Goal: Information Seeking & Learning: Check status

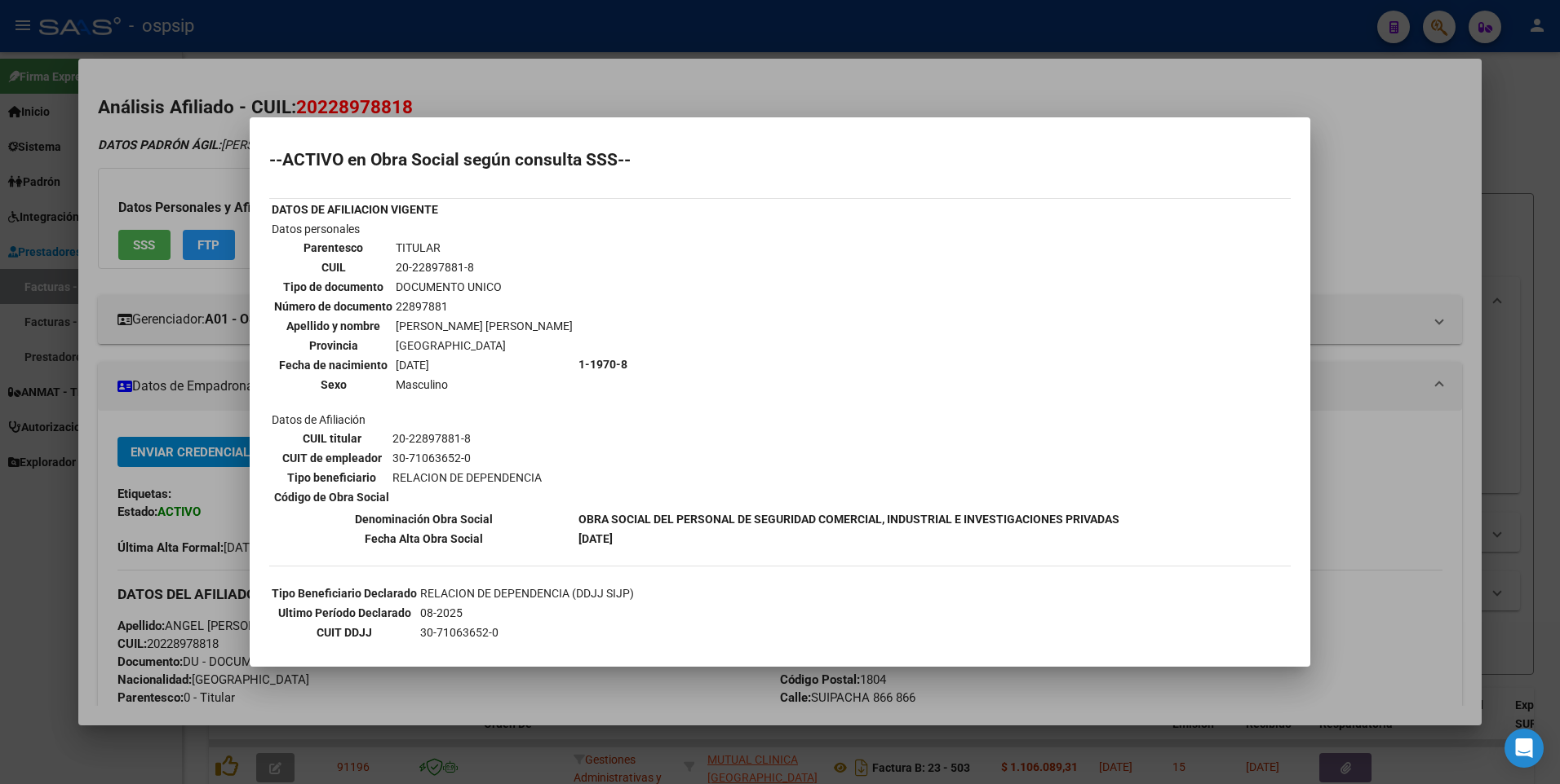
click at [1439, 139] on div at bounding box center [780, 392] width 1560 height 784
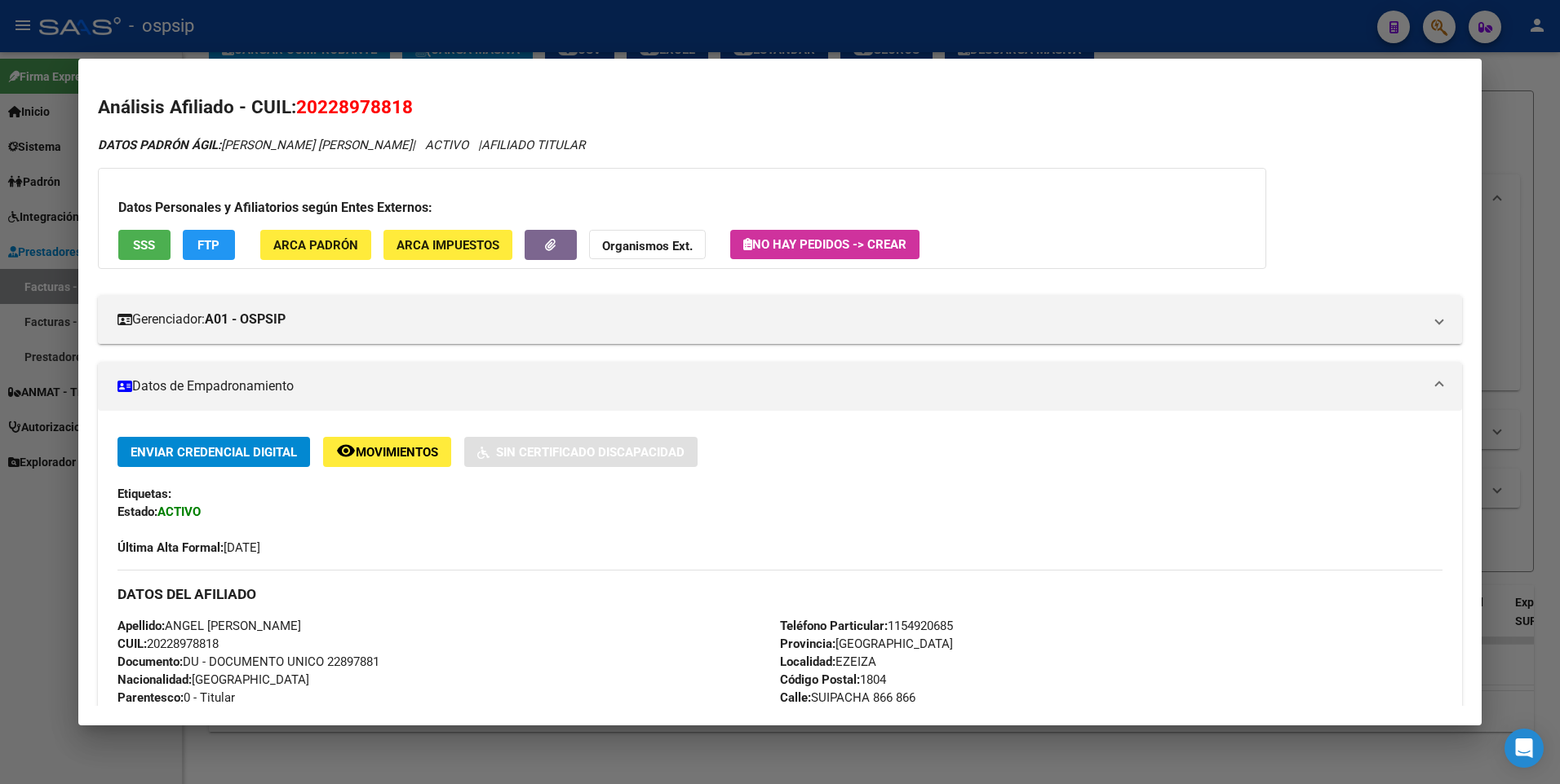
click at [1549, 120] on div at bounding box center [780, 392] width 1560 height 784
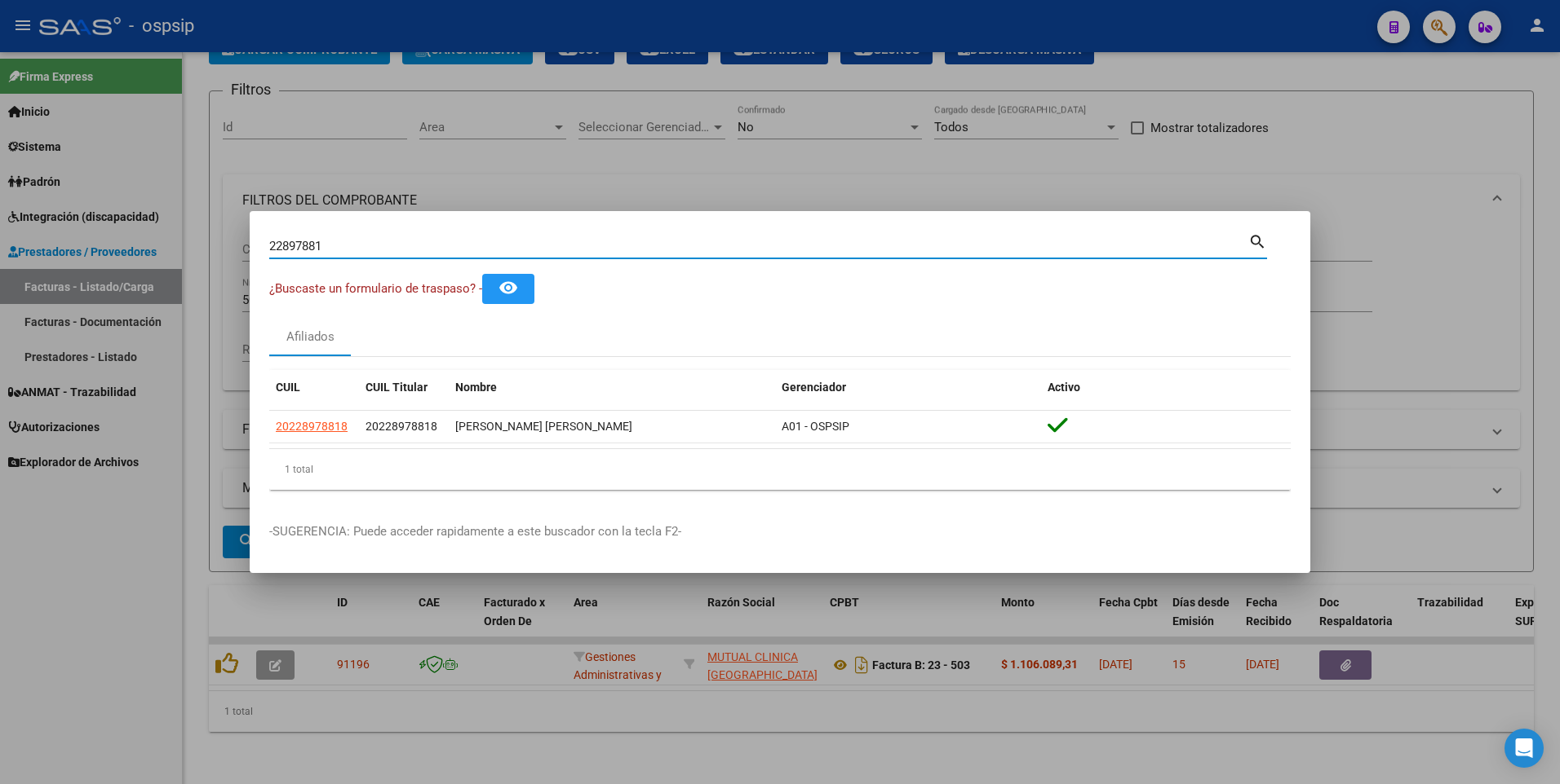
drag, startPoint x: 346, startPoint y: 239, endPoint x: 97, endPoint y: 285, distance: 253.2
click at [97, 285] on div "22897881 Buscar (apellido, dni, cuil, nro traspaso, cuit, obra social) search ¿…" at bounding box center [780, 392] width 1560 height 784
type input "38225638"
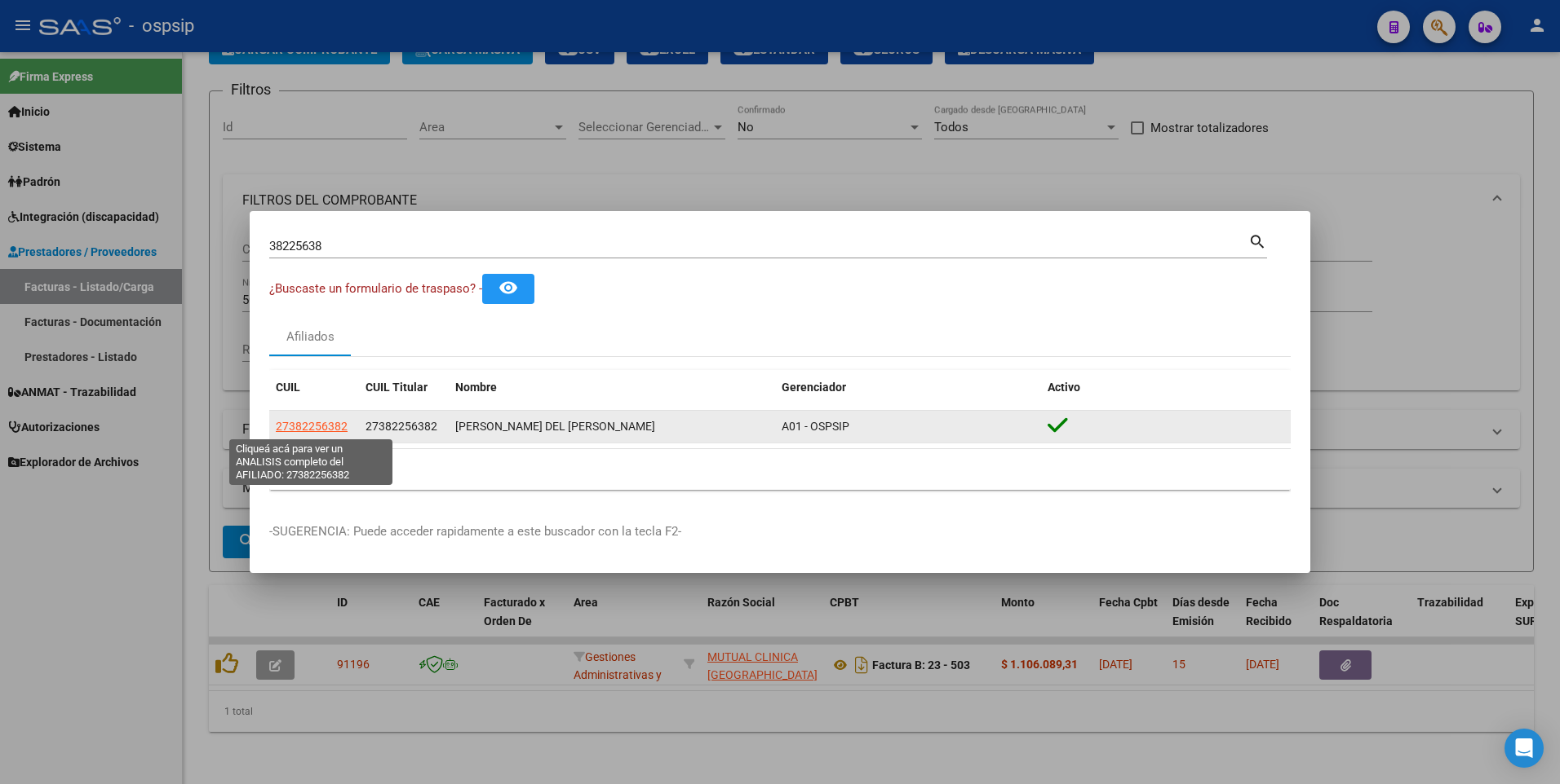
click at [290, 420] on span "27382256382" at bounding box center [311, 426] width 72 height 13
type textarea "27382256382"
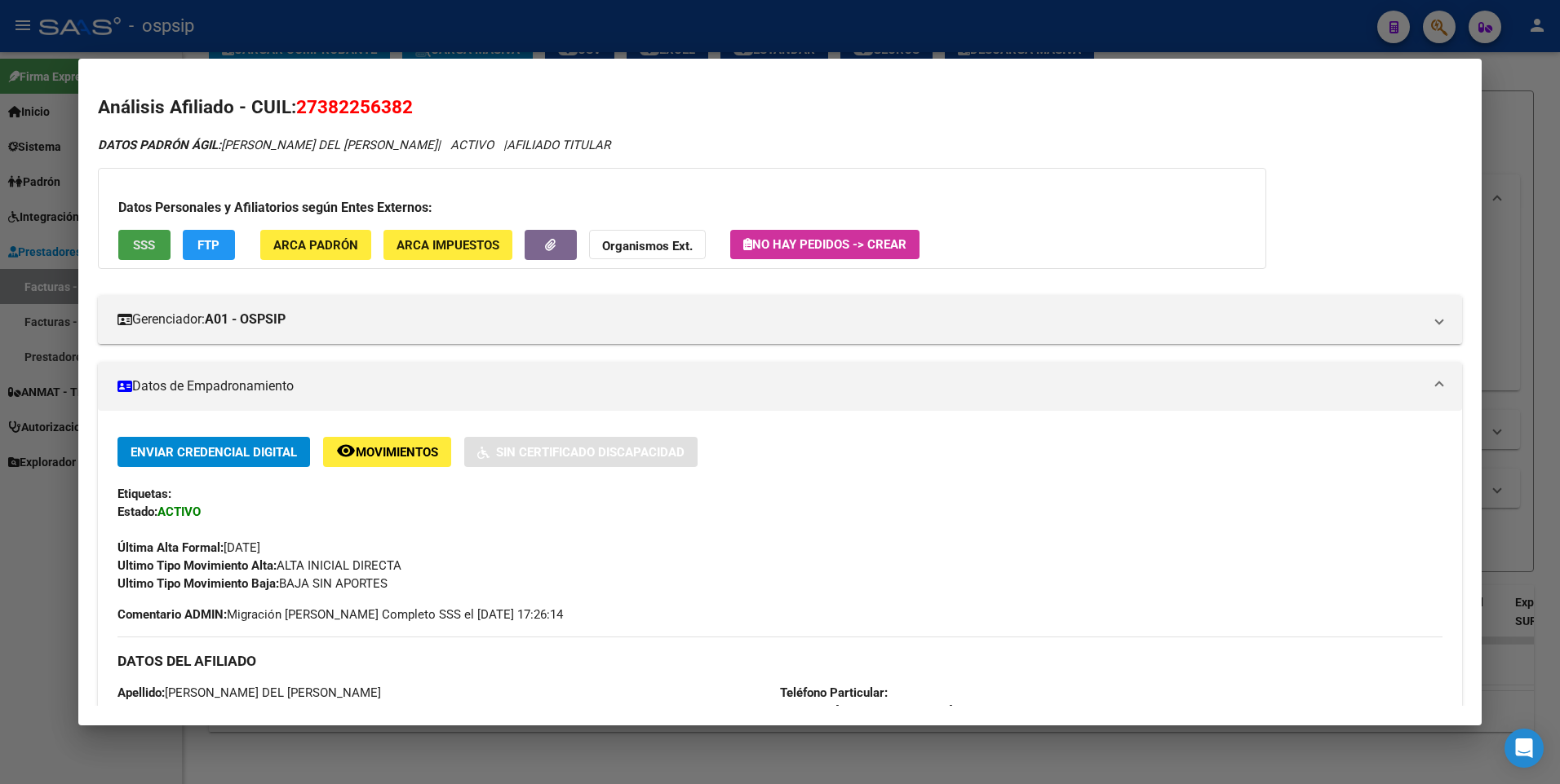
click at [152, 247] on span "SSS" at bounding box center [143, 245] width 22 height 14
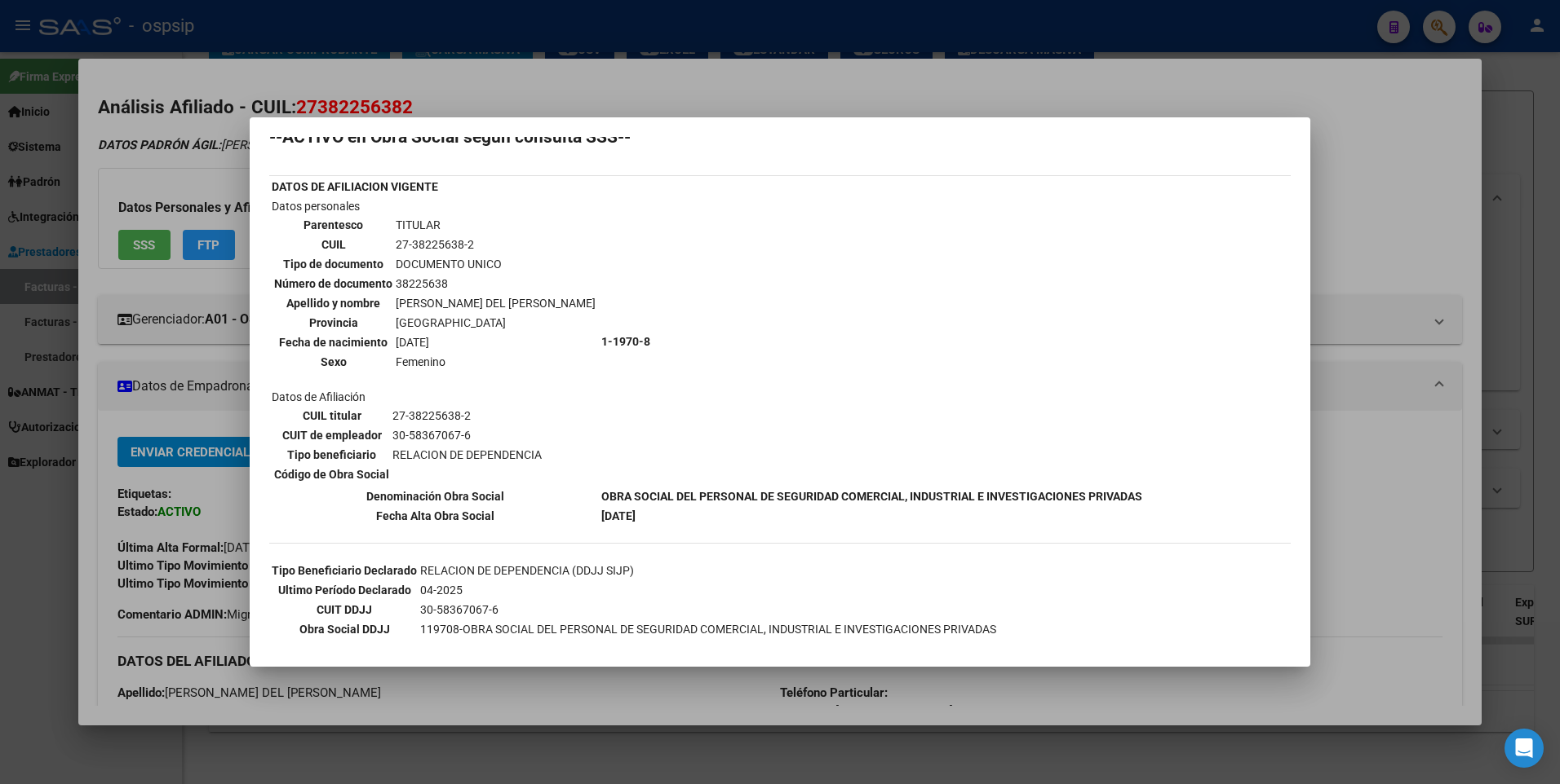
scroll to position [0, 0]
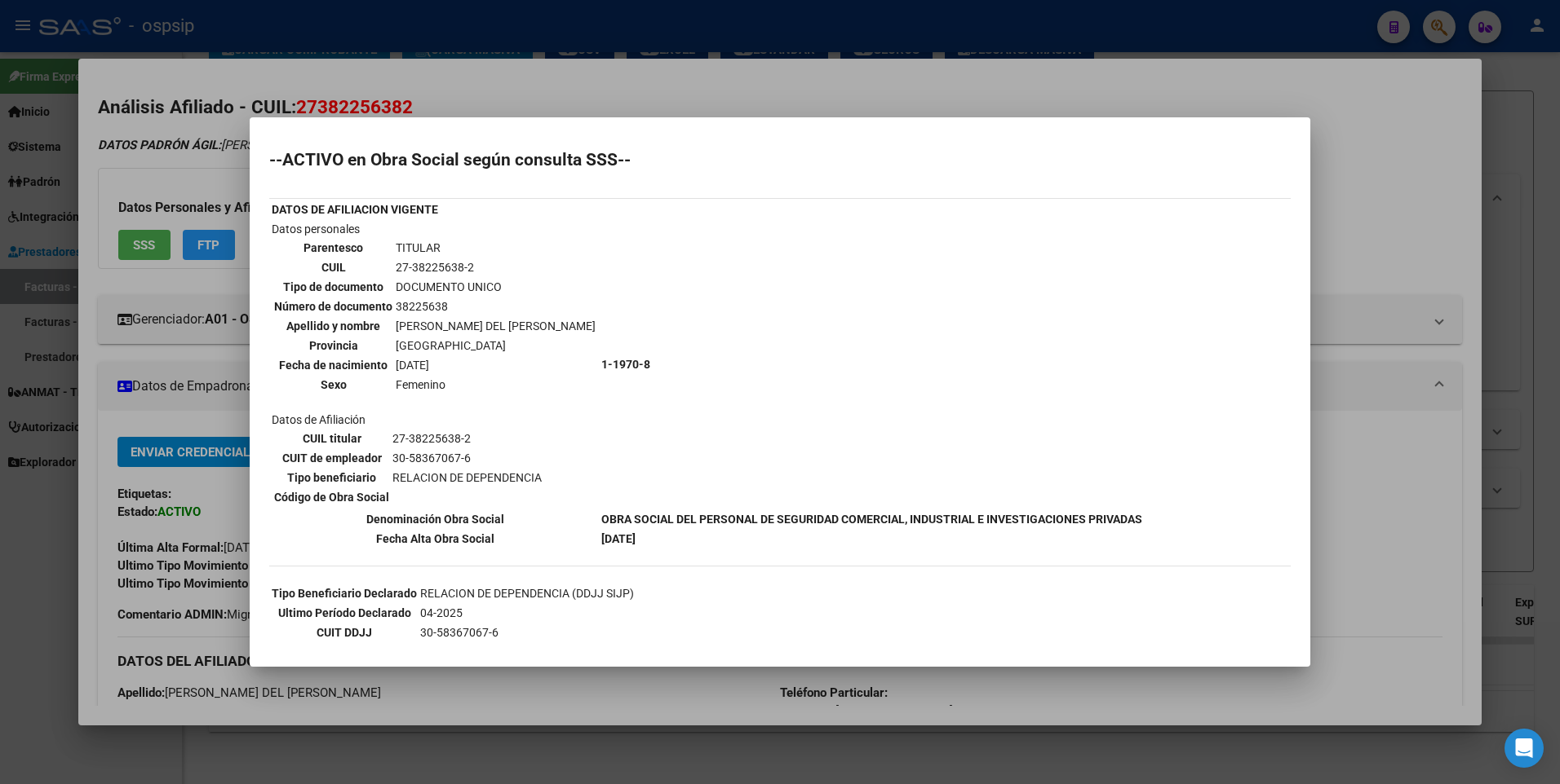
click at [1334, 143] on div at bounding box center [780, 392] width 1560 height 784
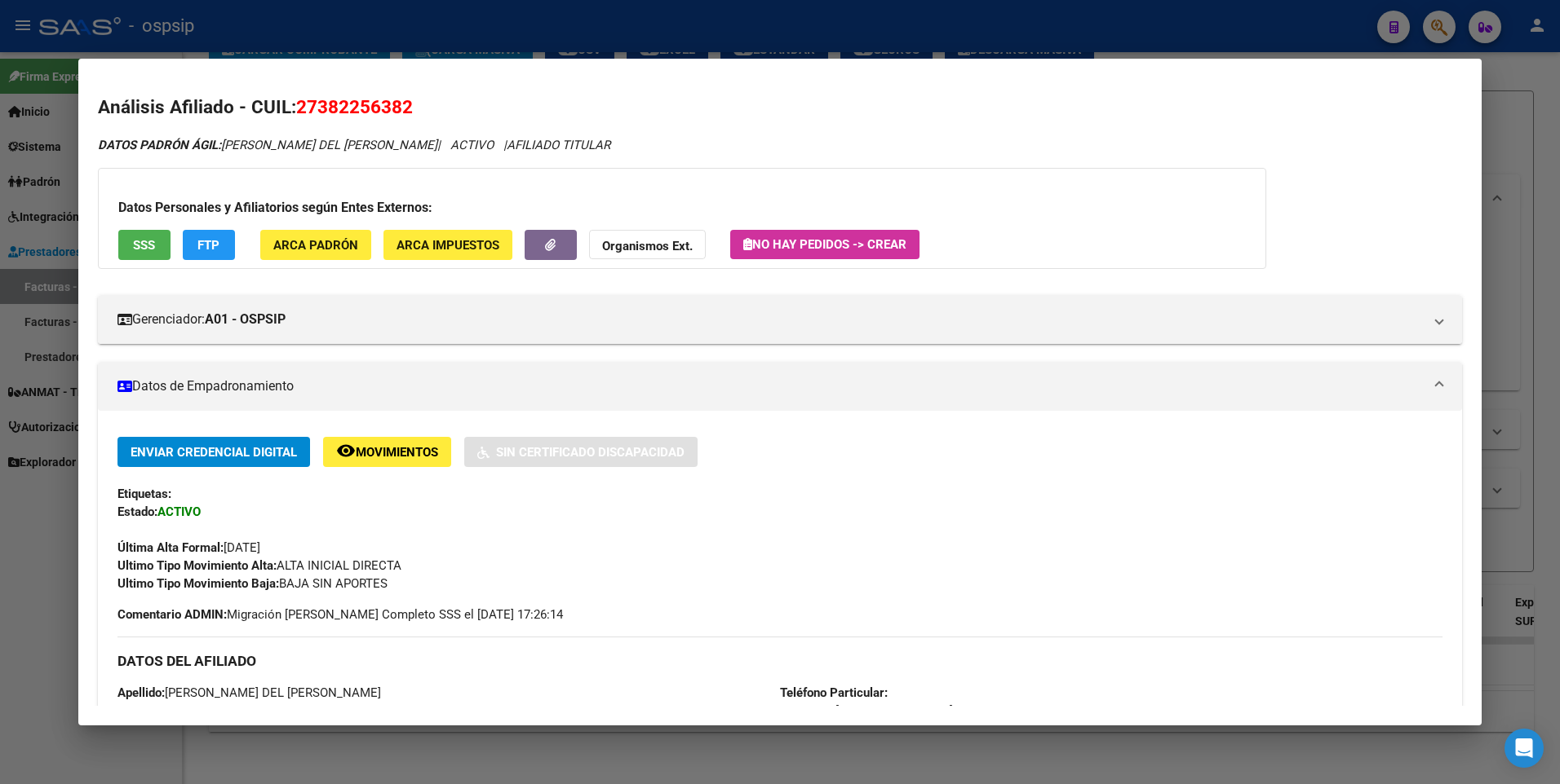
click at [1493, 147] on div at bounding box center [780, 392] width 1560 height 784
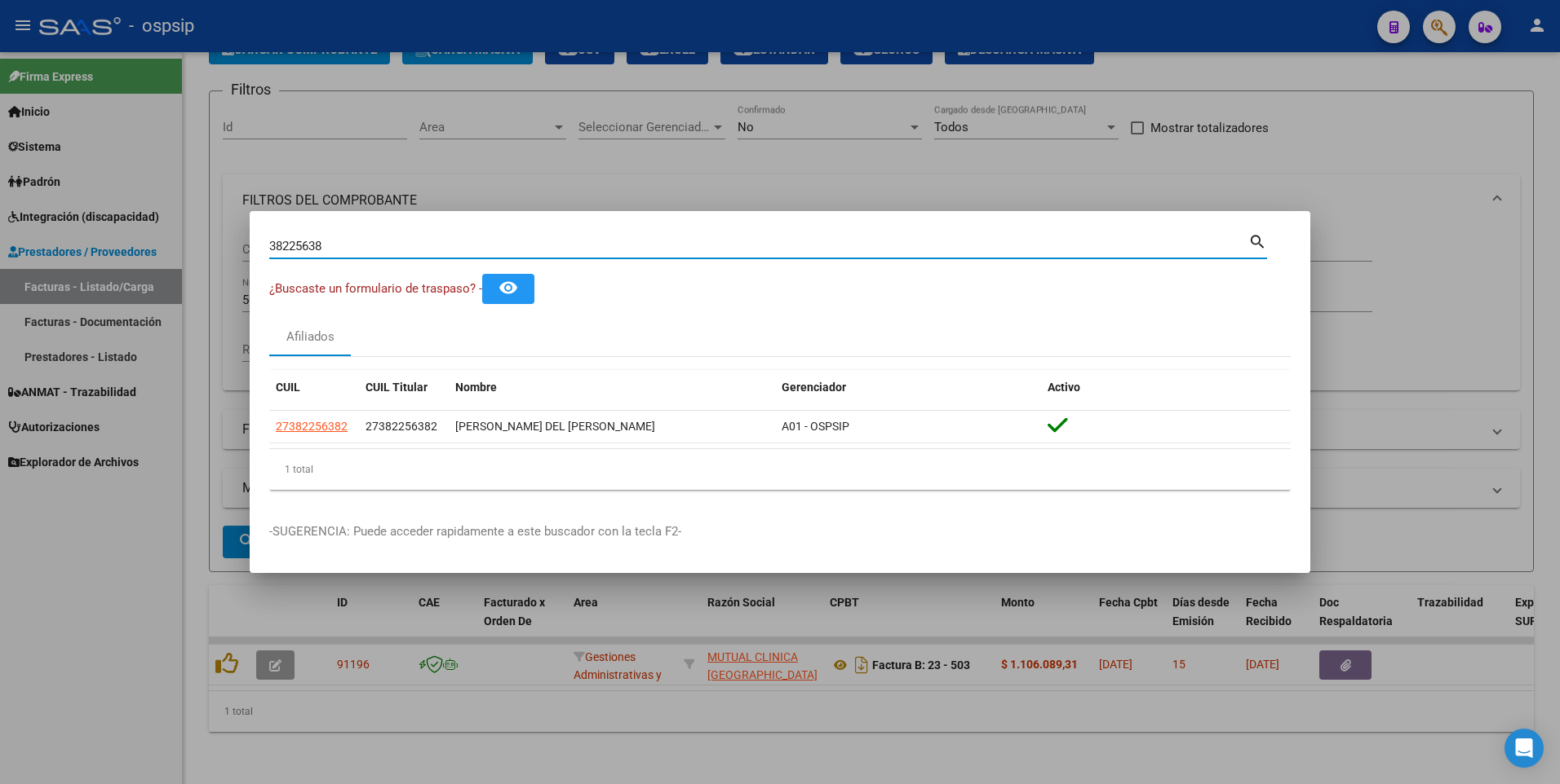
drag, startPoint x: 330, startPoint y: 247, endPoint x: -3, endPoint y: 277, distance: 334.3
click at [0, 277] on html "menu - ospsip person Firma Express Inicio Calendario SSS Instructivos Contacto …" at bounding box center [780, 392] width 1560 height 784
type input "20878958"
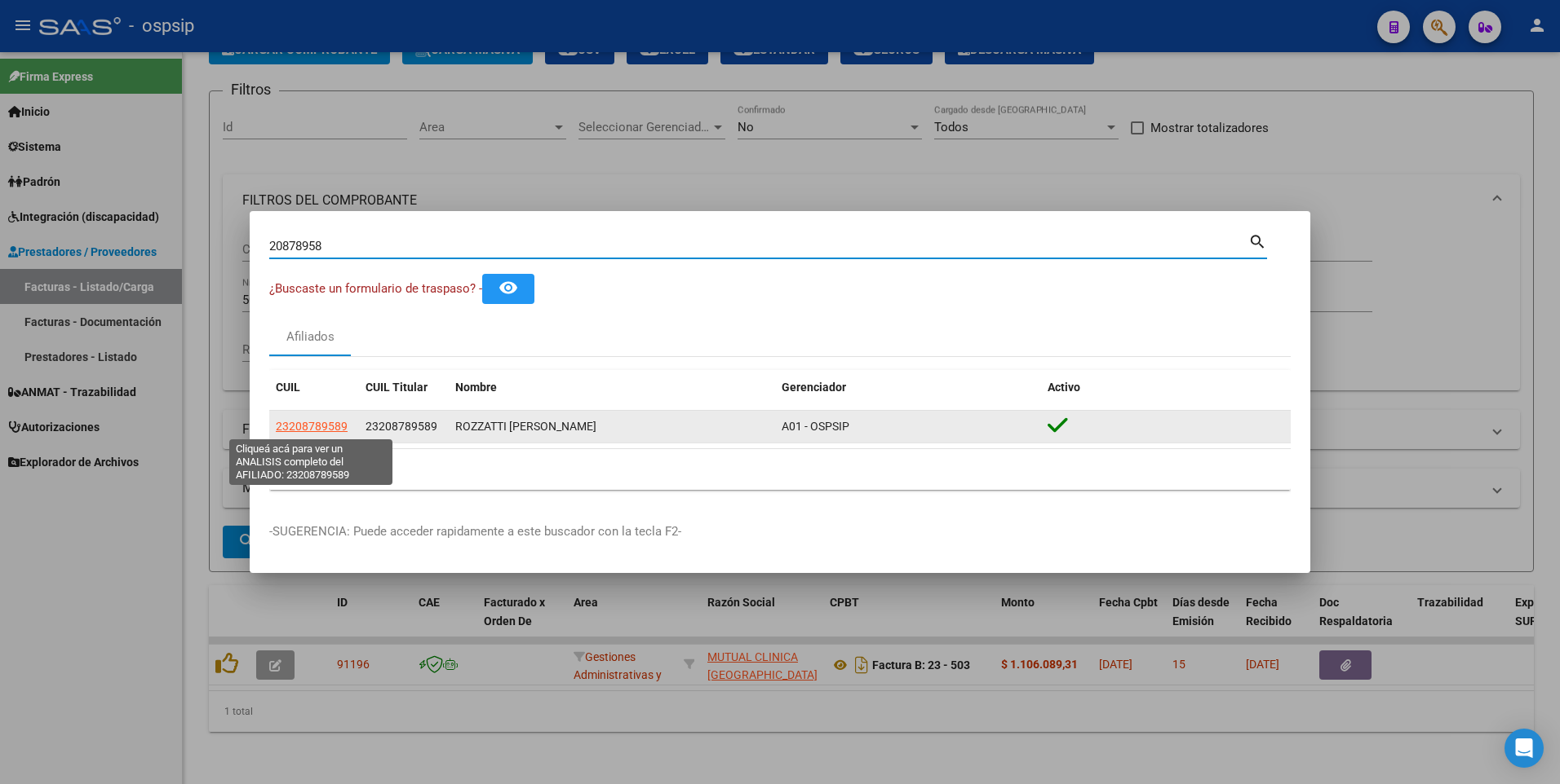
click at [308, 425] on span "23208789589" at bounding box center [311, 426] width 72 height 13
type textarea "23208789589"
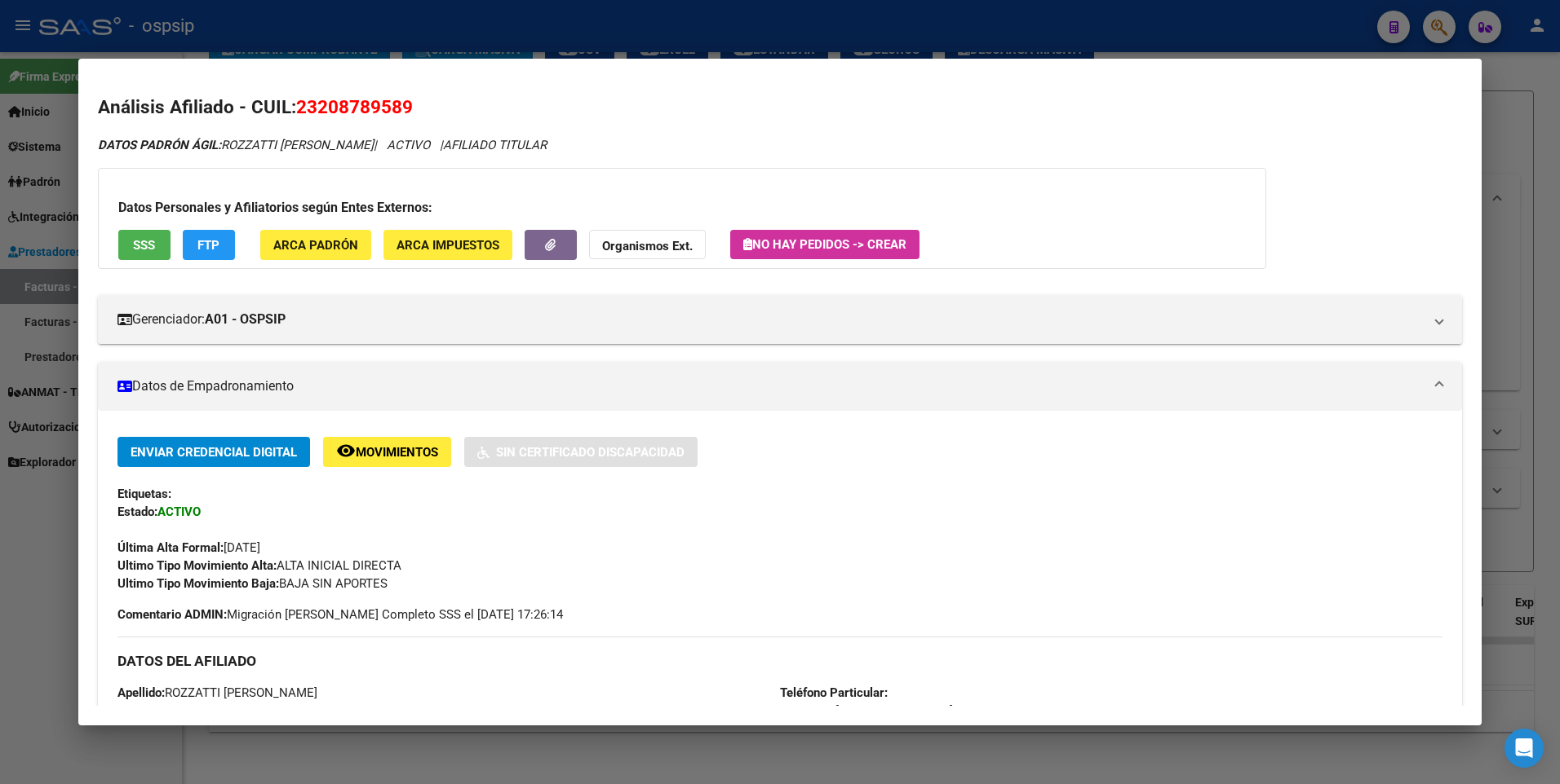
click at [148, 252] on span "SSS" at bounding box center [143, 245] width 22 height 14
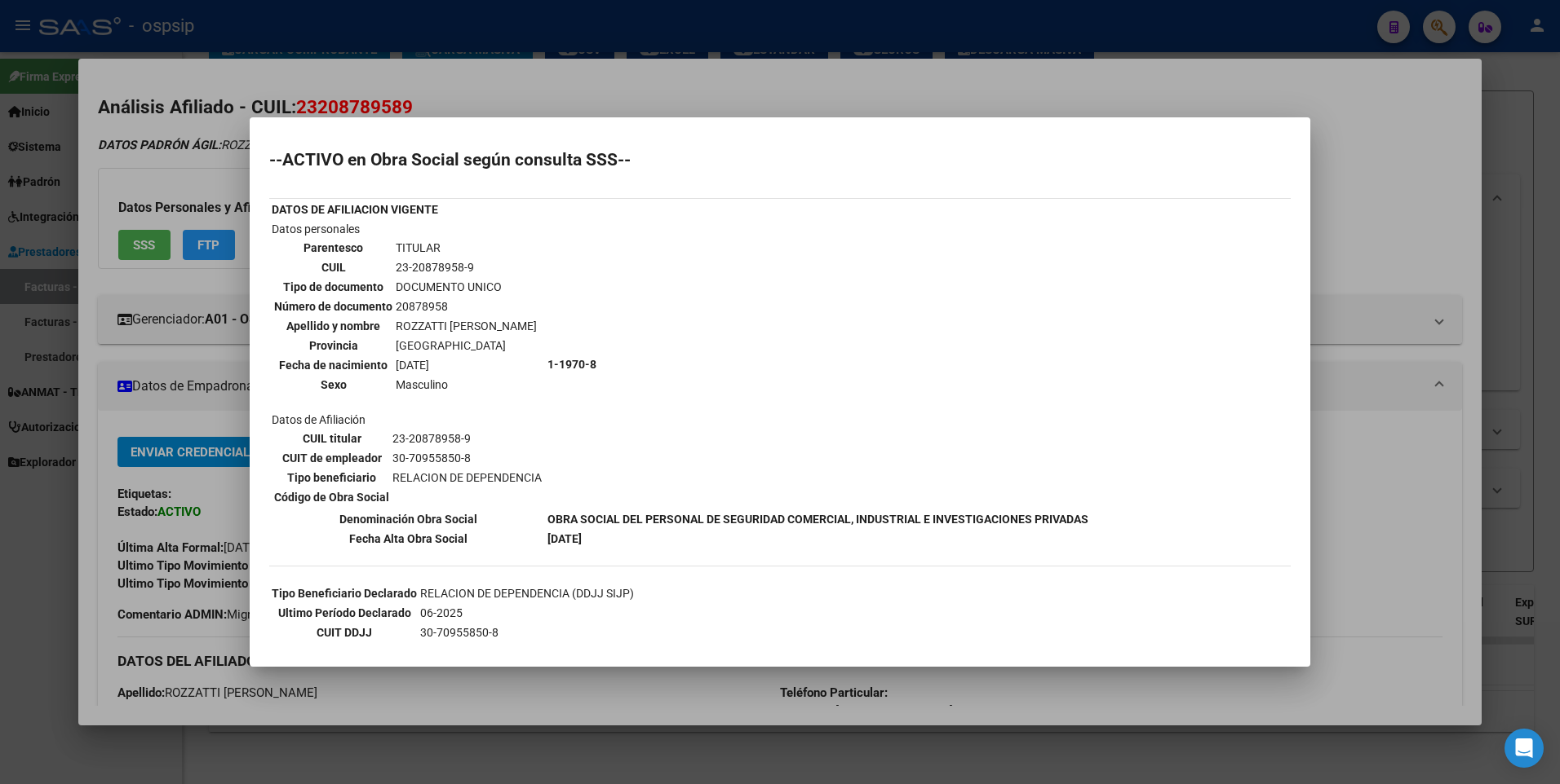
click at [1369, 169] on div at bounding box center [780, 392] width 1560 height 784
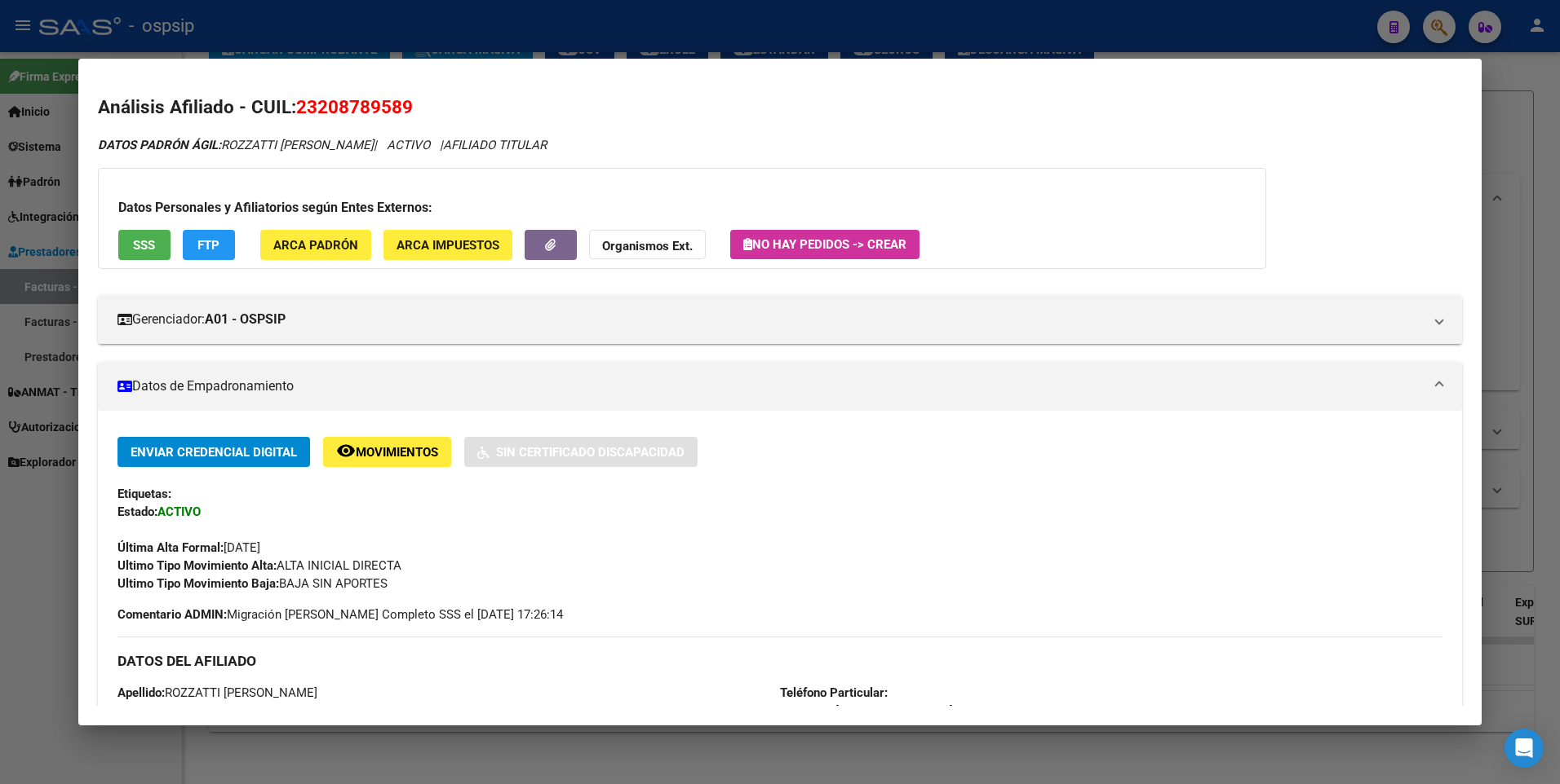
click at [1531, 155] on div at bounding box center [780, 392] width 1560 height 784
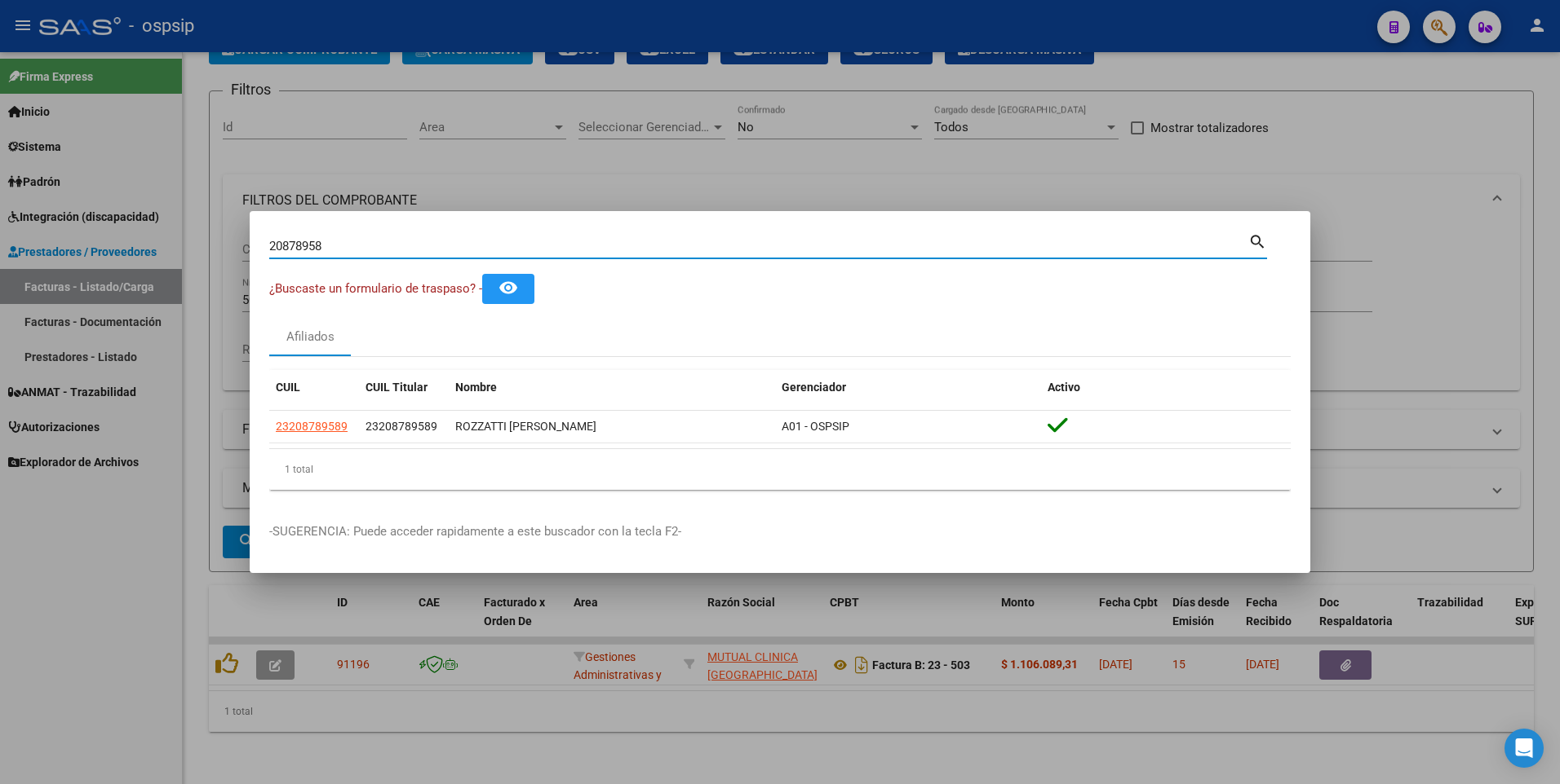
drag, startPoint x: 332, startPoint y: 249, endPoint x: 45, endPoint y: 285, distance: 289.2
click at [45, 285] on div "20878958 Buscar (apellido, dni, cuil, nro traspaso, cuit, obra social) search ¿…" at bounding box center [780, 392] width 1560 height 784
type input "22447429"
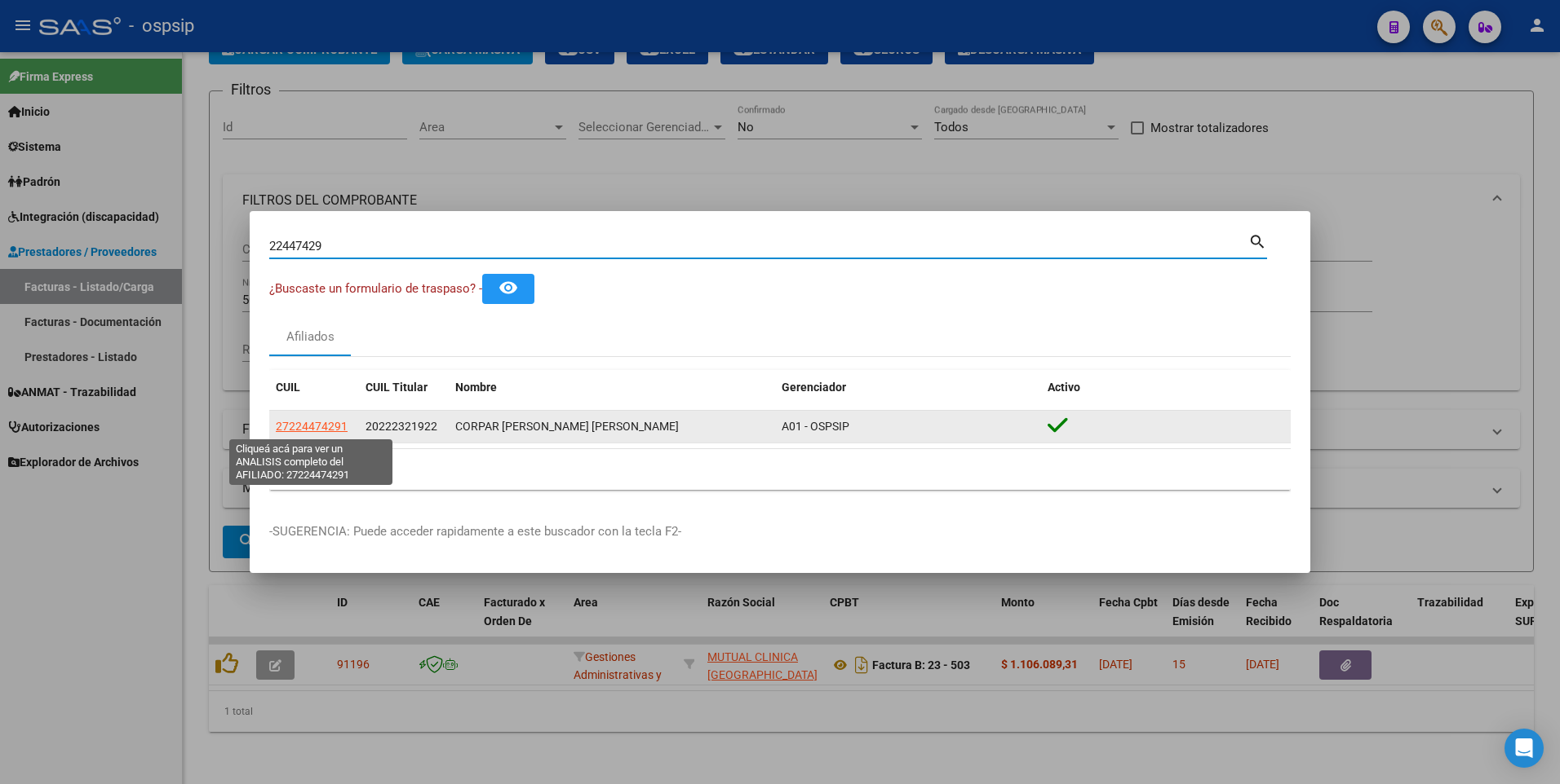
click at [322, 426] on span "27224474291" at bounding box center [311, 426] width 72 height 13
type textarea "27224474291"
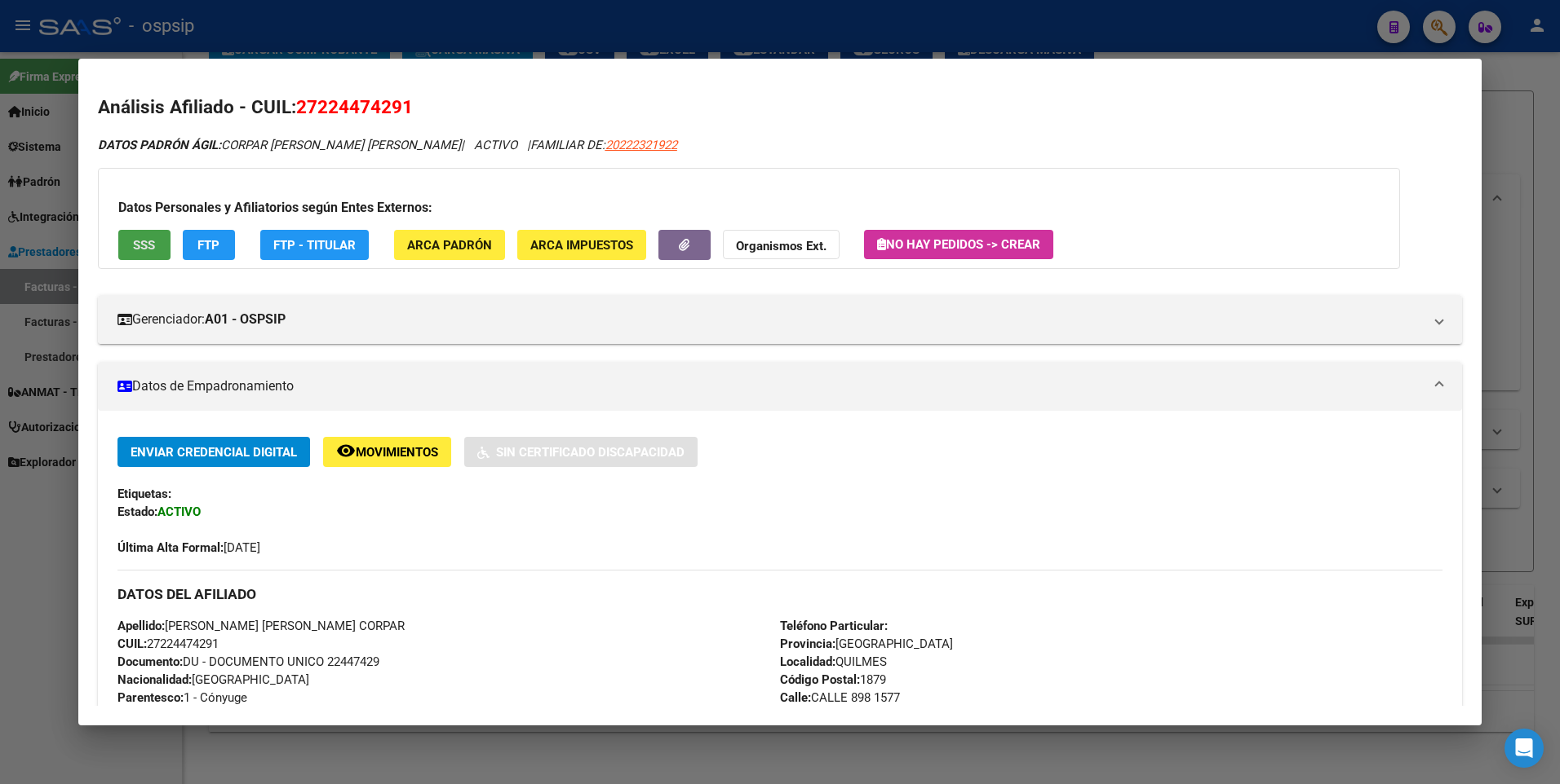
click at [155, 252] on span "SSS" at bounding box center [143, 245] width 22 height 14
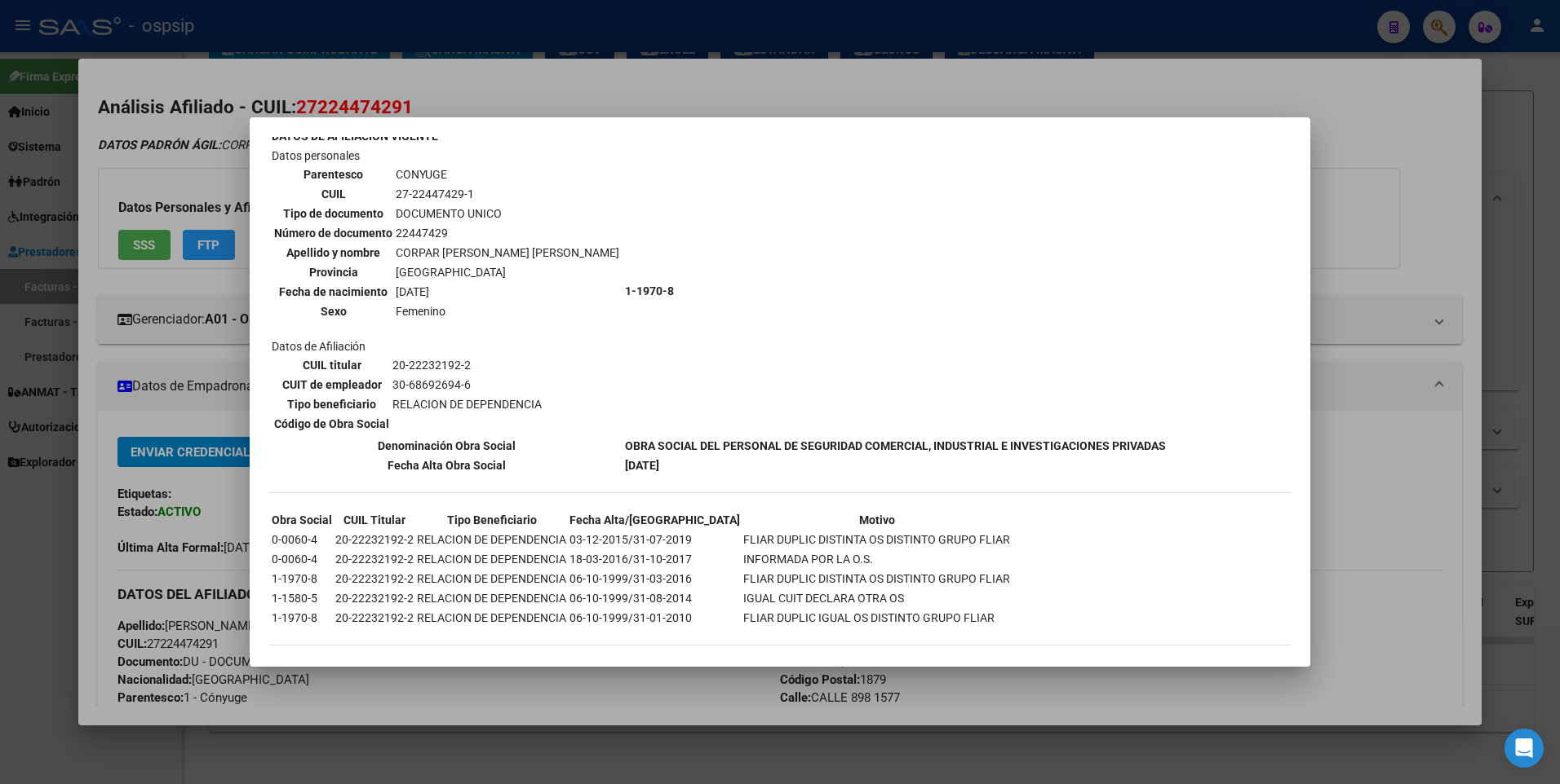
scroll to position [490, 0]
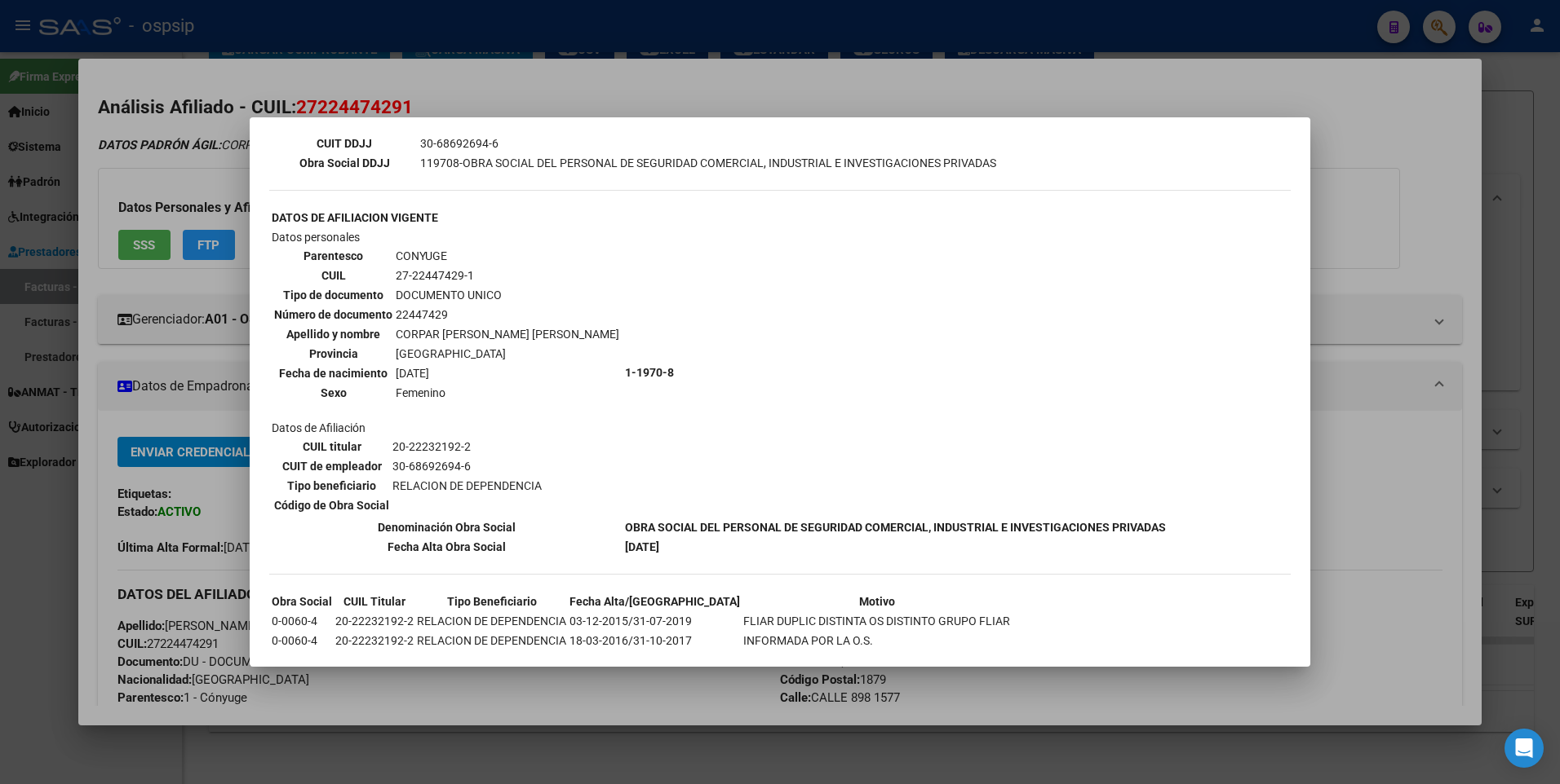
click at [1384, 207] on div at bounding box center [780, 392] width 1560 height 784
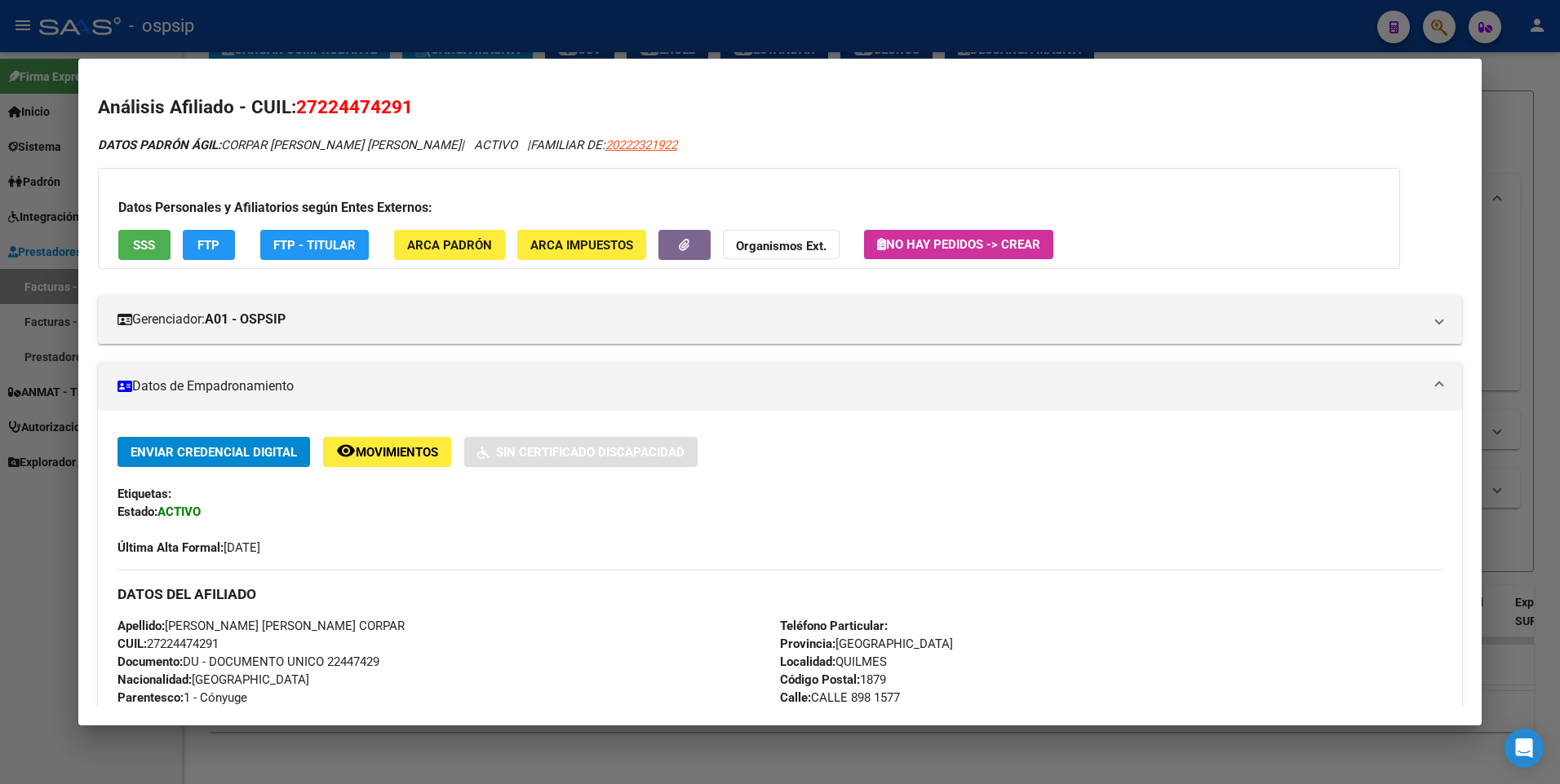
click at [1559, 158] on html "menu - ospsip person Firma Express Inicio Calendario SSS Instructivos Contacto …" at bounding box center [780, 392] width 1560 height 784
click at [1538, 154] on div at bounding box center [780, 392] width 1560 height 784
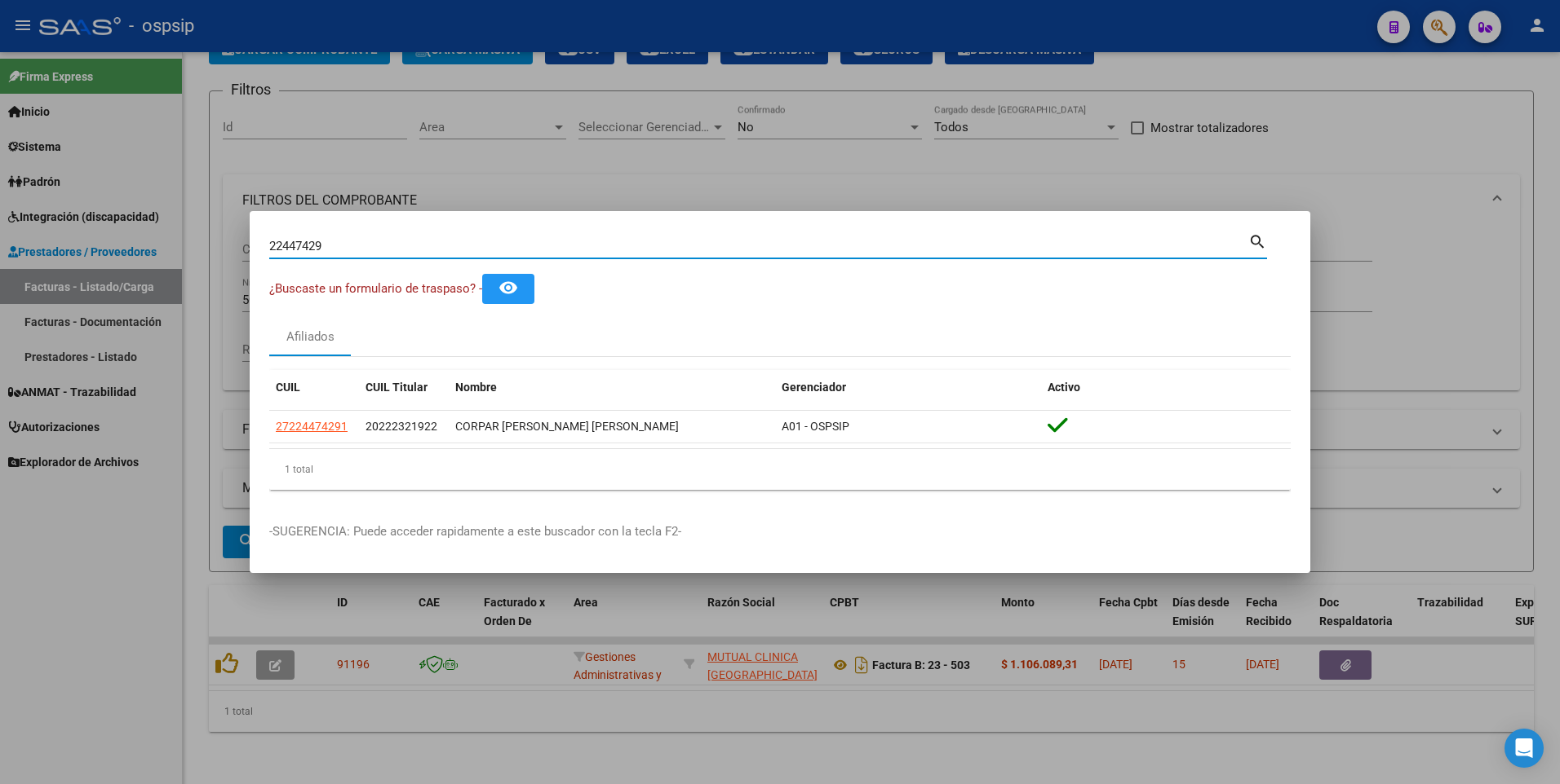
drag, startPoint x: 340, startPoint y: 243, endPoint x: 62, endPoint y: 268, distance: 279.1
click at [62, 268] on div "22447429 Buscar (apellido, dni, cuil, nro traspaso, cuit, obra social) search ¿…" at bounding box center [780, 392] width 1560 height 784
type input "94209637"
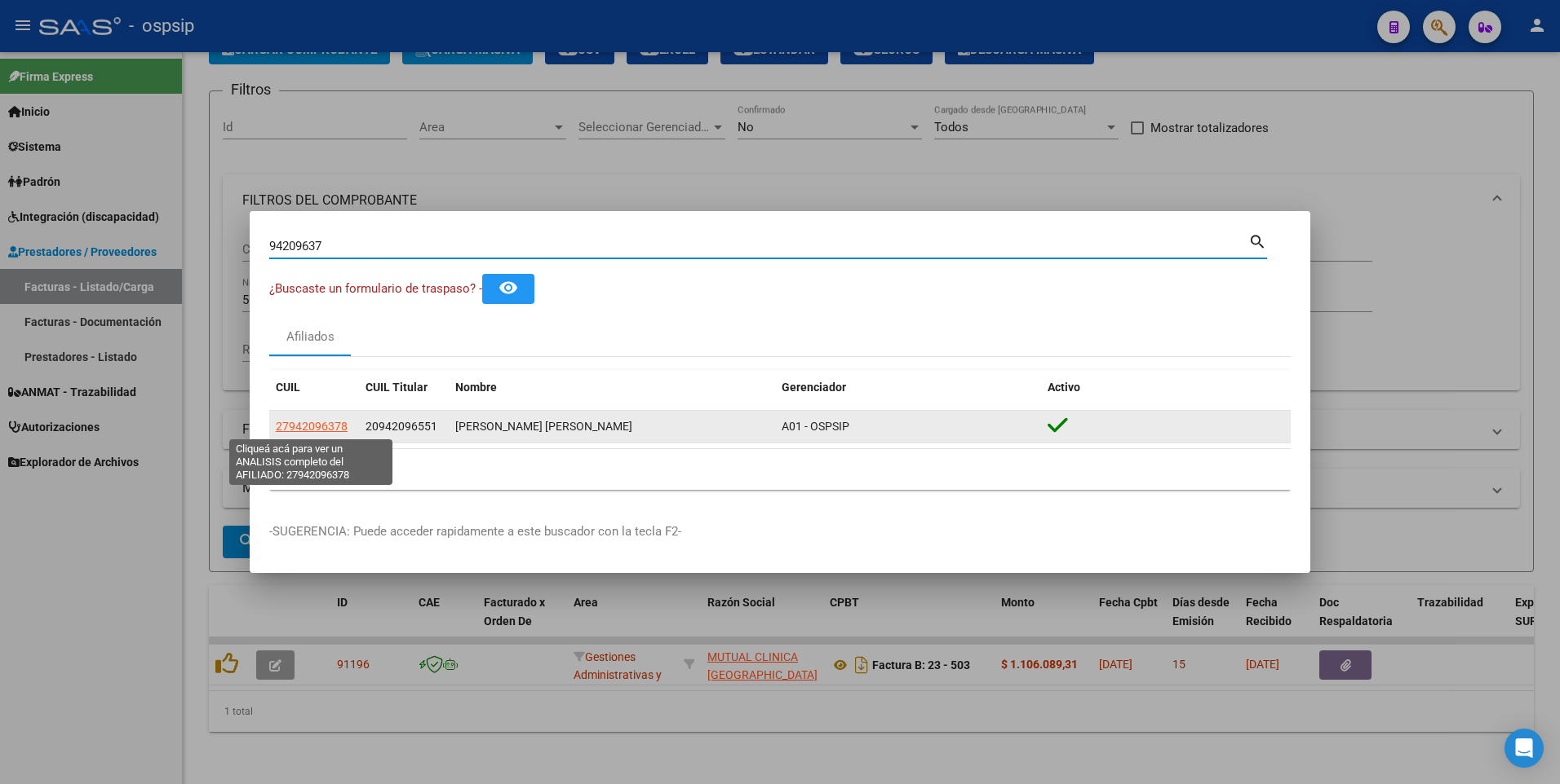
click at [329, 429] on span "27942096378" at bounding box center [311, 426] width 72 height 13
type textarea "27942096378"
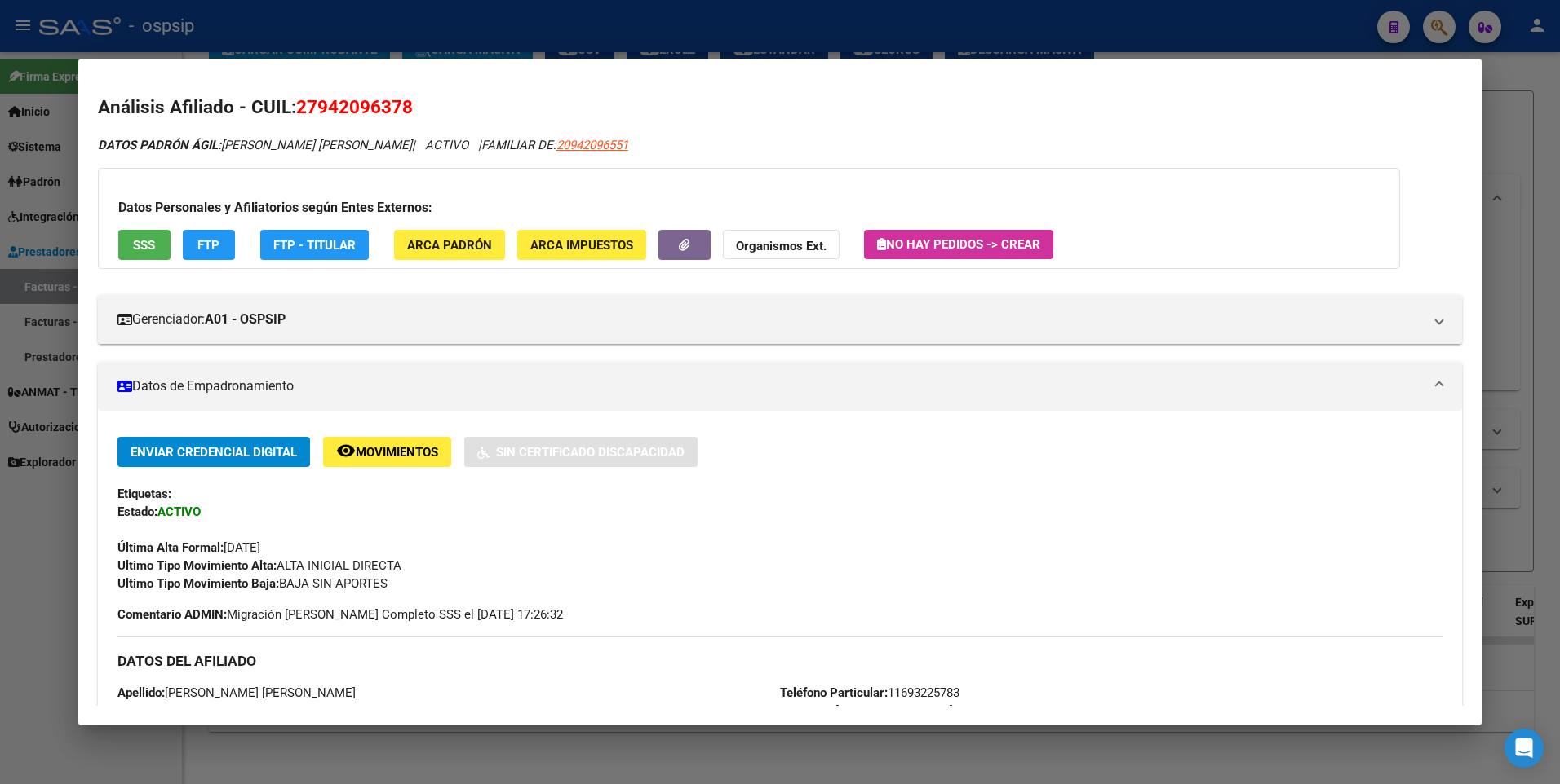
click at [150, 249] on span "SSS" at bounding box center [143, 245] width 22 height 14
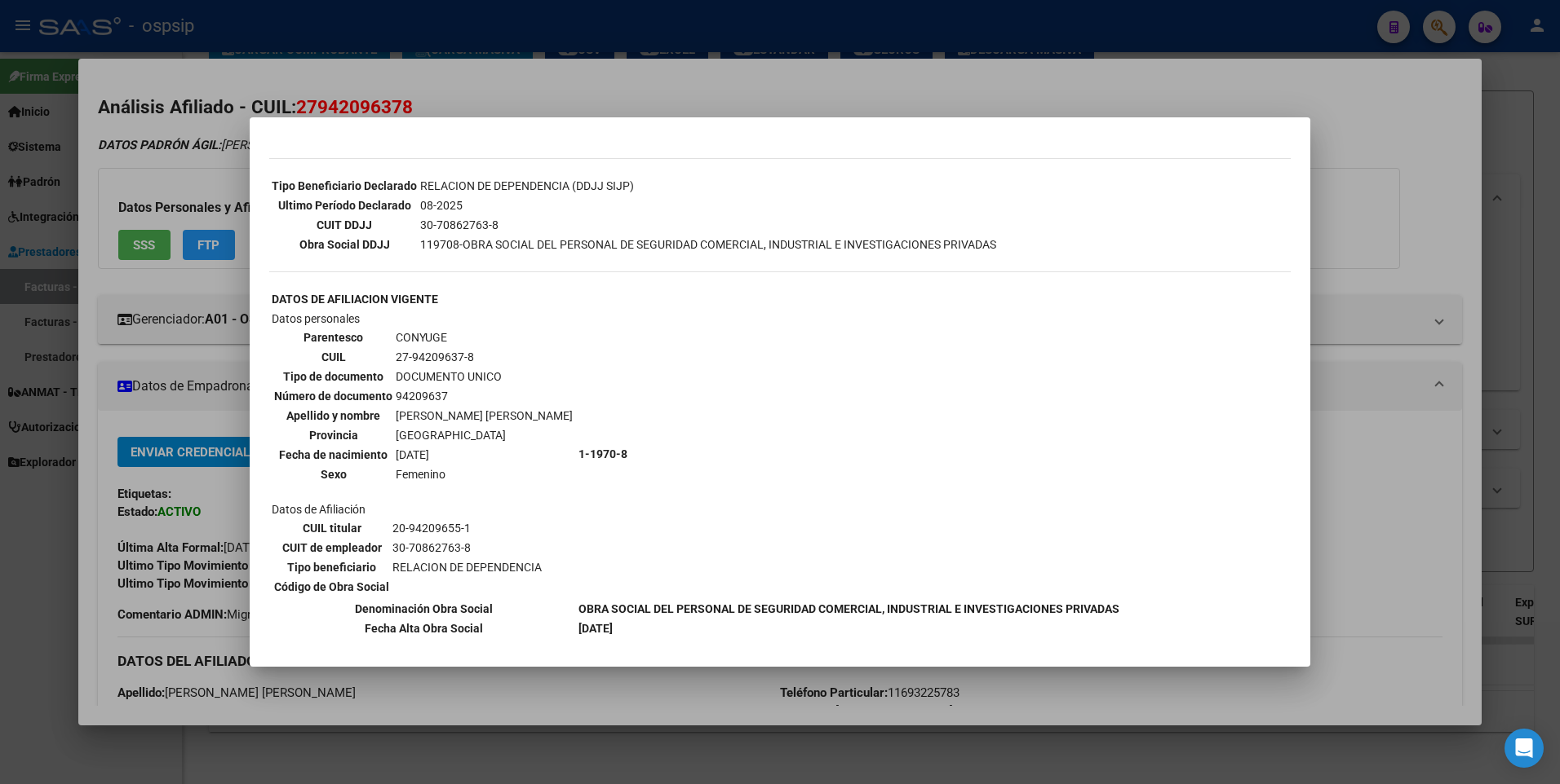
scroll to position [433, 0]
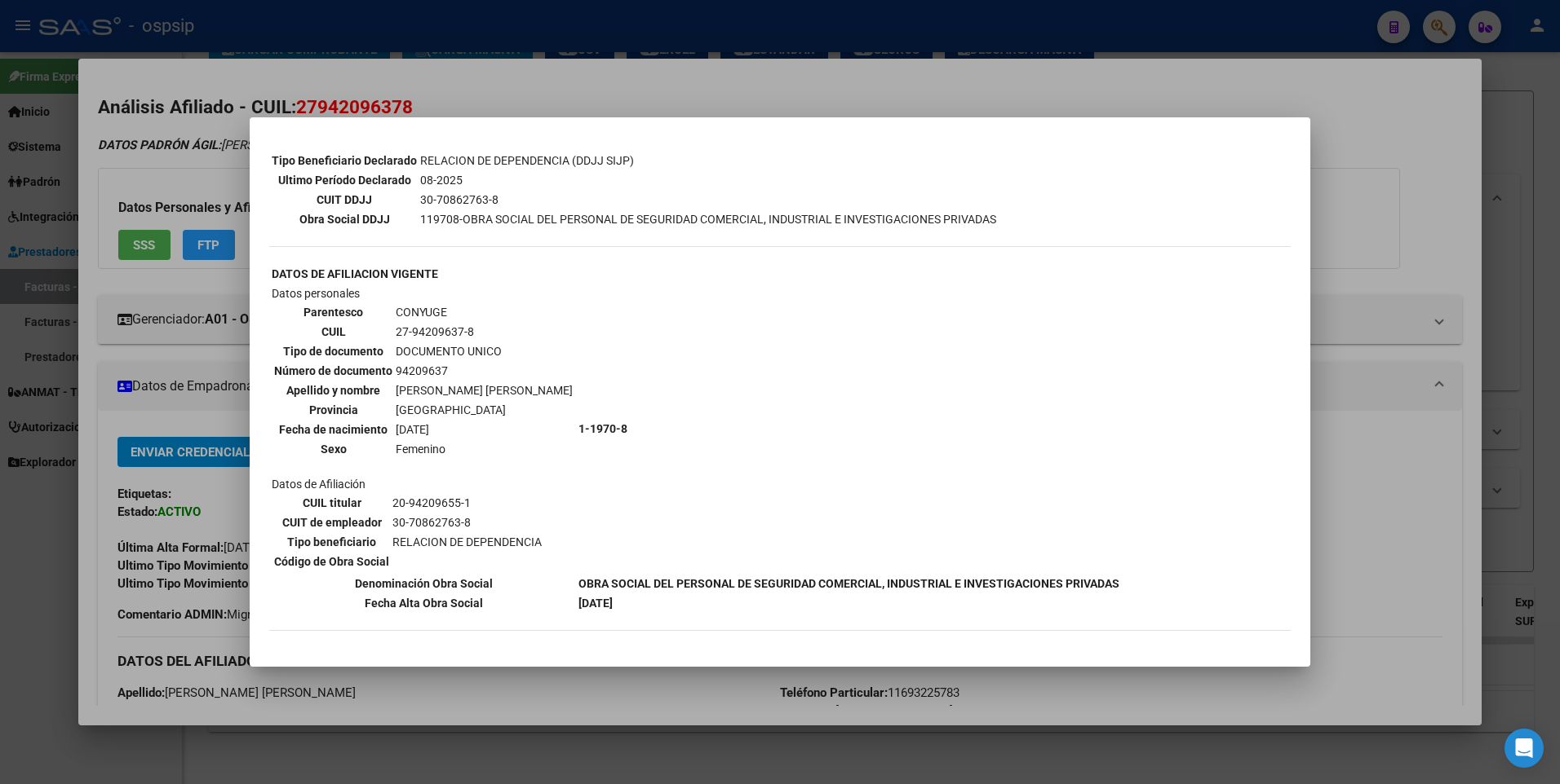
click at [1351, 115] on div at bounding box center [780, 392] width 1560 height 784
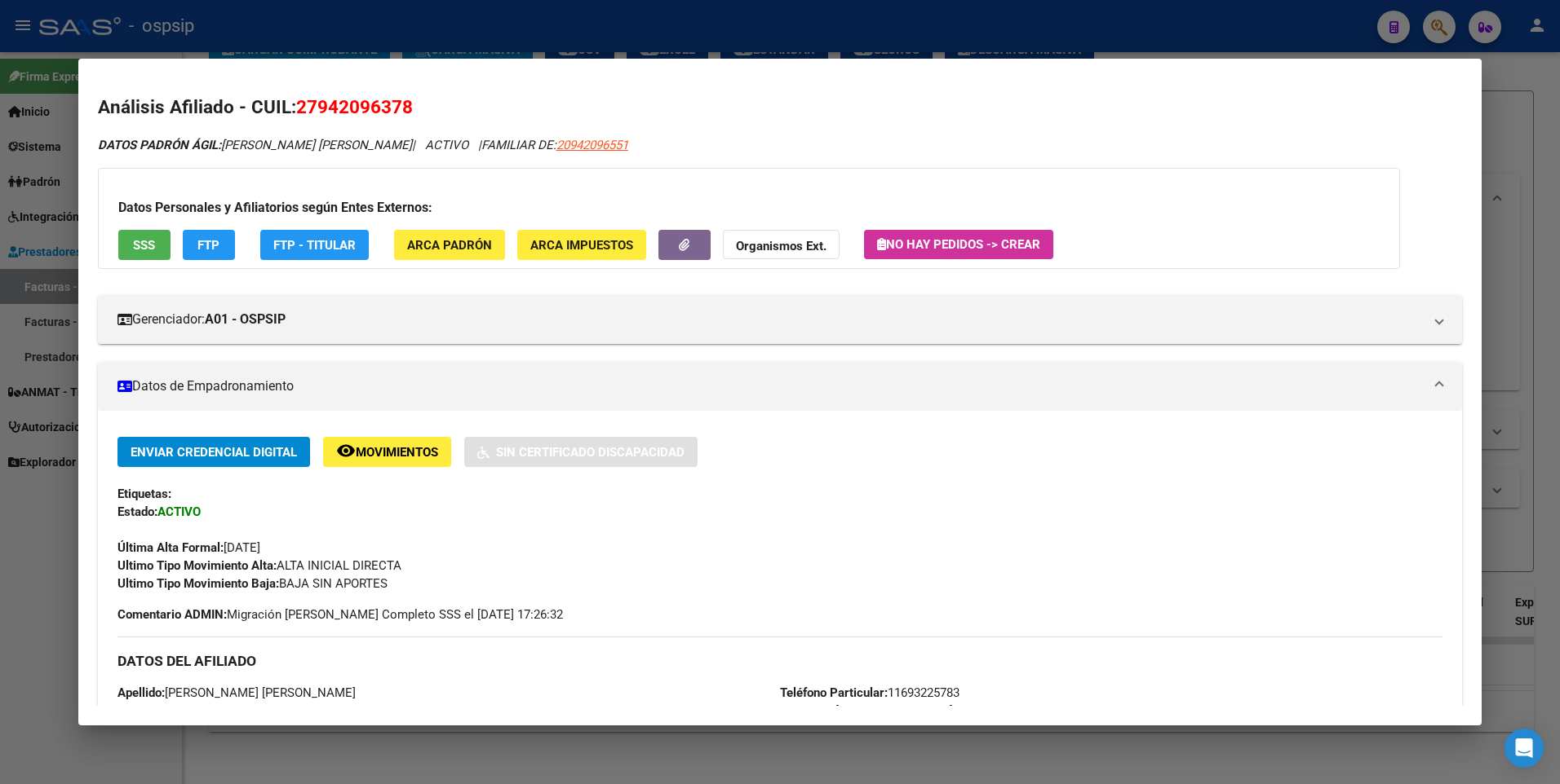
click at [1505, 112] on div at bounding box center [780, 392] width 1560 height 784
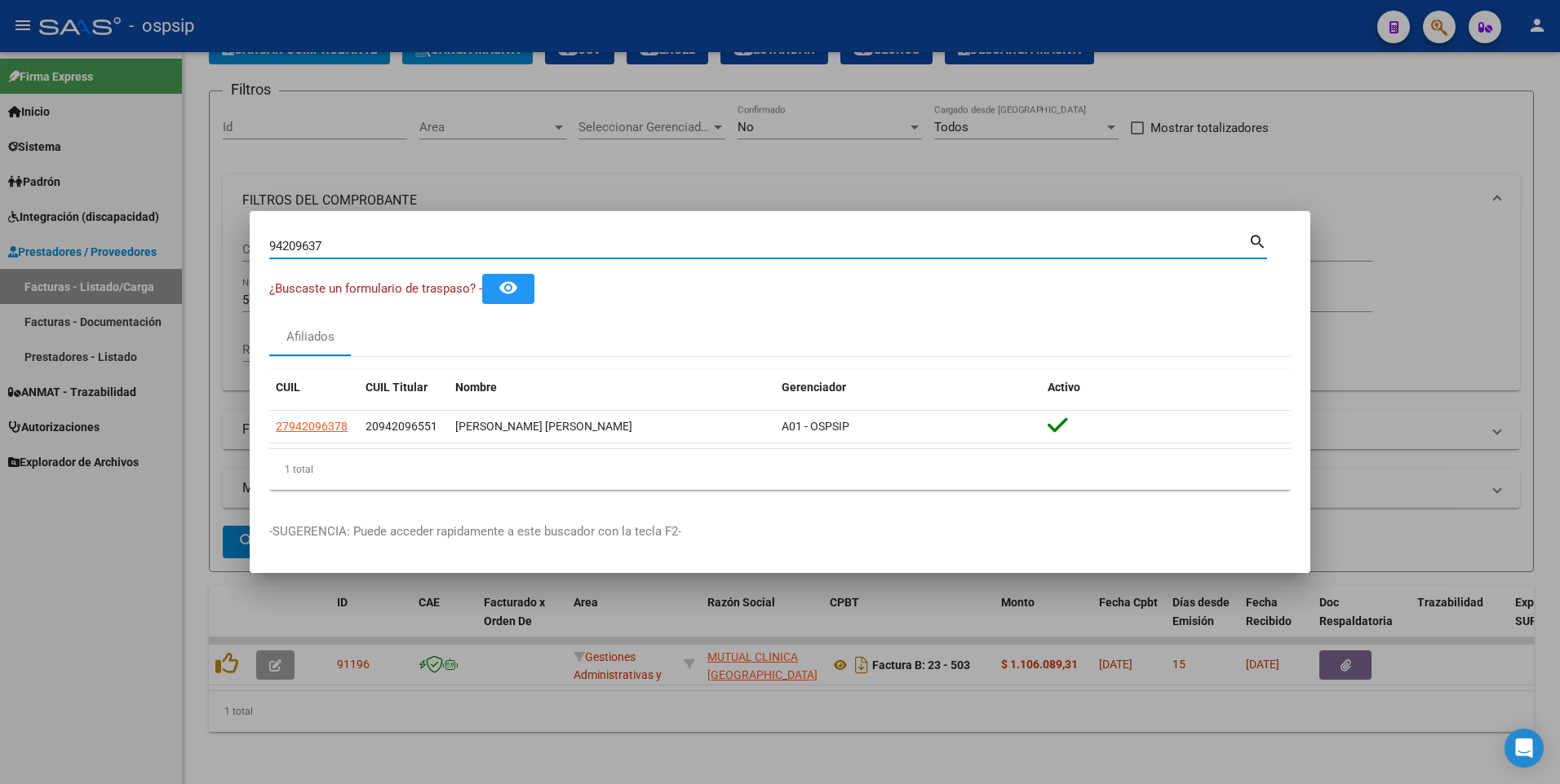
drag, startPoint x: 341, startPoint y: 249, endPoint x: 103, endPoint y: 283, distance: 240.4
click at [112, 280] on div "94209637 Buscar (apellido, dni, cuil, nro traspaso, cuit, obra social) search ¿…" at bounding box center [780, 392] width 1560 height 784
type input "29332762"
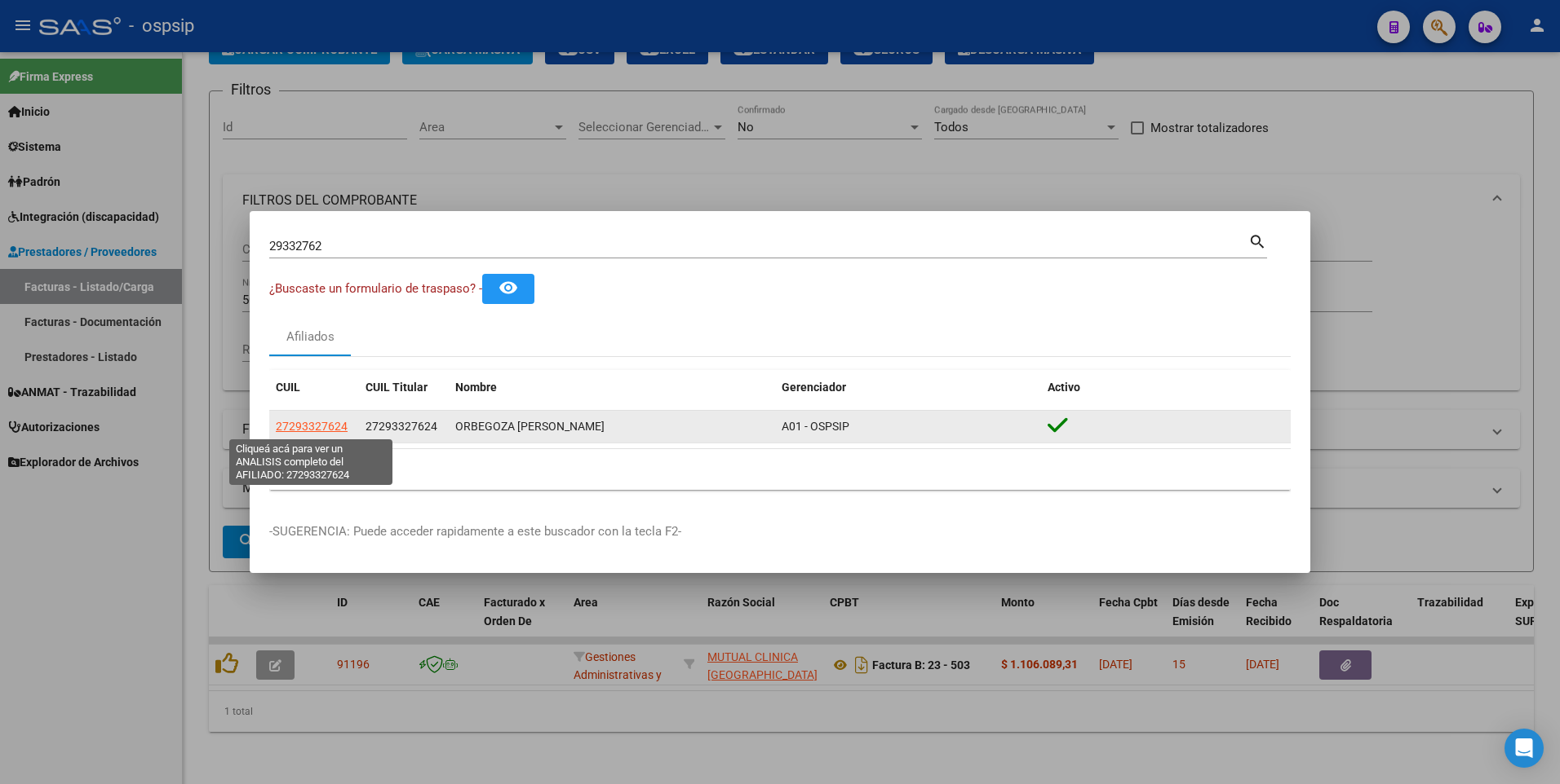
click at [325, 424] on span "27293327624" at bounding box center [311, 426] width 72 height 13
type textarea "27293327624"
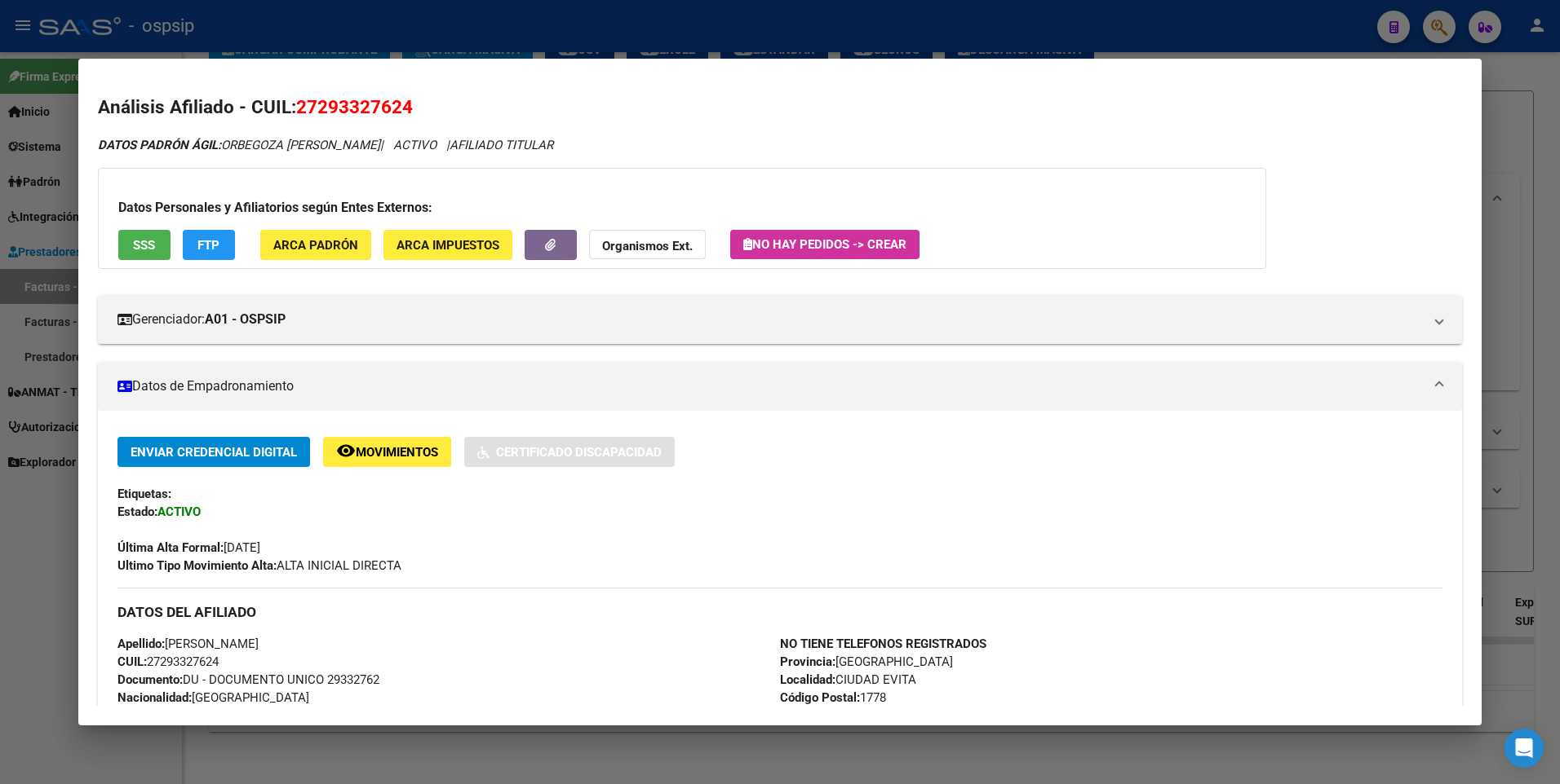
click at [142, 252] on button "SSS" at bounding box center [144, 245] width 53 height 31
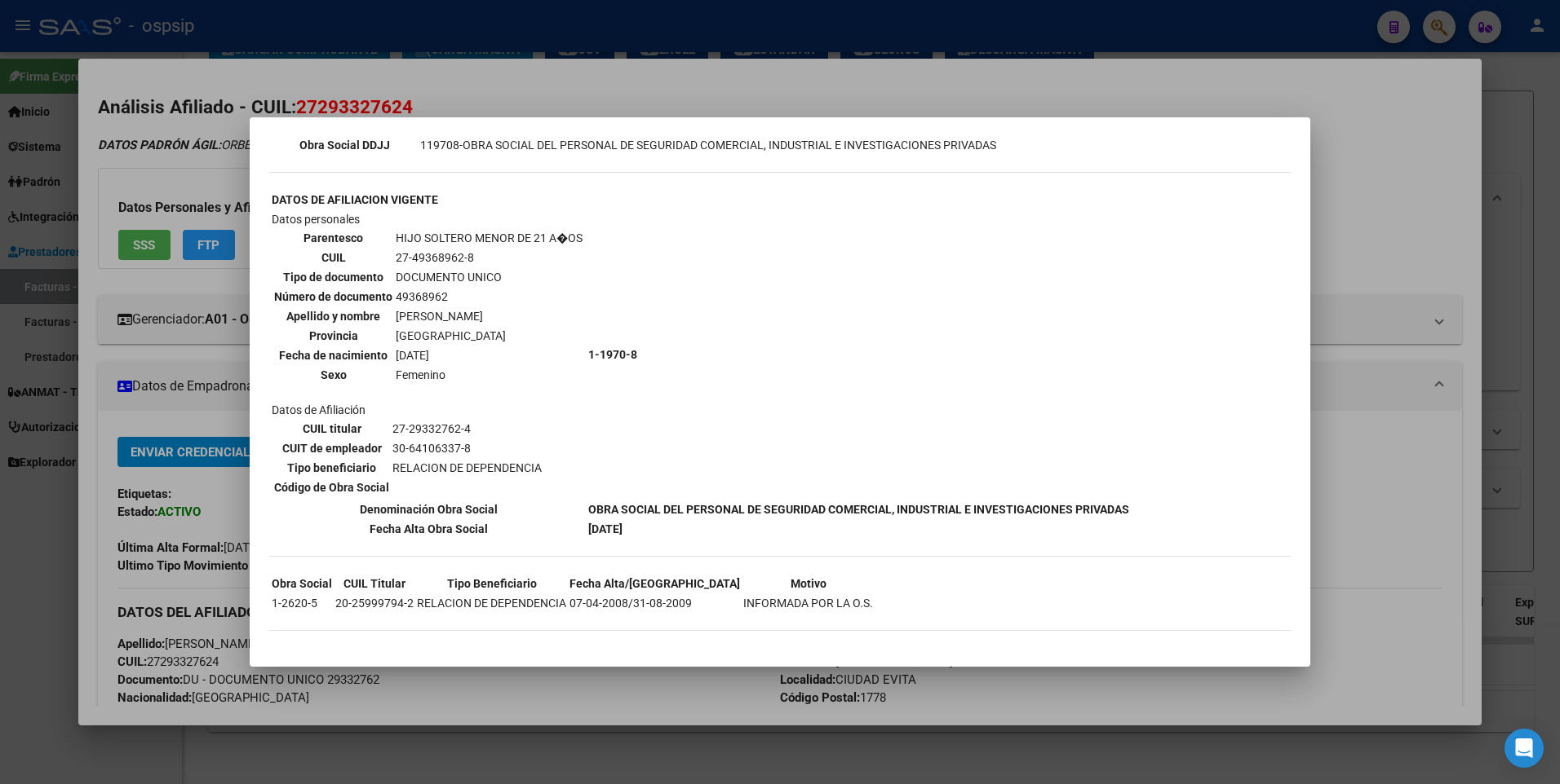
scroll to position [0, 0]
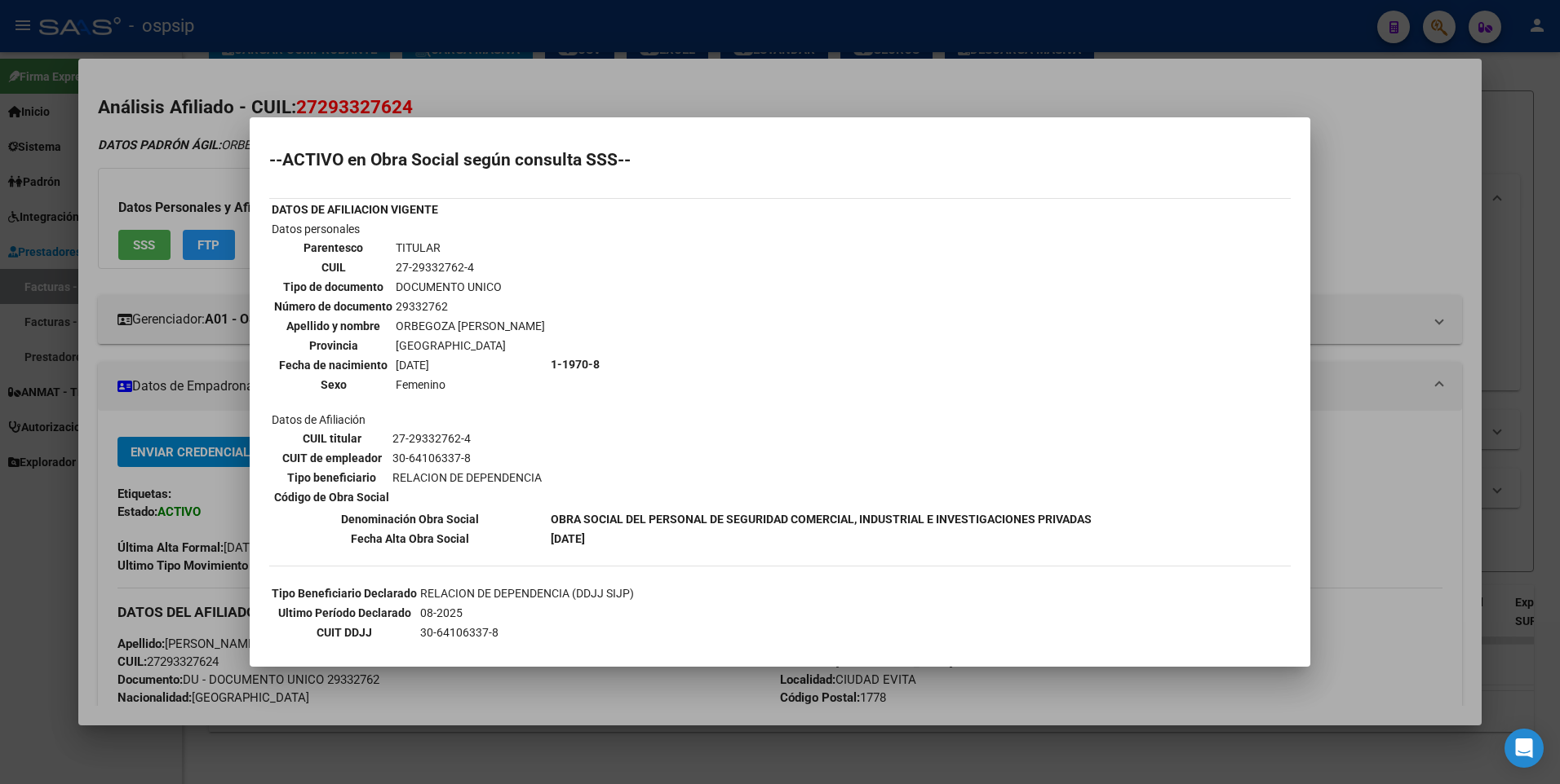
click at [1341, 134] on div at bounding box center [780, 392] width 1560 height 784
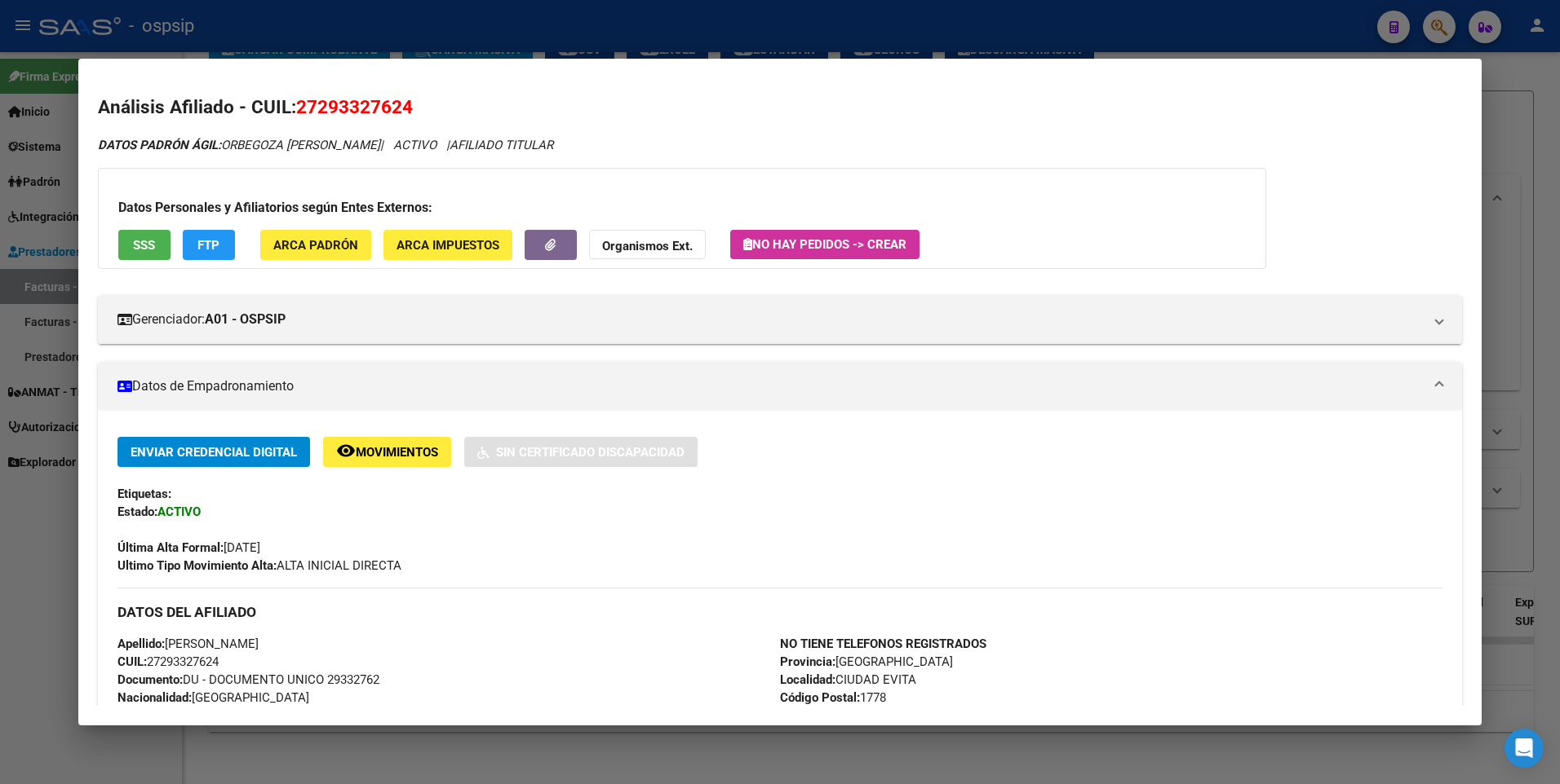
click at [1506, 122] on div at bounding box center [780, 392] width 1560 height 784
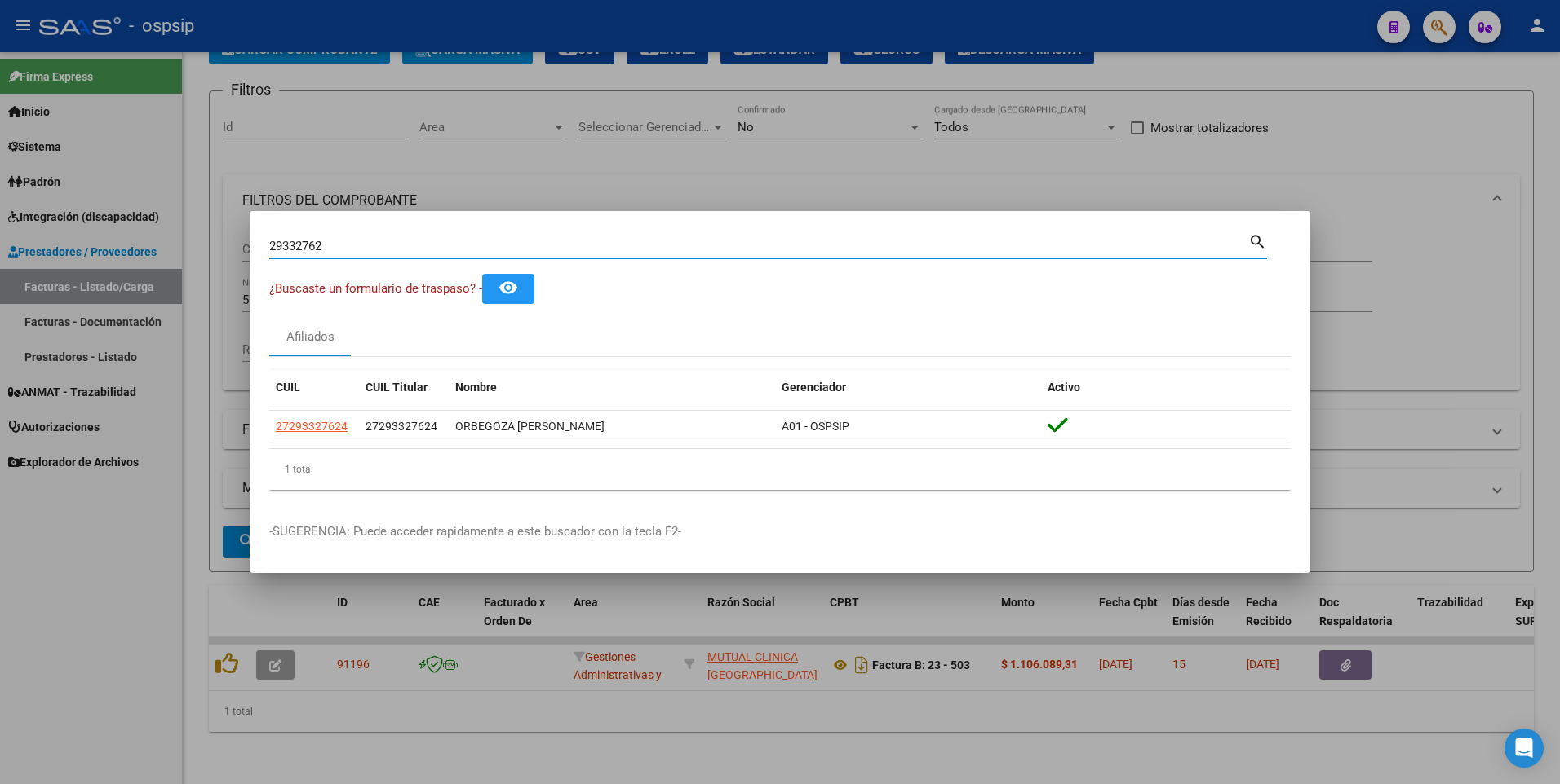
drag, startPoint x: 329, startPoint y: 250, endPoint x: 90, endPoint y: 294, distance: 243.0
click at [93, 291] on div "29332762 Buscar (apellido, dni, cuil, nro traspaso, cuit, obra social) search ¿…" at bounding box center [780, 392] width 1560 height 784
type input "29437428"
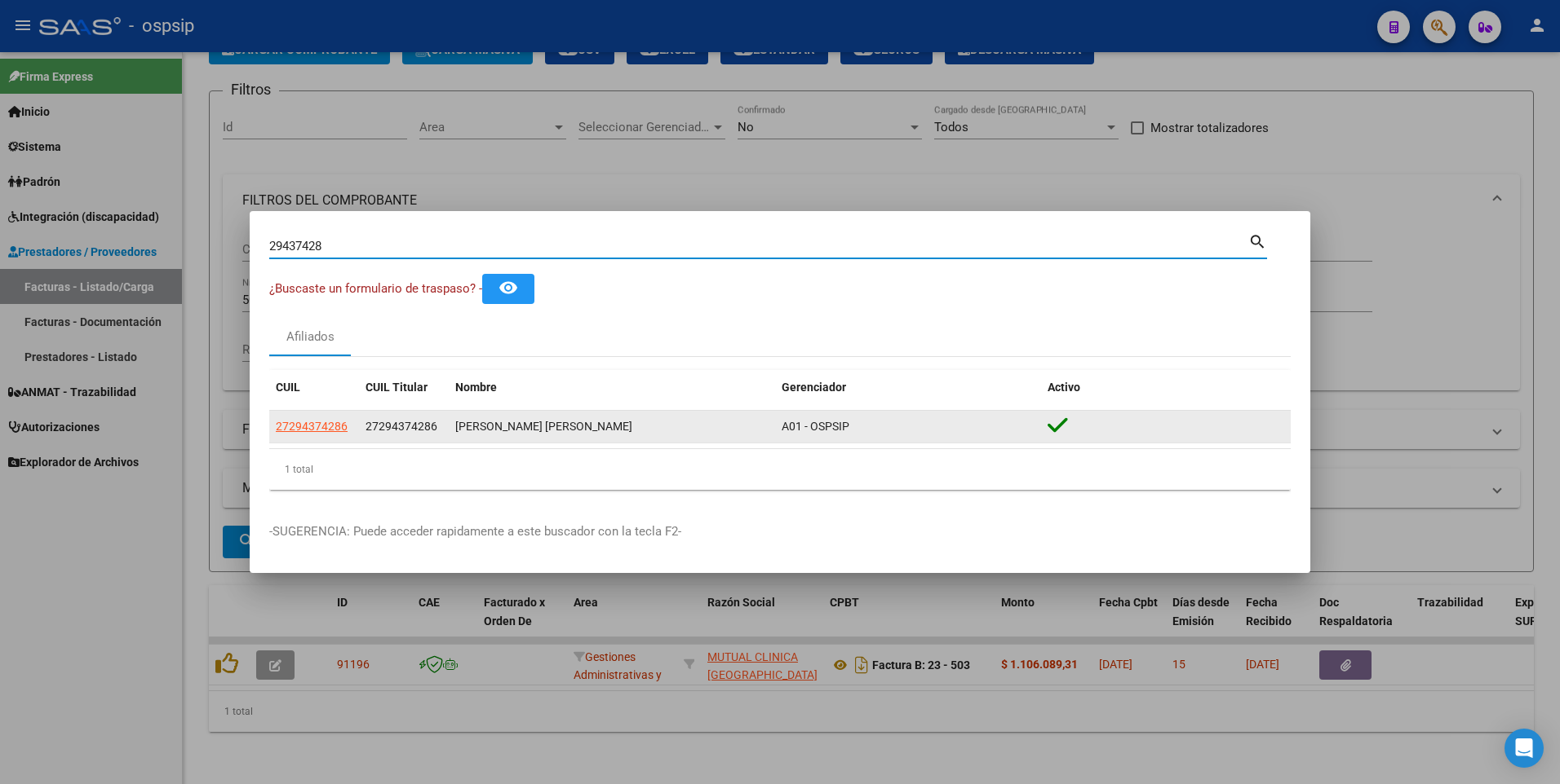
click at [318, 433] on span "27294374286" at bounding box center [311, 426] width 72 height 13
type textarea "27294374286"
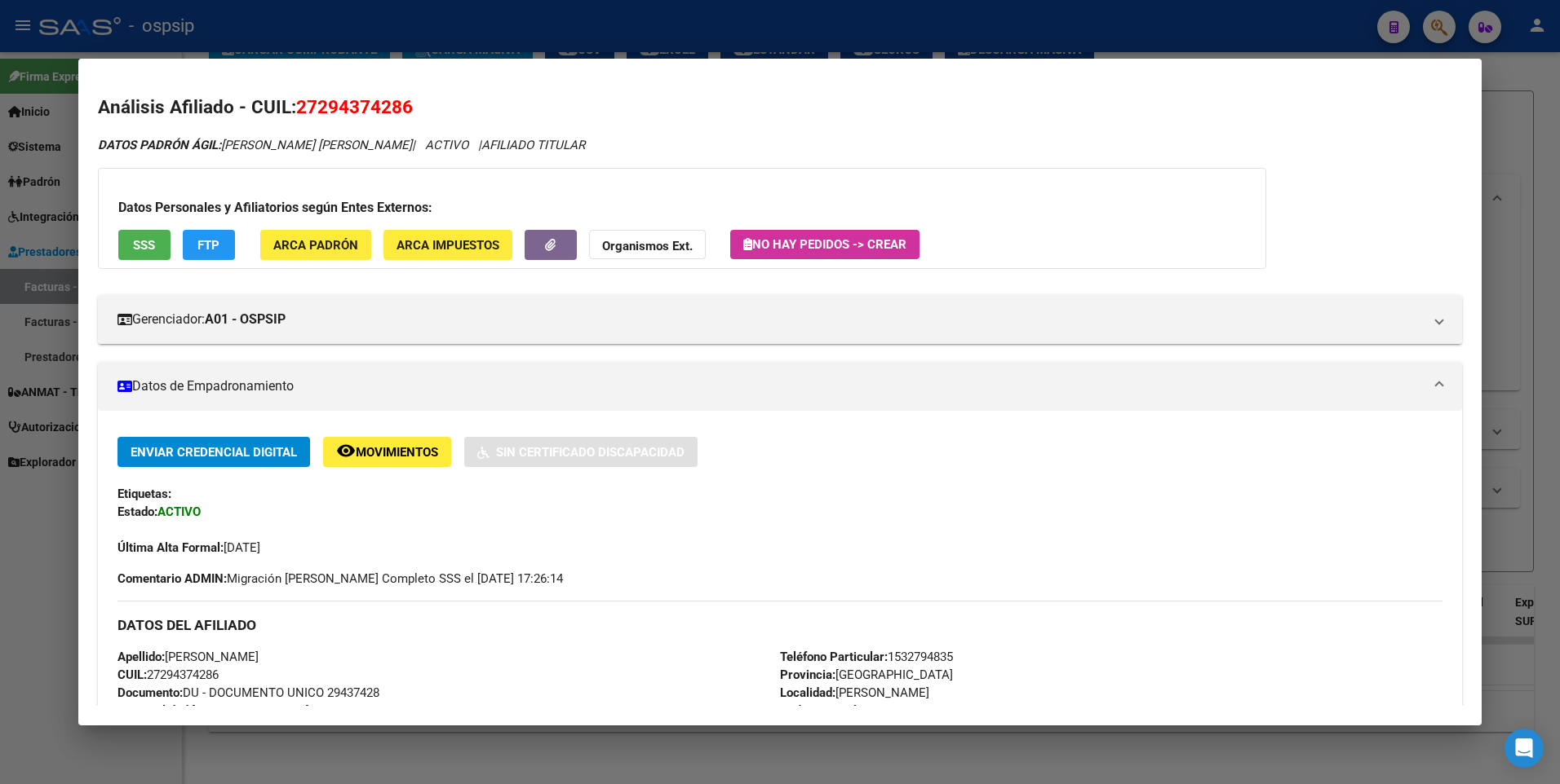
click at [149, 243] on span "SSS" at bounding box center [143, 245] width 22 height 14
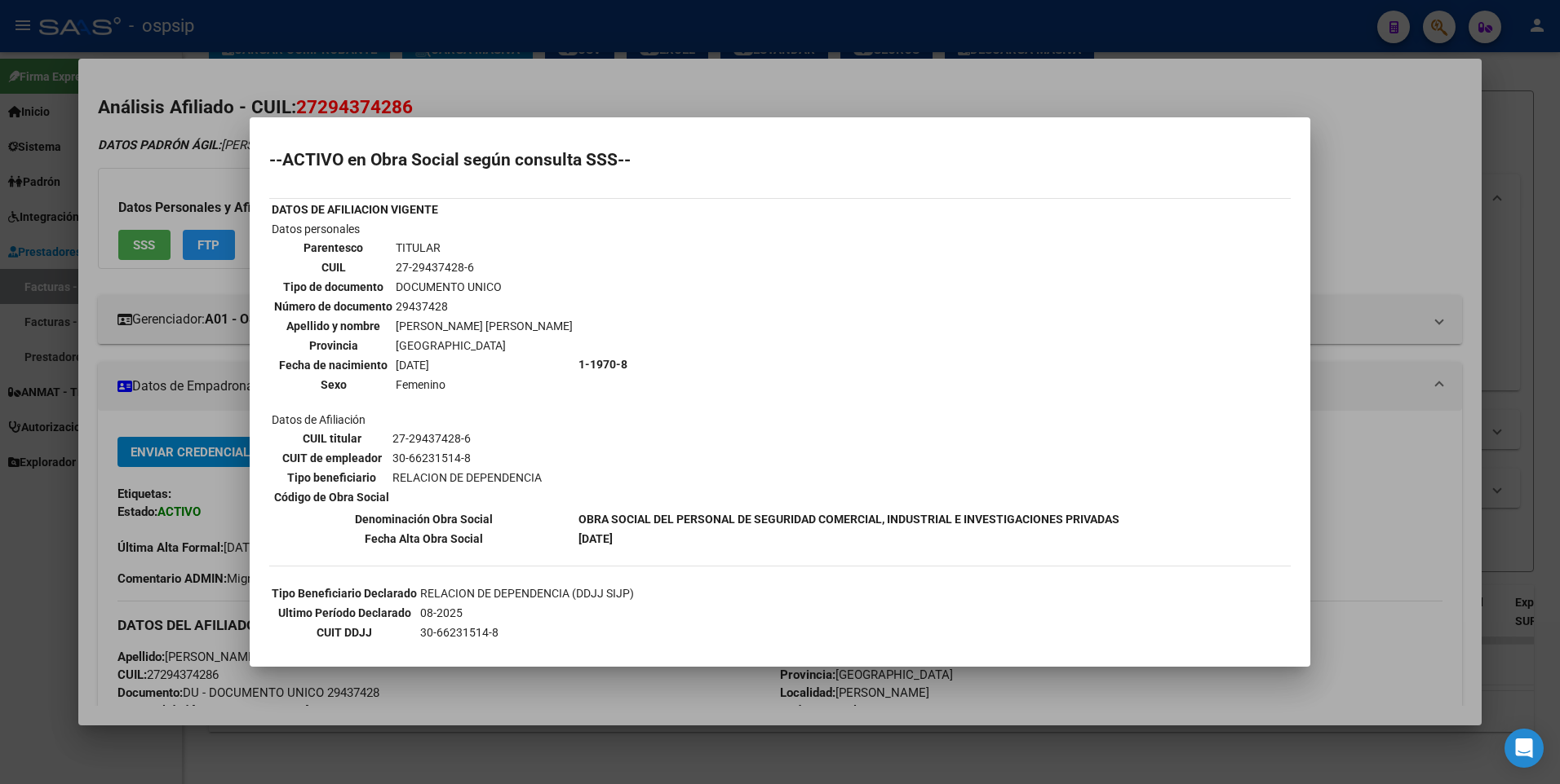
click at [1361, 210] on div at bounding box center [780, 392] width 1560 height 784
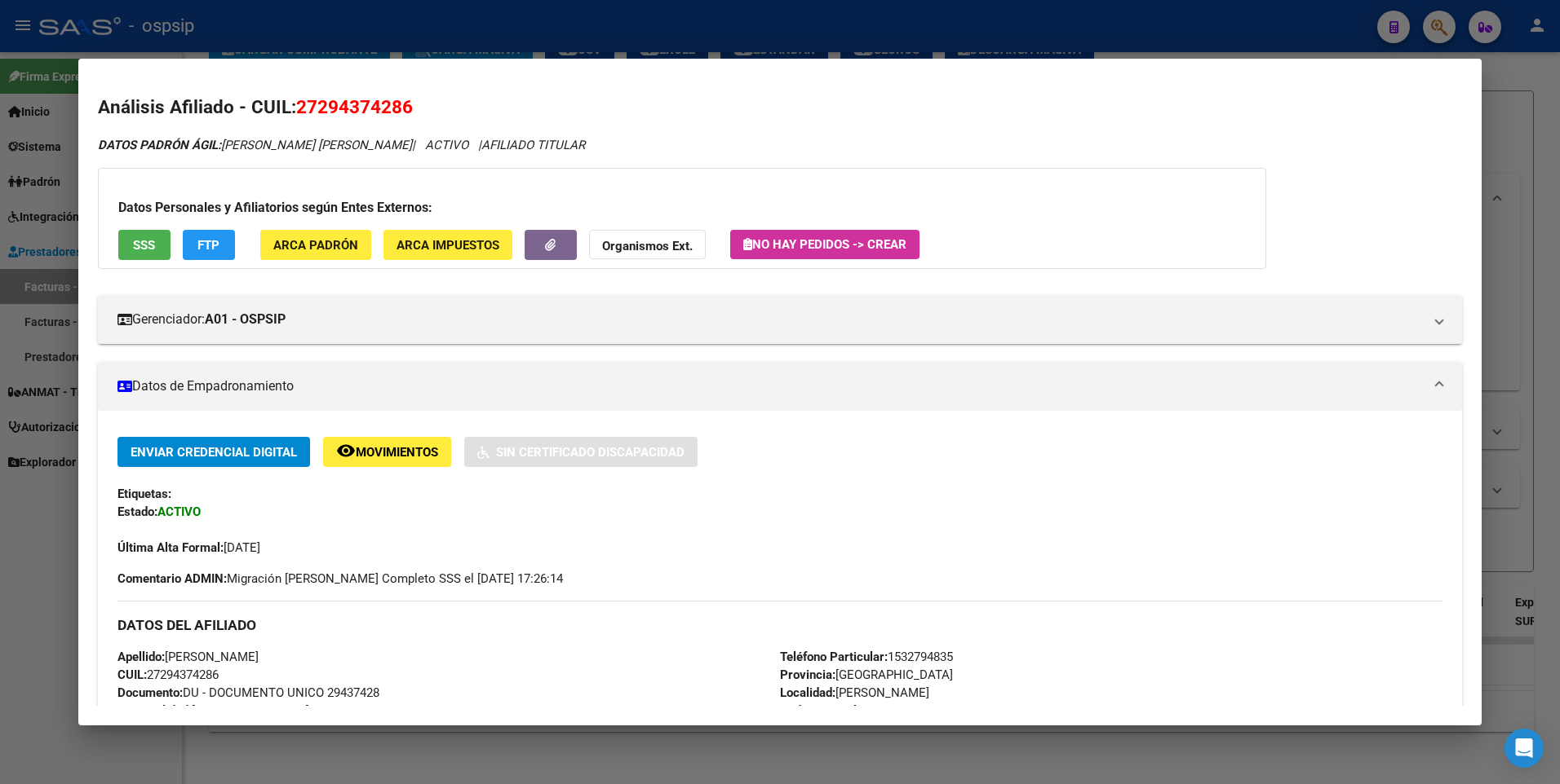
click at [1514, 166] on div at bounding box center [780, 392] width 1560 height 784
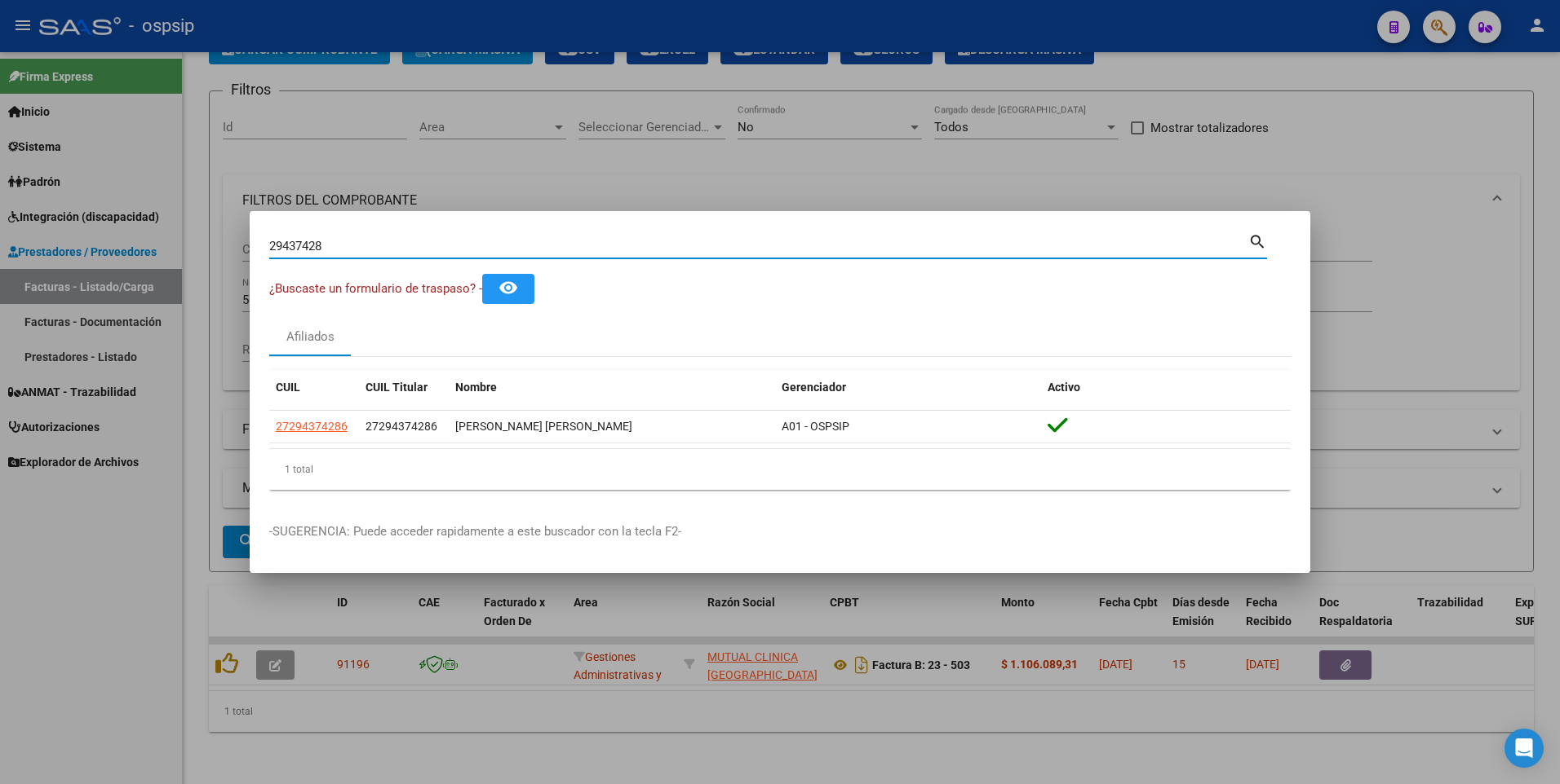
drag, startPoint x: 338, startPoint y: 244, endPoint x: 121, endPoint y: 281, distance: 220.1
click at [112, 279] on div "29437428 Buscar (apellido, dni, cuil, nro traspaso, cuit, obra social) search ¿…" at bounding box center [780, 392] width 1560 height 784
type input "31763183"
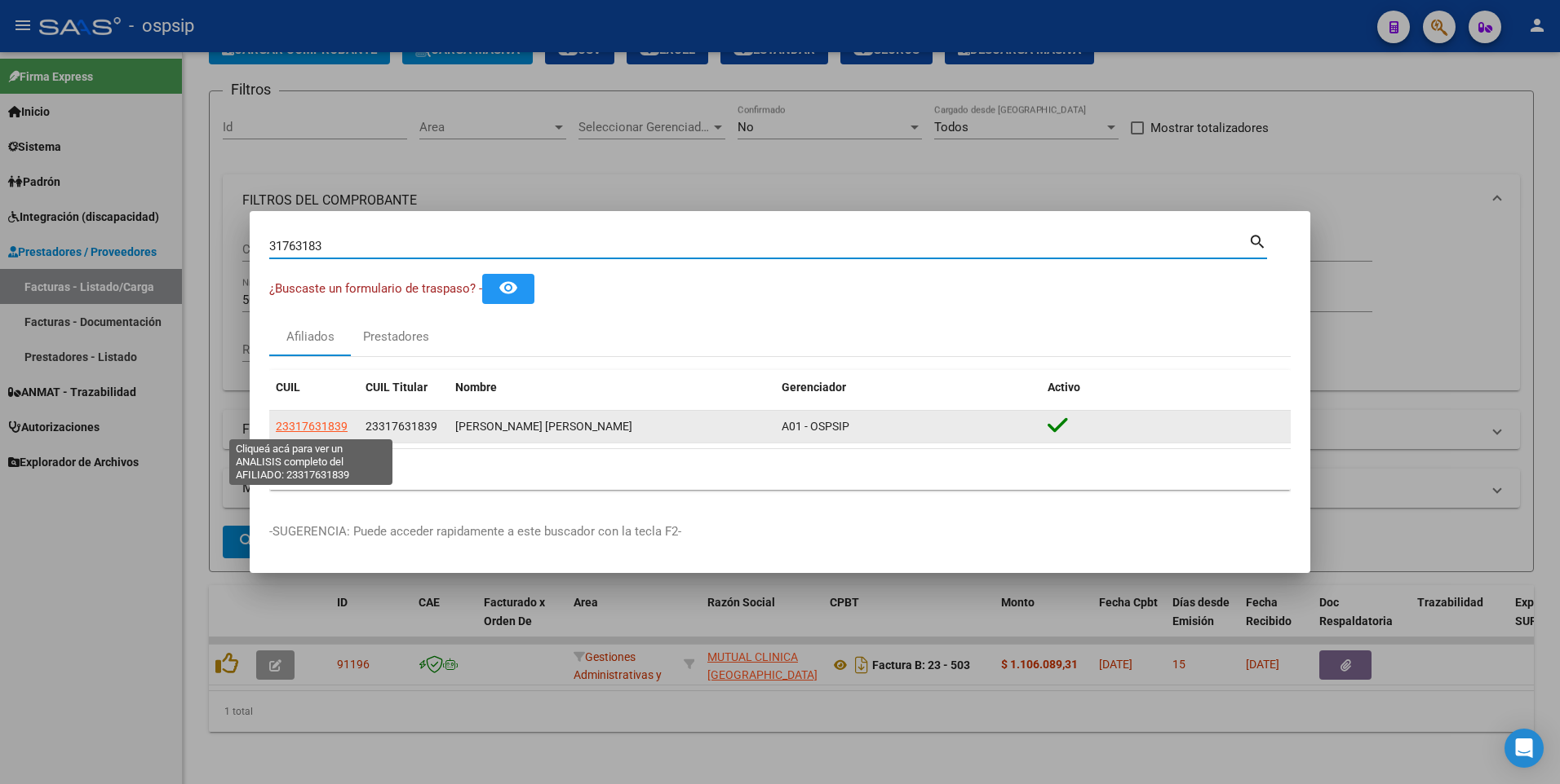
click at [302, 429] on span "23317631839" at bounding box center [311, 426] width 72 height 13
type textarea "23317631839"
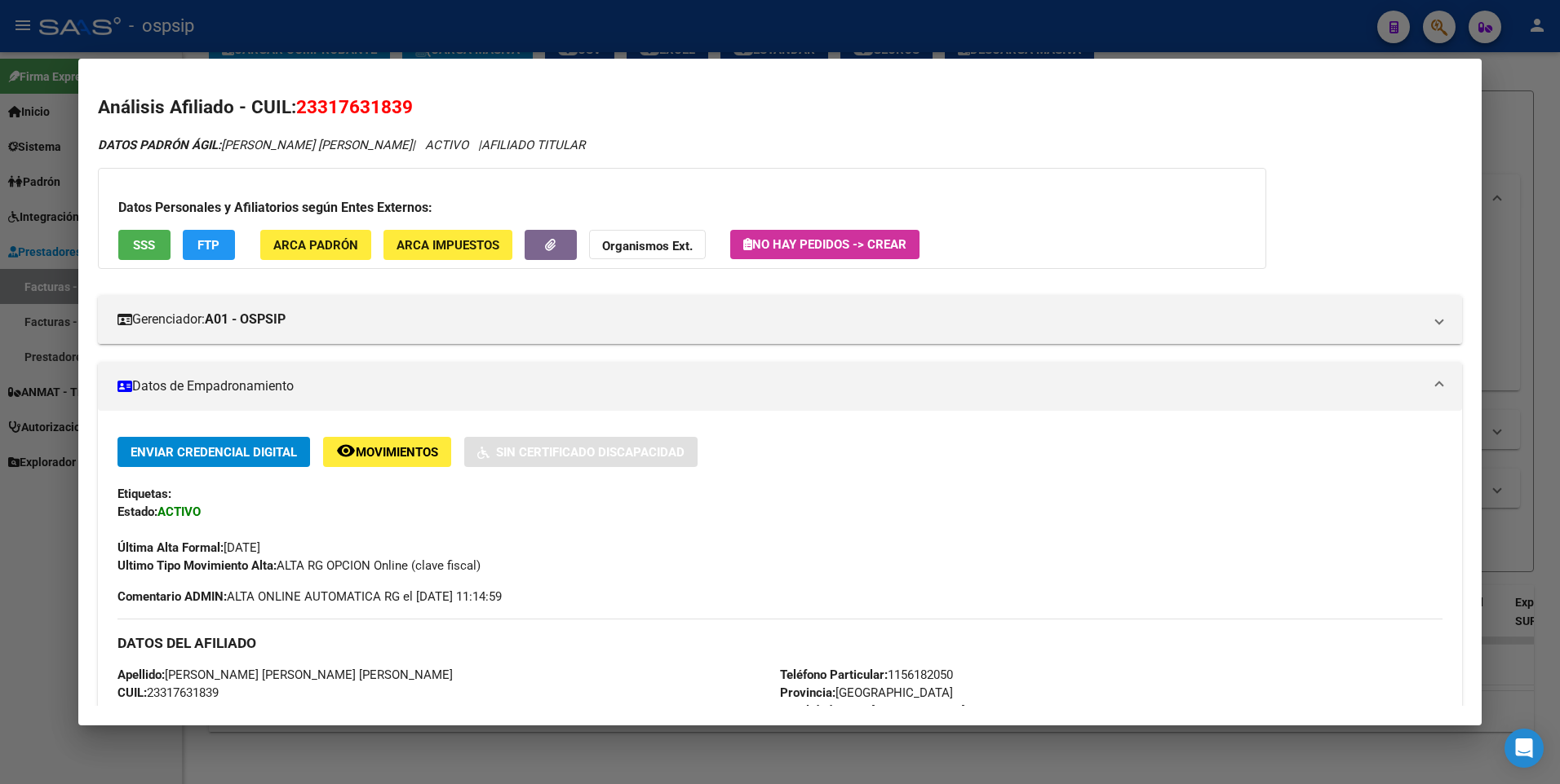
click at [143, 247] on span "SSS" at bounding box center [143, 245] width 22 height 14
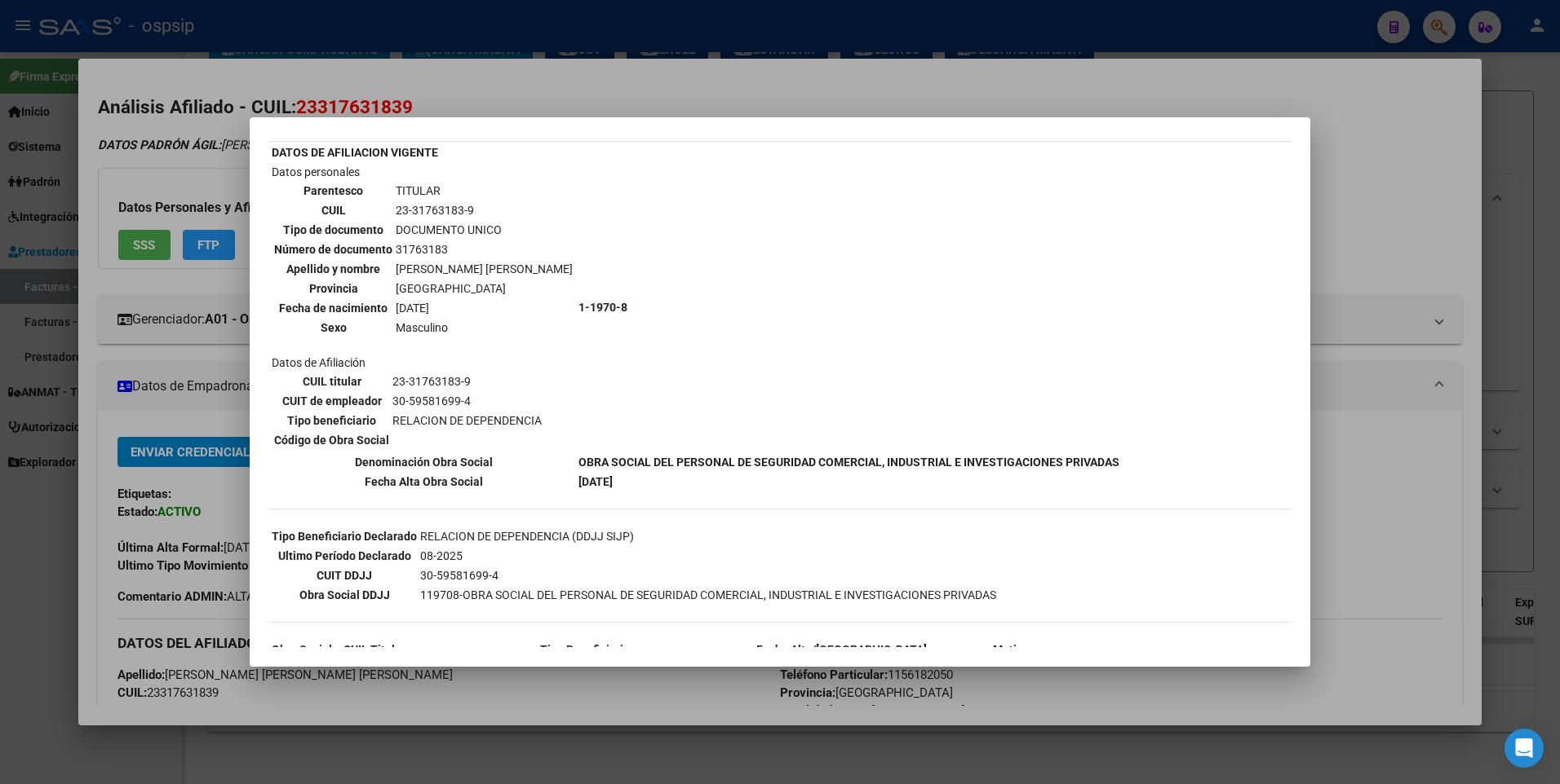
scroll to position [15, 0]
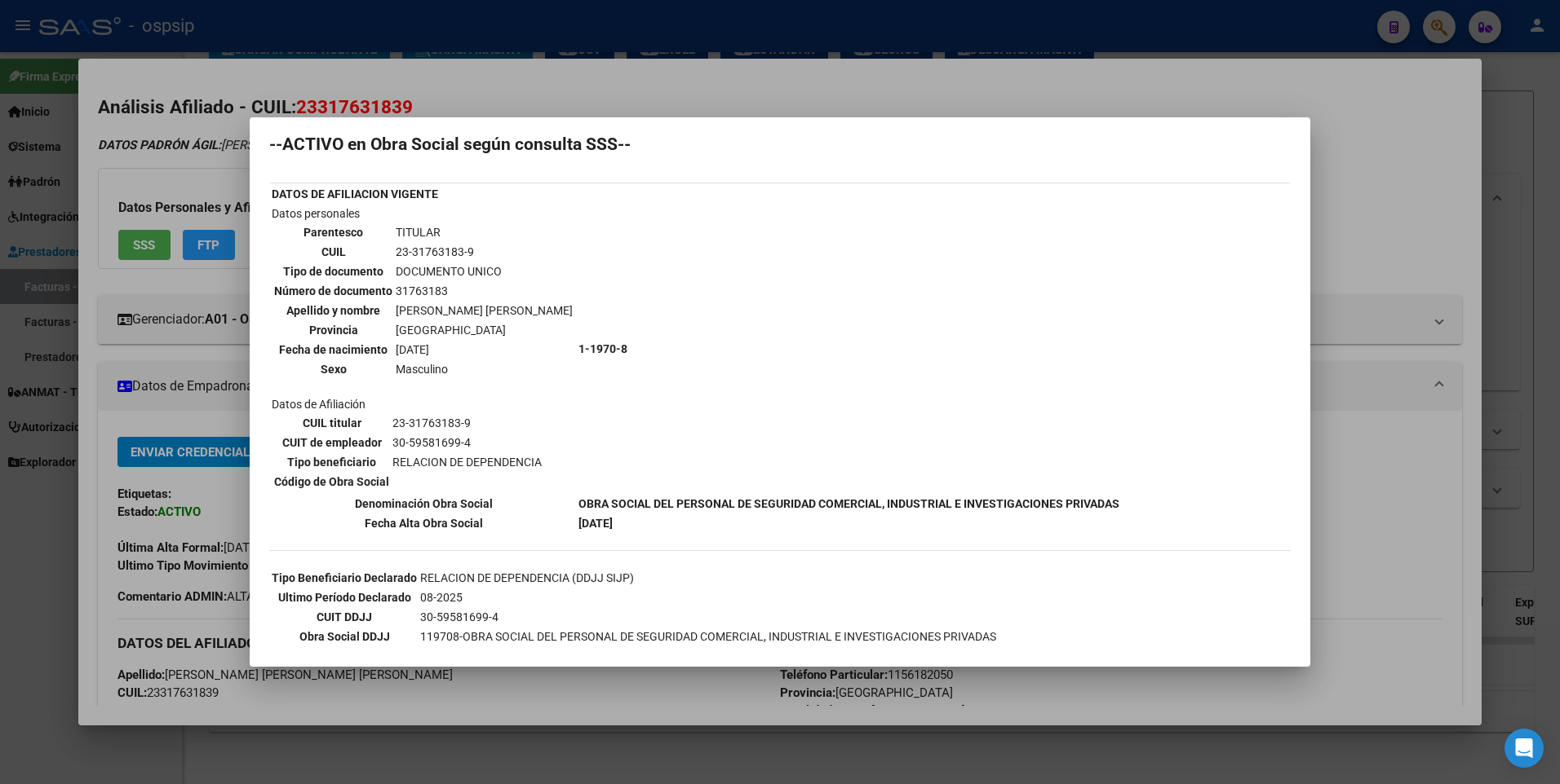
click at [1445, 210] on div at bounding box center [780, 392] width 1560 height 784
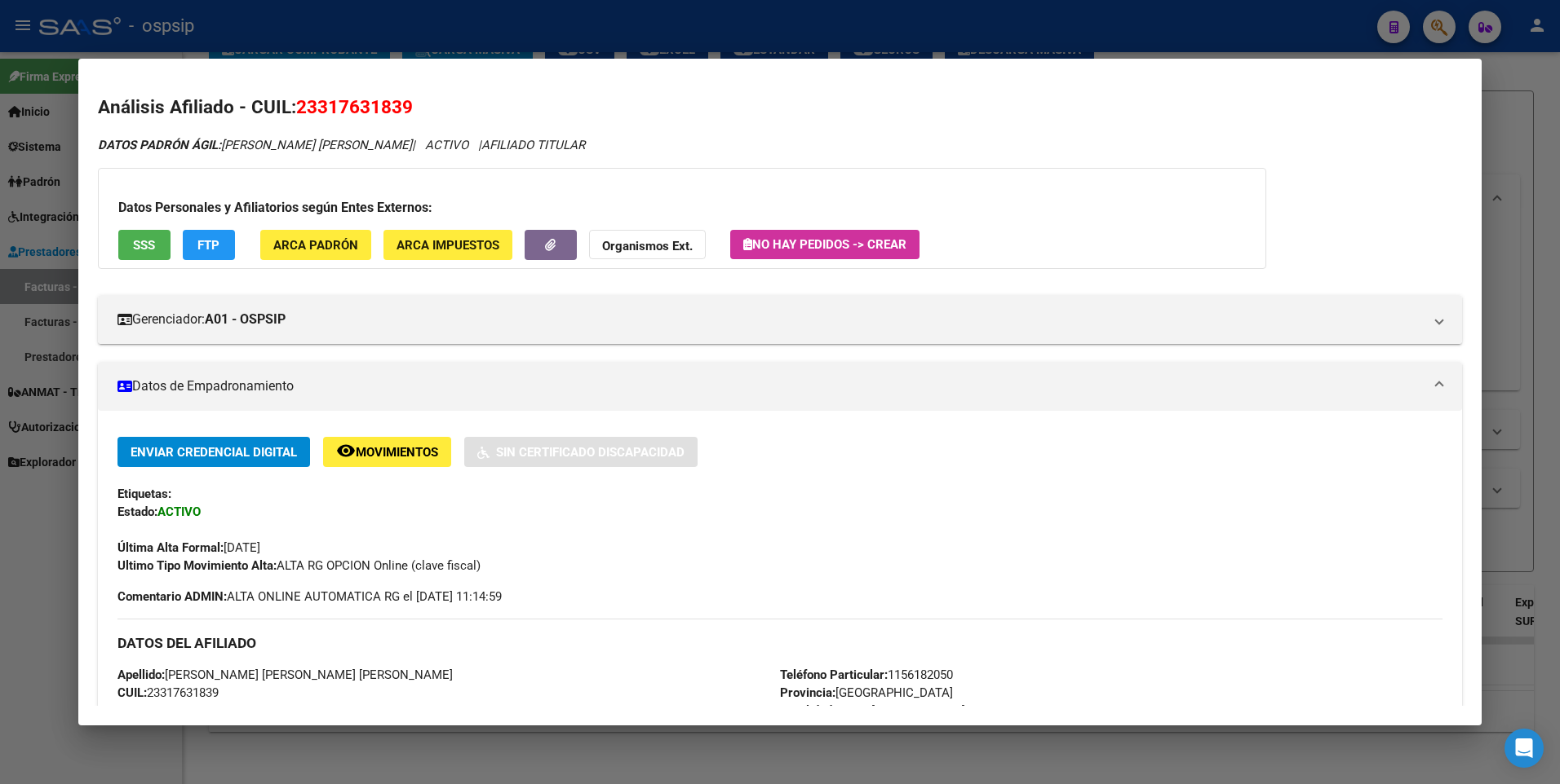
click at [1526, 168] on div at bounding box center [780, 392] width 1560 height 784
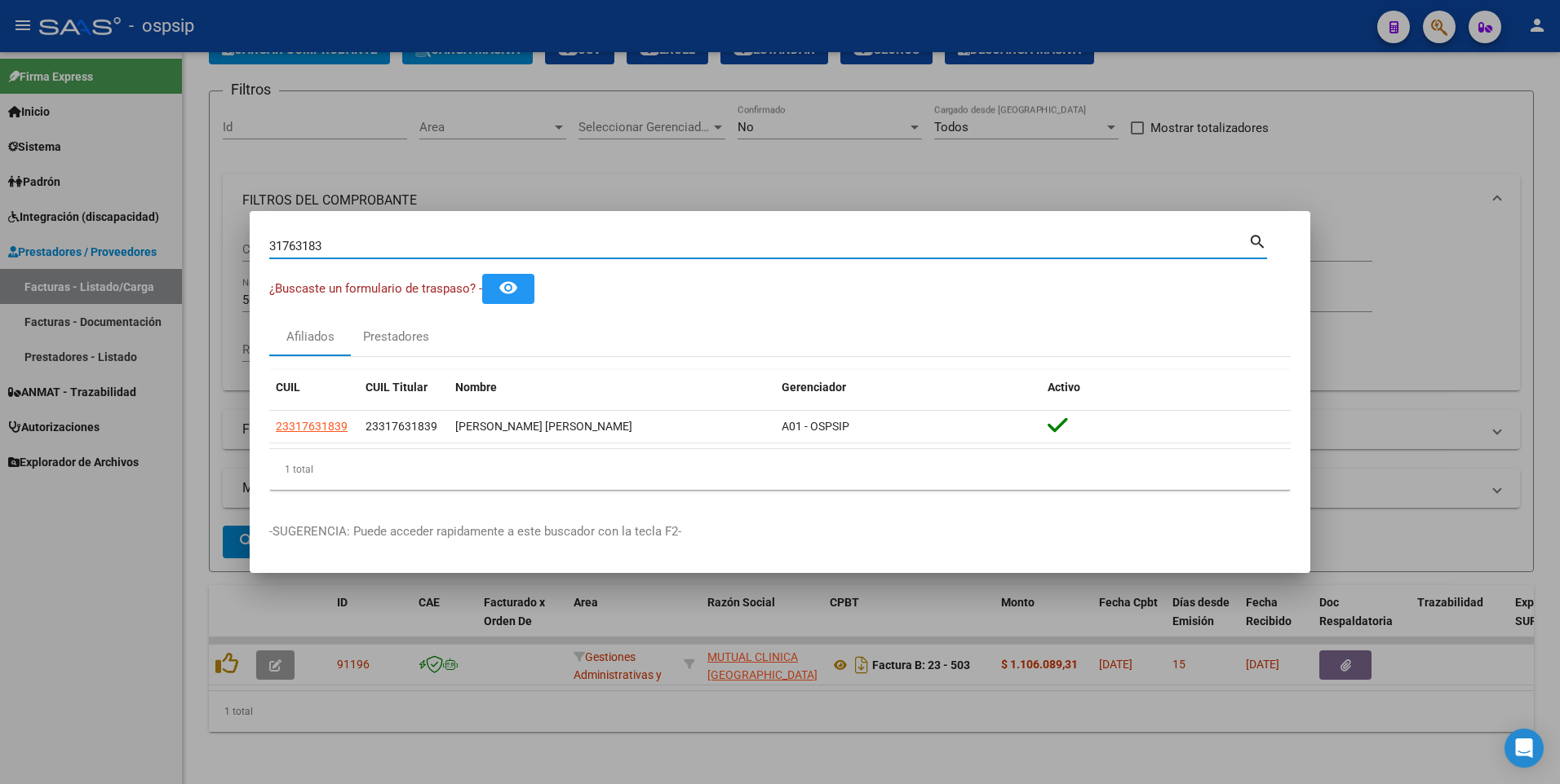
drag, startPoint x: 333, startPoint y: 243, endPoint x: 27, endPoint y: 280, distance: 308.2
click at [27, 278] on div "31763183 Buscar (apellido, dni, cuil, nro traspaso, cuit, obra social) search ¿…" at bounding box center [780, 392] width 1560 height 784
type input "35961673"
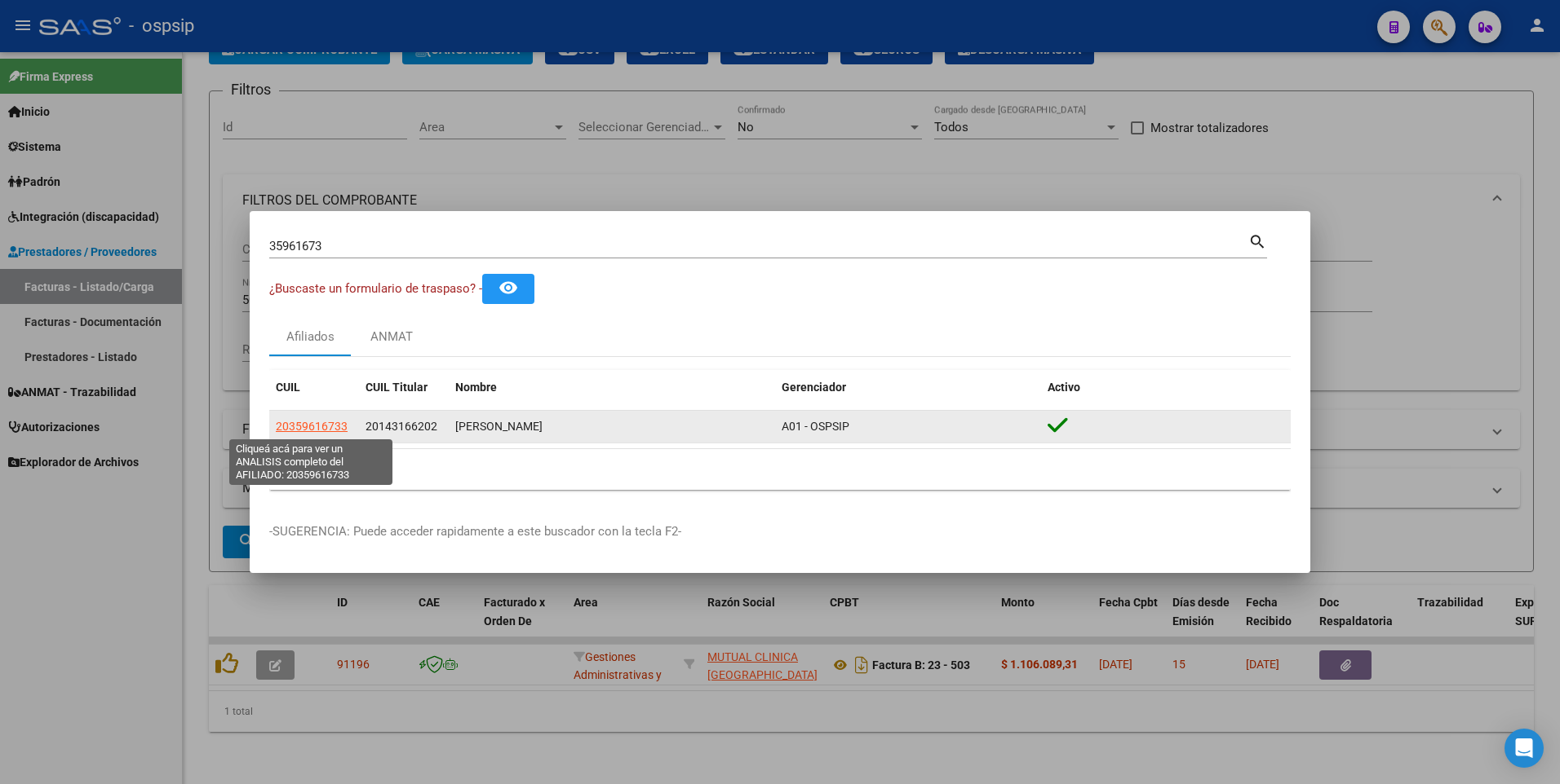
click at [330, 425] on span "20359616733" at bounding box center [311, 426] width 72 height 13
type textarea "20359616733"
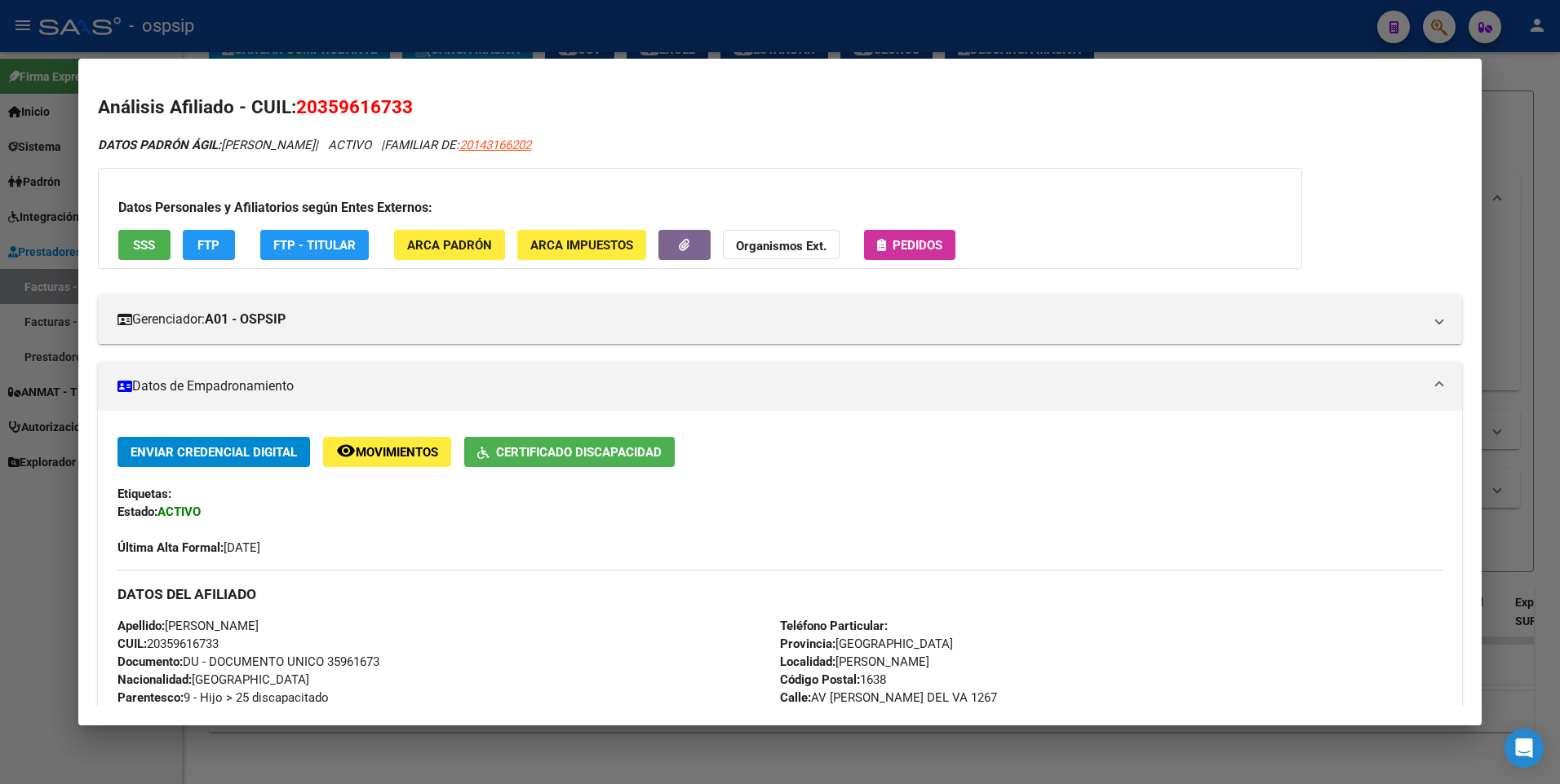
click at [160, 248] on button "SSS" at bounding box center [144, 245] width 53 height 31
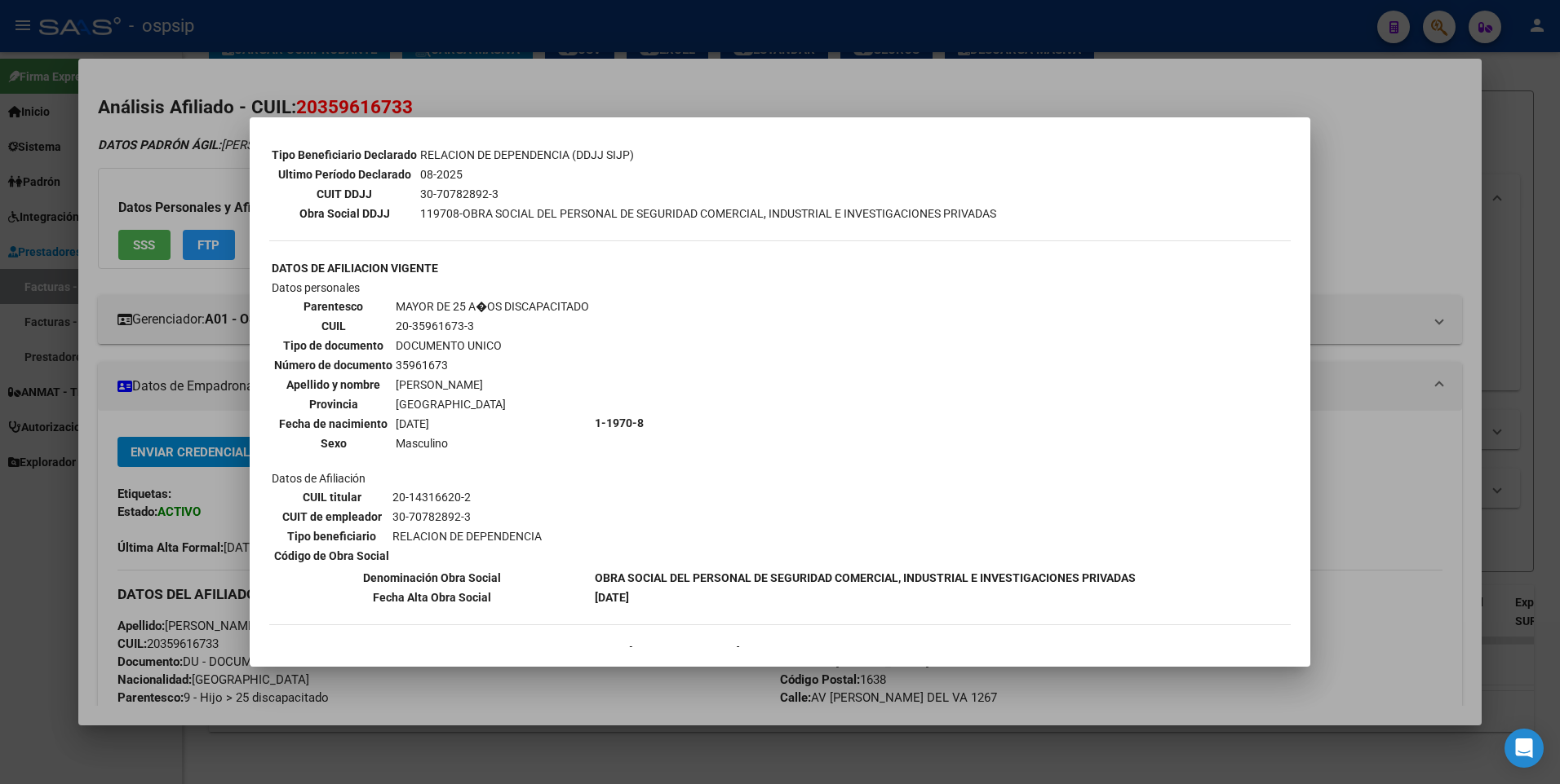
scroll to position [546, 0]
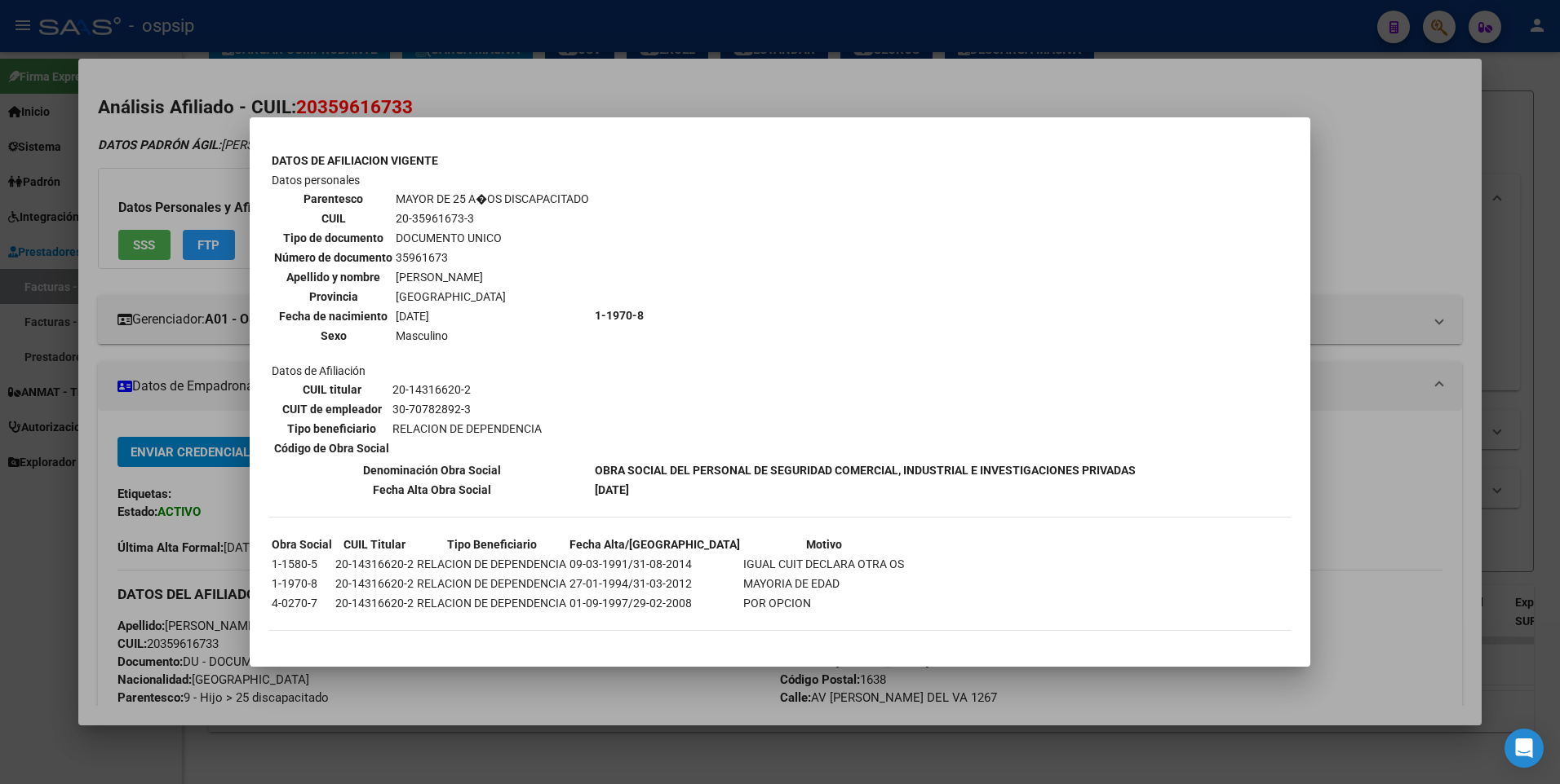
click at [1364, 190] on div at bounding box center [780, 392] width 1560 height 784
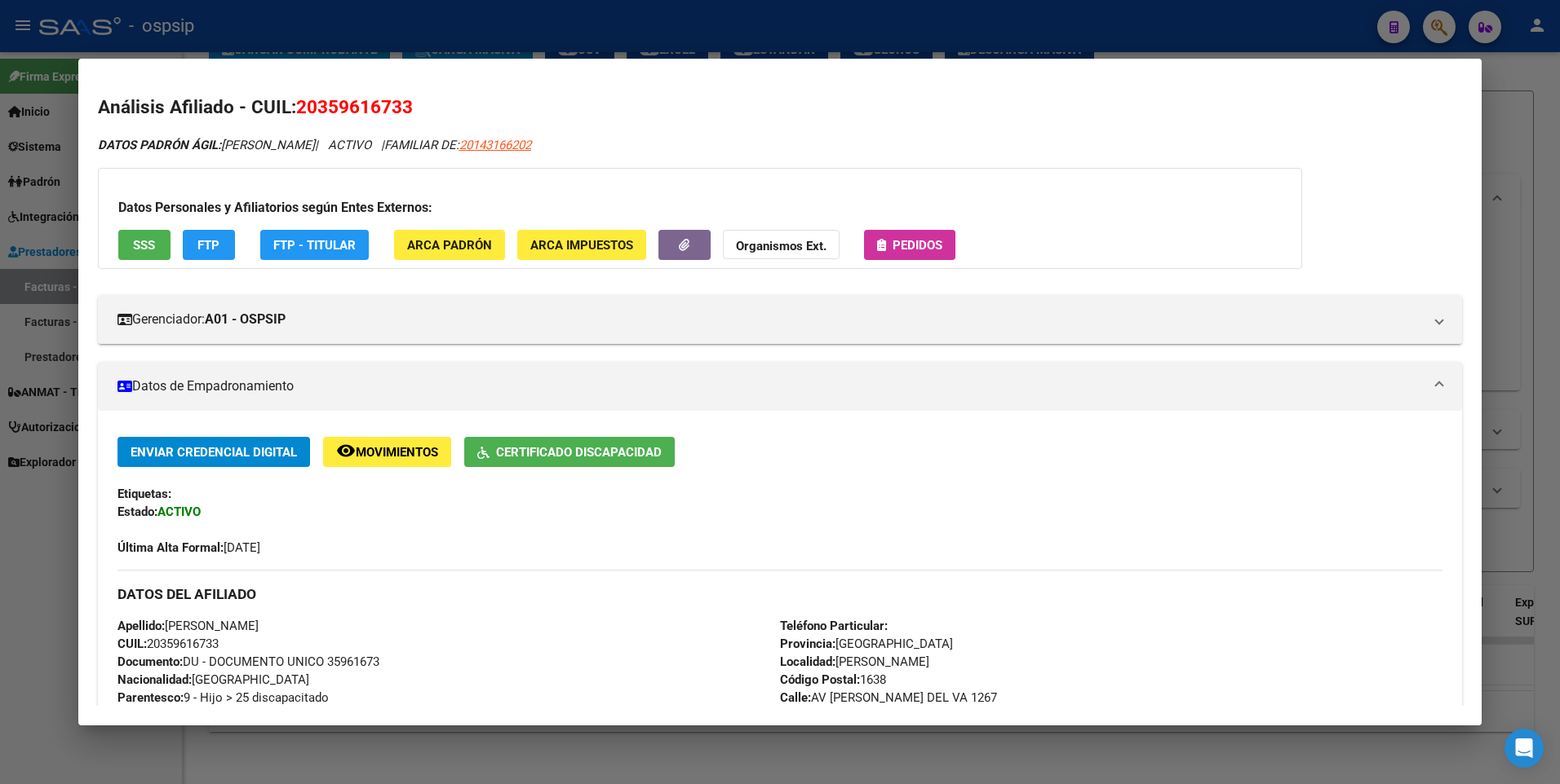
click at [1500, 156] on div at bounding box center [780, 392] width 1560 height 784
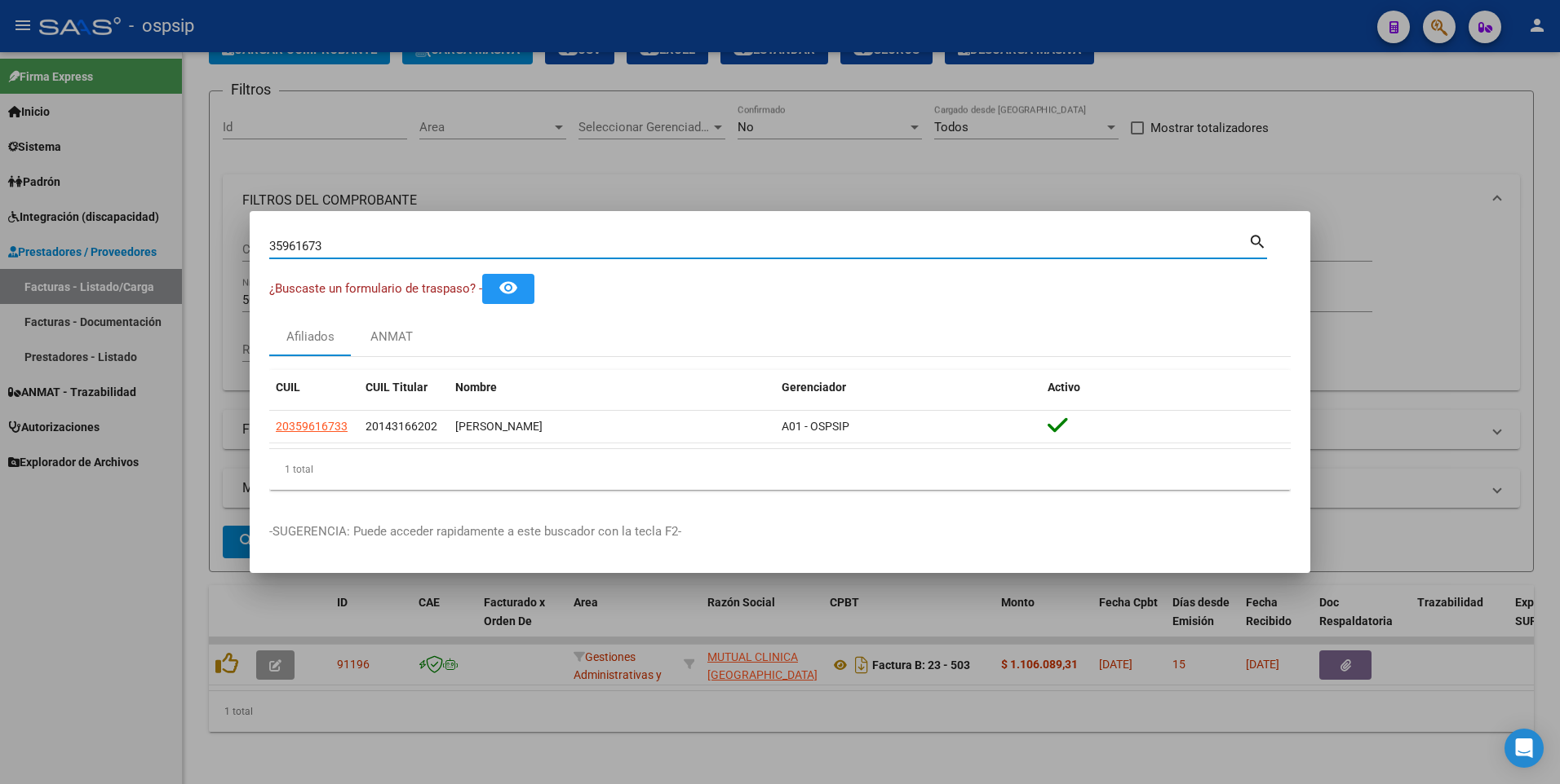
drag, startPoint x: 332, startPoint y: 240, endPoint x: 186, endPoint y: 262, distance: 147.6
click at [186, 262] on div "35961673 Buscar (apellido, dni, cuil, nro traspaso, cuit, obra social) search ¿…" at bounding box center [780, 392] width 1560 height 784
type input "22421932"
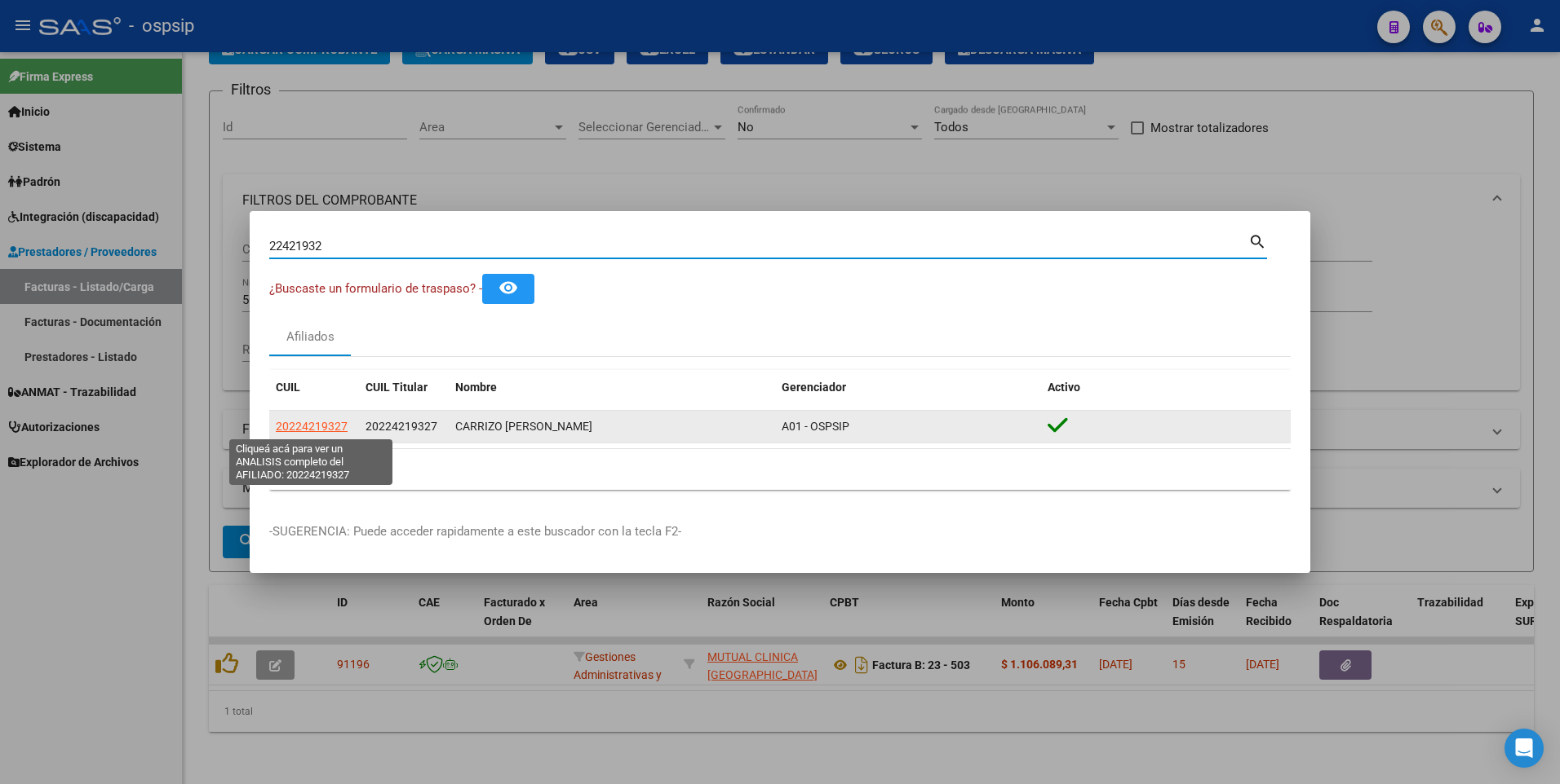
click at [315, 414] on datatable-body-cell "20224219327" at bounding box center [314, 426] width 90 height 32
click at [313, 421] on span "20224219327" at bounding box center [311, 426] width 72 height 13
copy span "202242"
type textarea "20224219327"
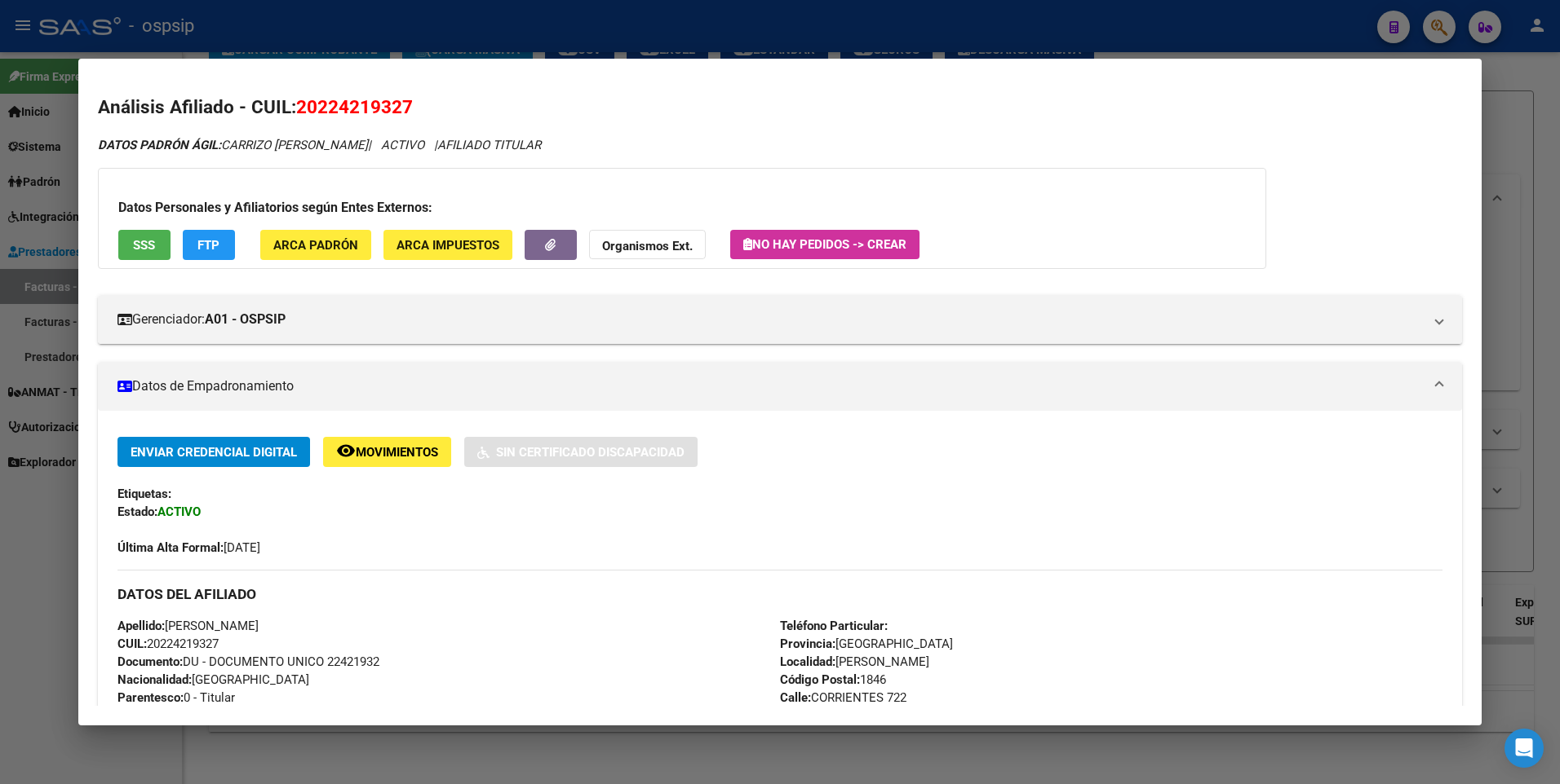
click at [157, 241] on button "SSS" at bounding box center [144, 245] width 53 height 31
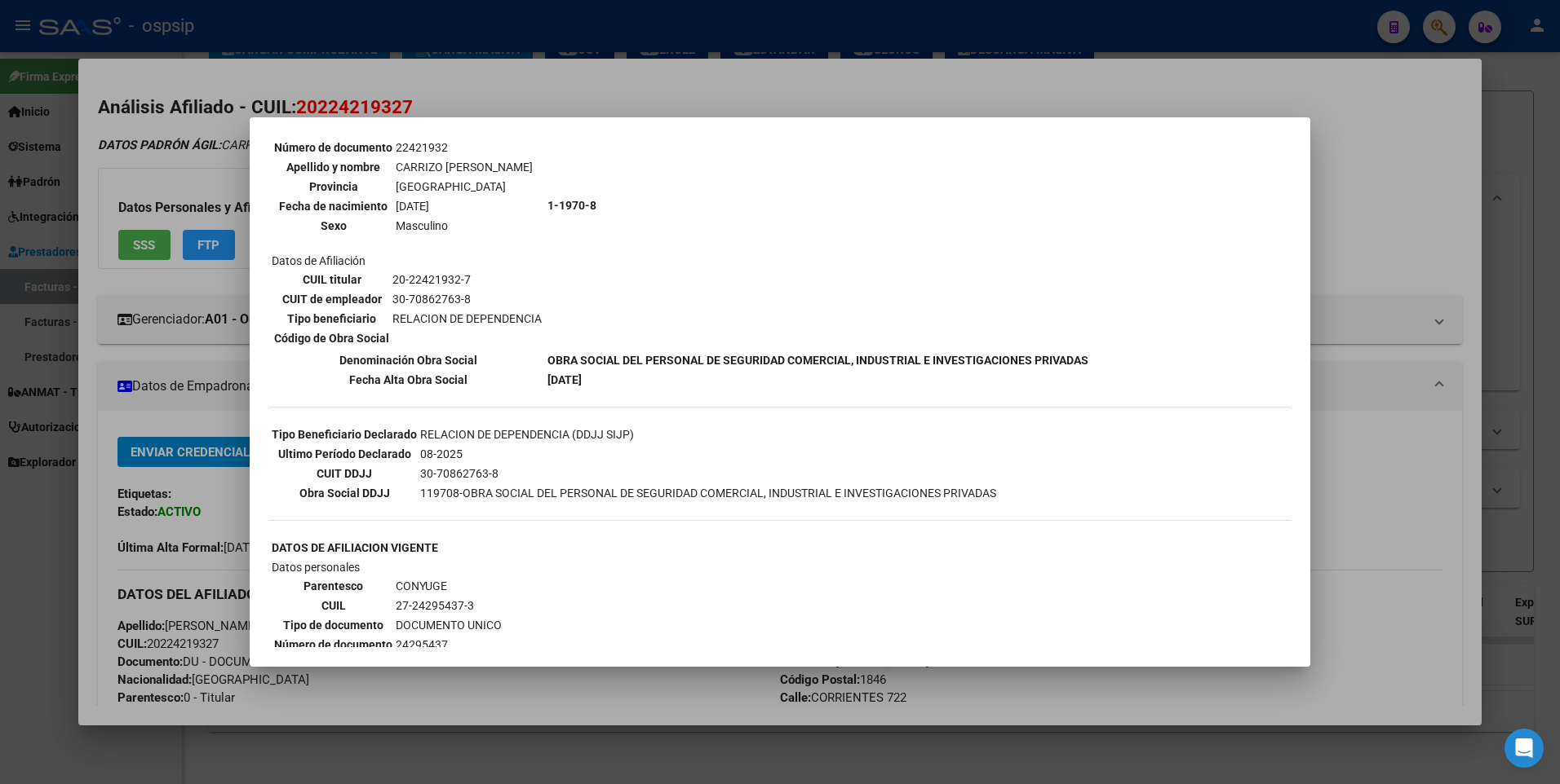
scroll to position [0, 0]
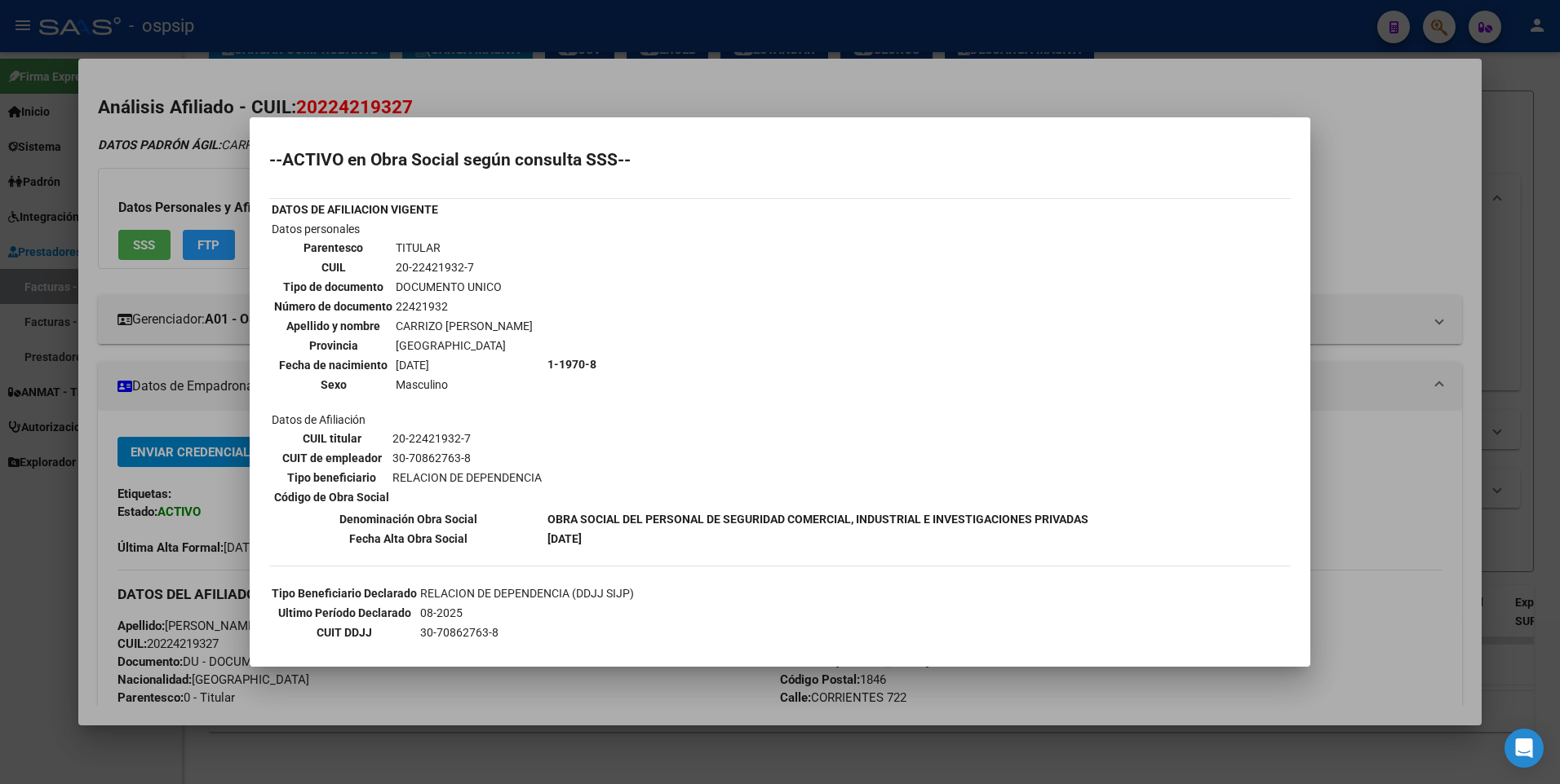
click at [1388, 233] on div at bounding box center [780, 392] width 1560 height 784
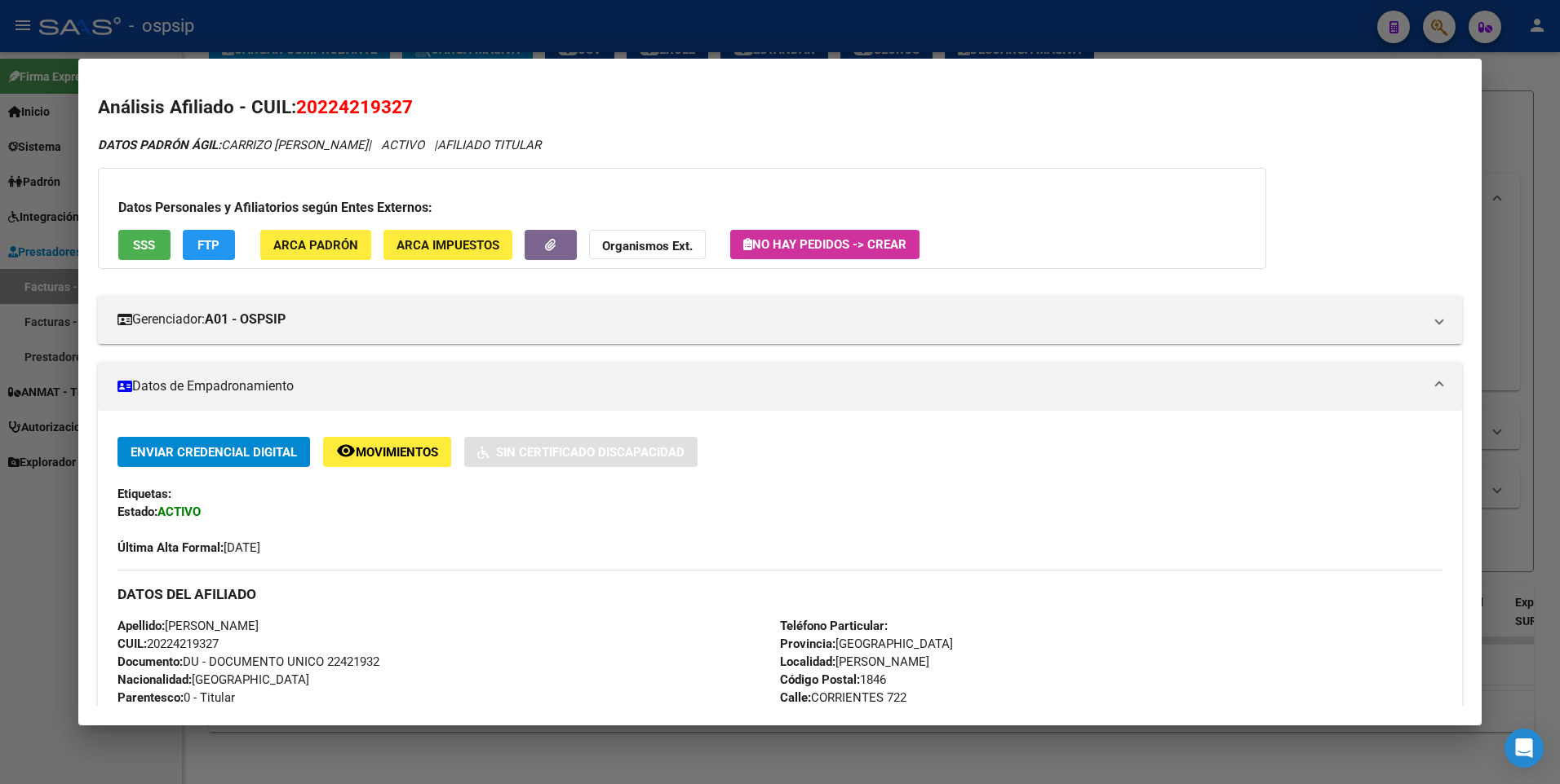
click at [1529, 212] on div at bounding box center [780, 392] width 1560 height 784
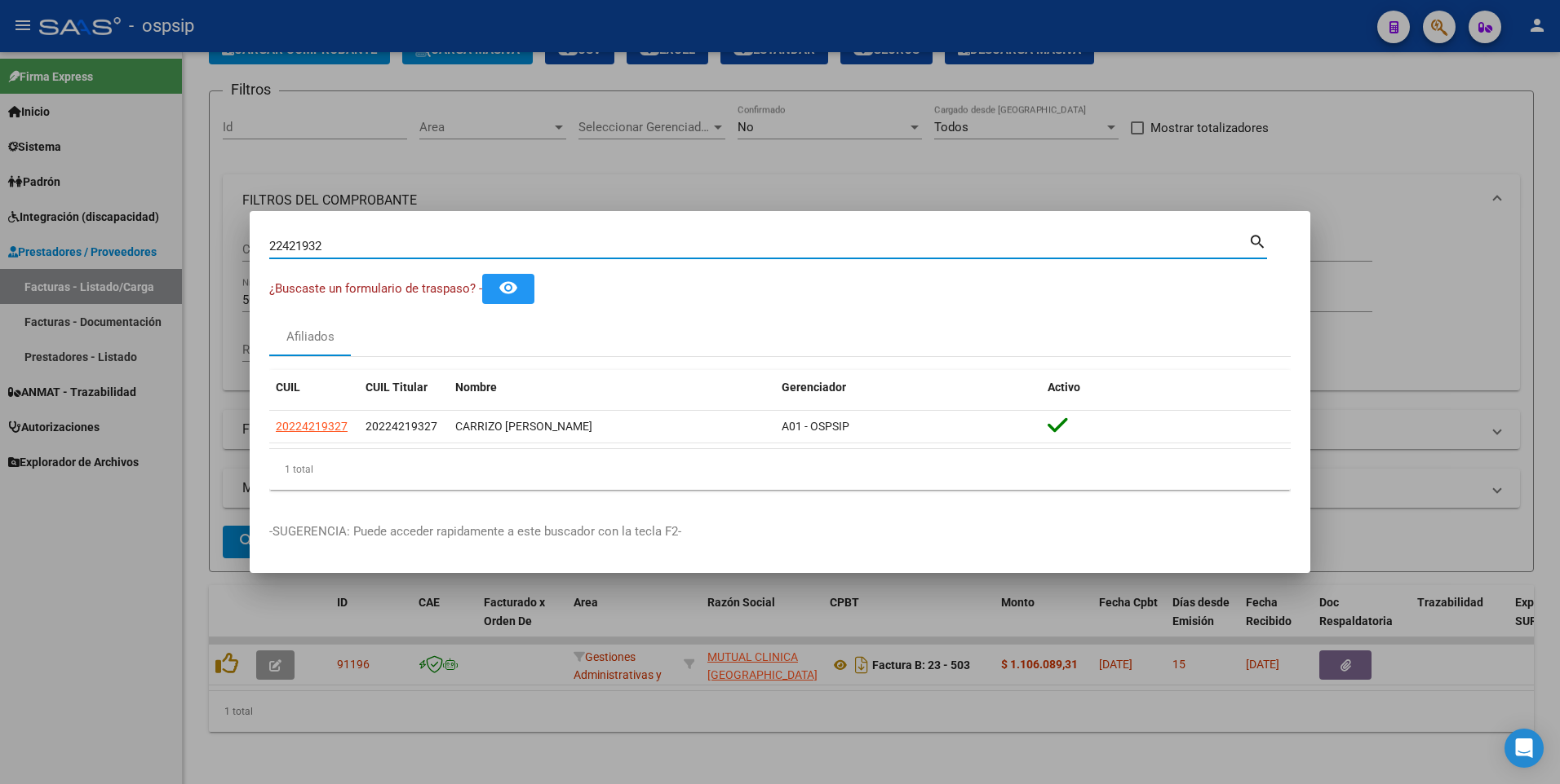
drag, startPoint x: 333, startPoint y: 249, endPoint x: 175, endPoint y: 274, distance: 160.0
click at [175, 274] on div "22421932 Buscar (apellido, dni, cuil, nro traspaso, cuit, obra social) search ¿…" at bounding box center [780, 392] width 1560 height 784
type input "24358839"
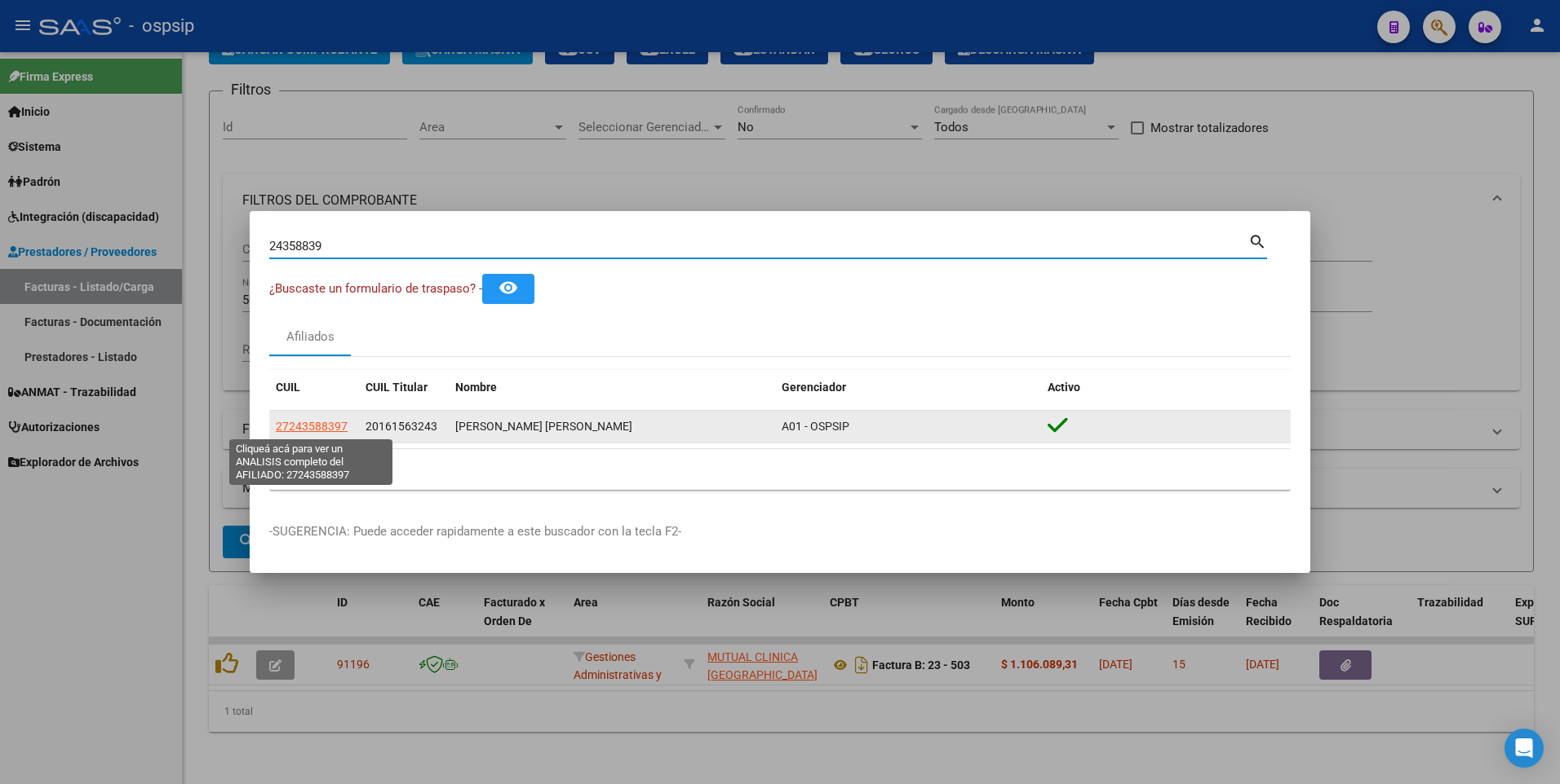
click at [329, 426] on span "27243588397" at bounding box center [311, 426] width 72 height 13
type textarea "27243588397"
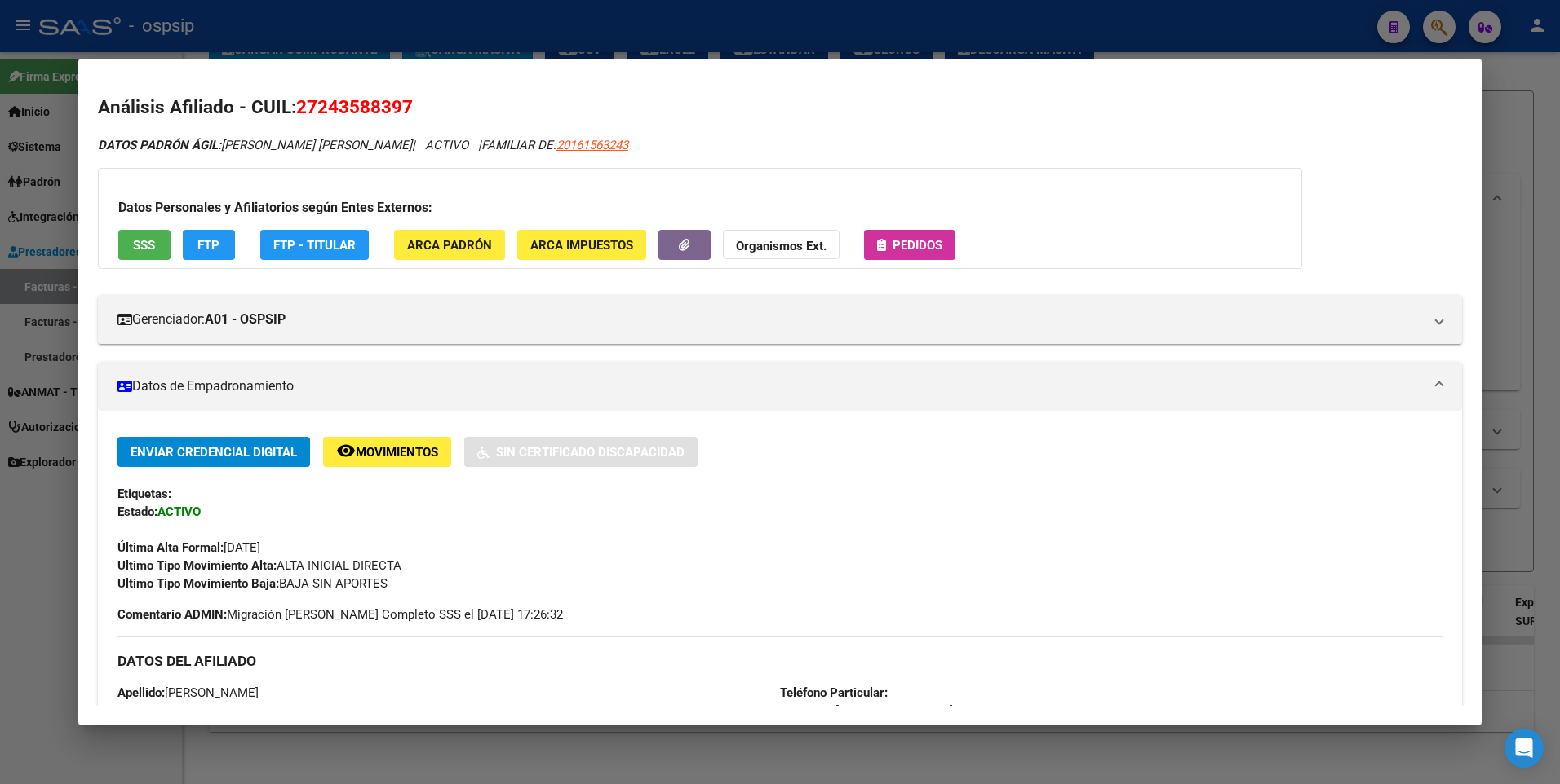
click at [147, 252] on span "SSS" at bounding box center [143, 245] width 22 height 14
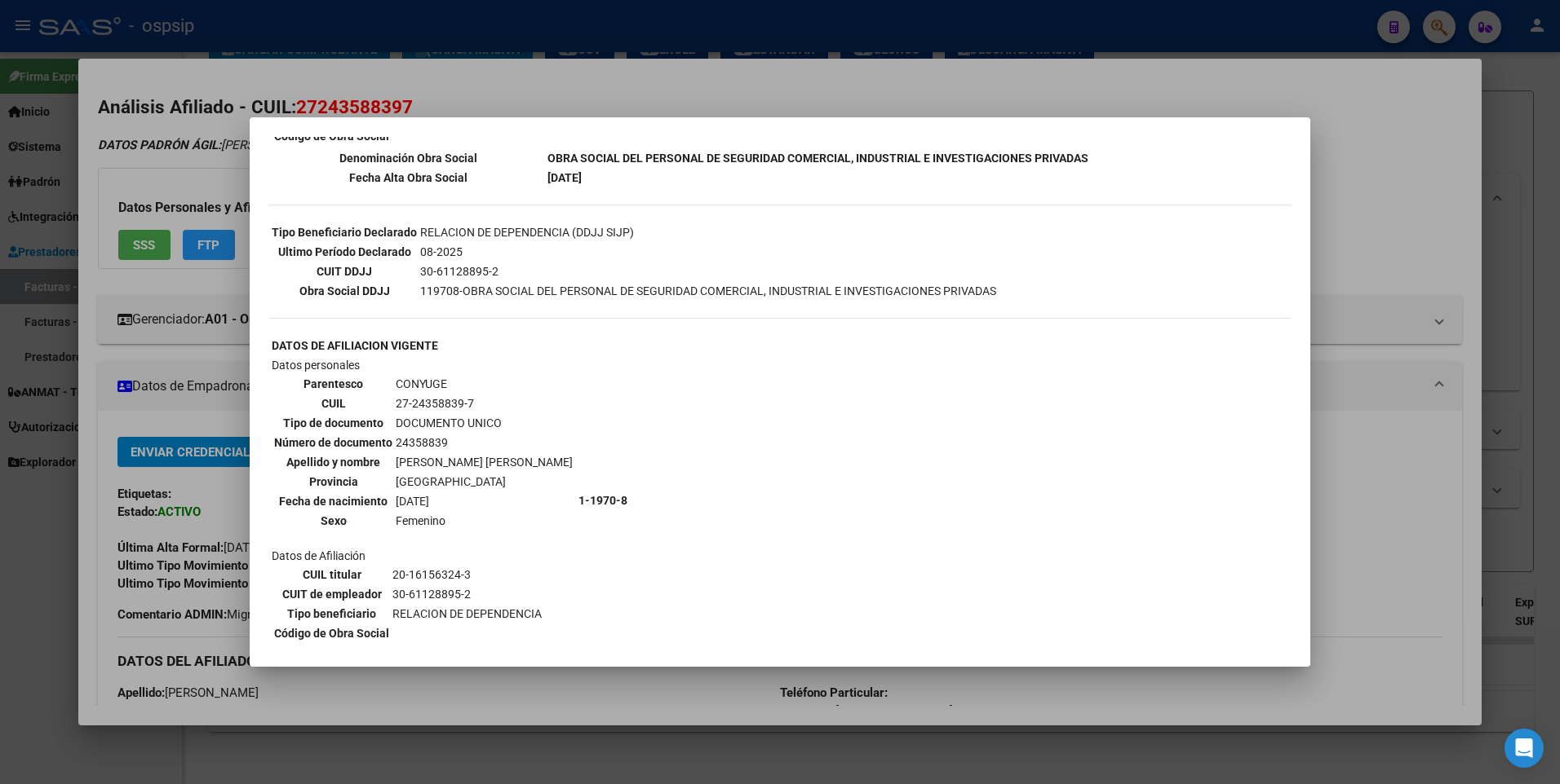
scroll to position [490, 0]
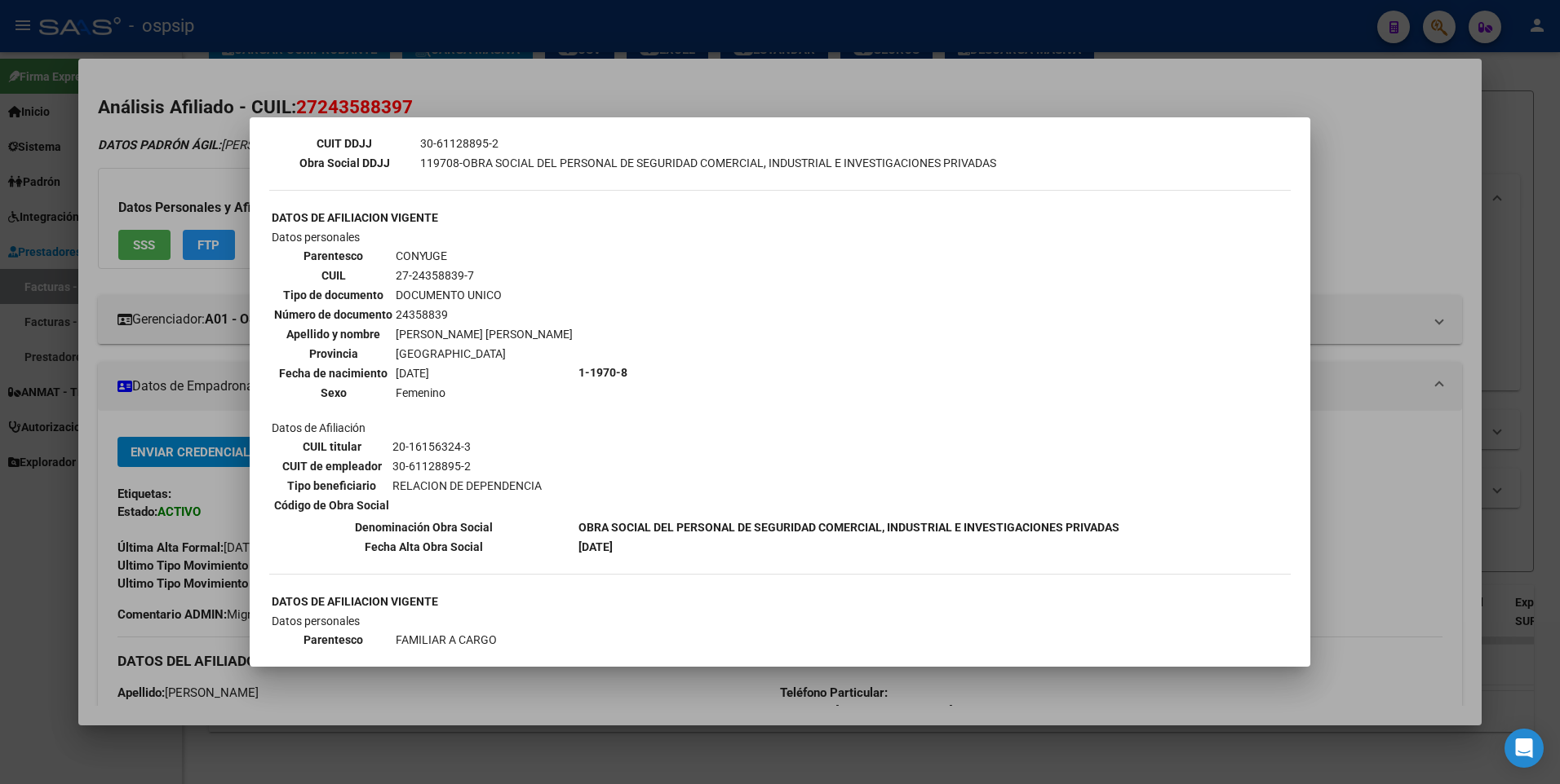
click at [1350, 178] on div at bounding box center [780, 392] width 1560 height 784
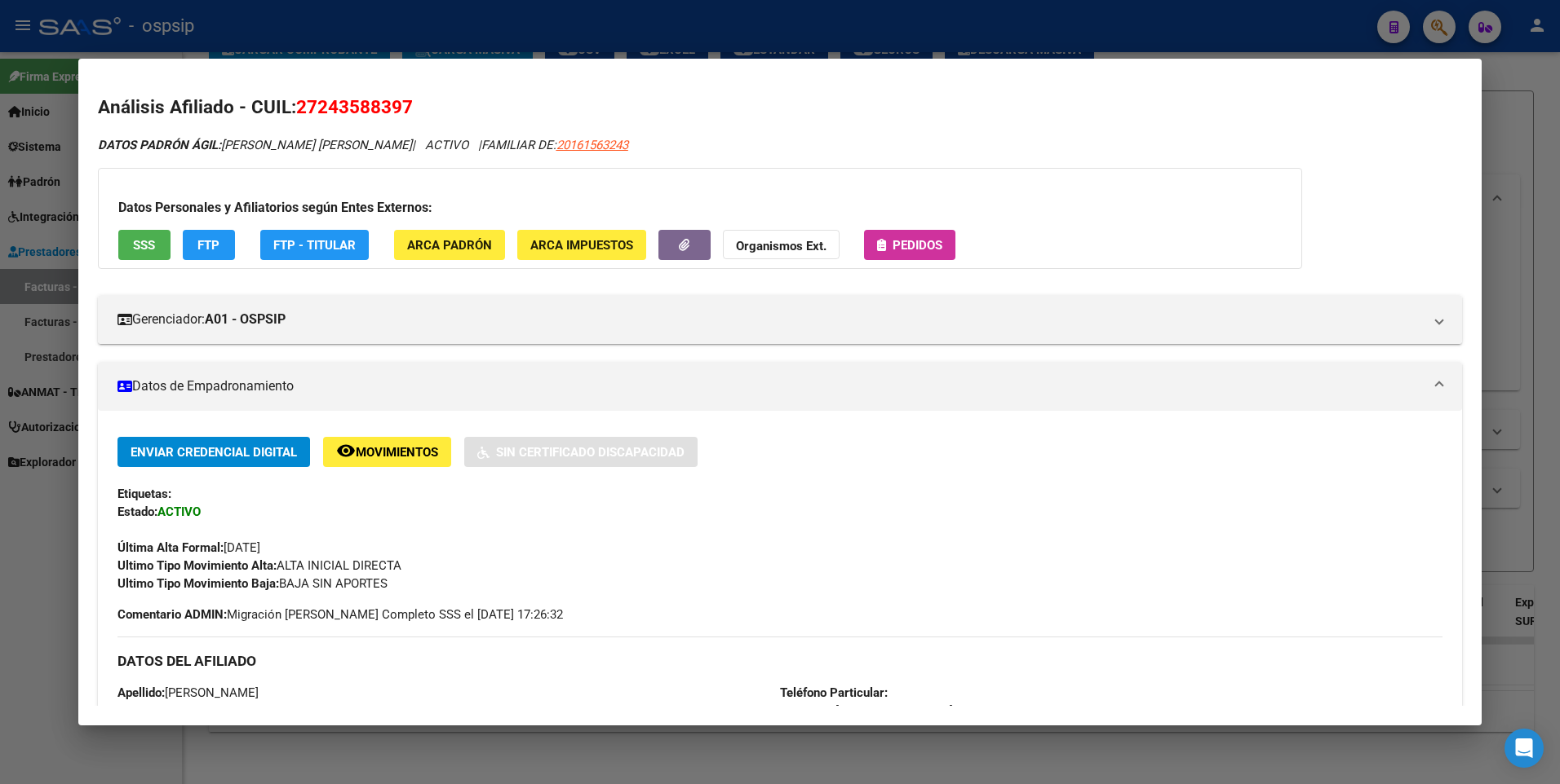
click at [1515, 163] on div at bounding box center [780, 392] width 1560 height 784
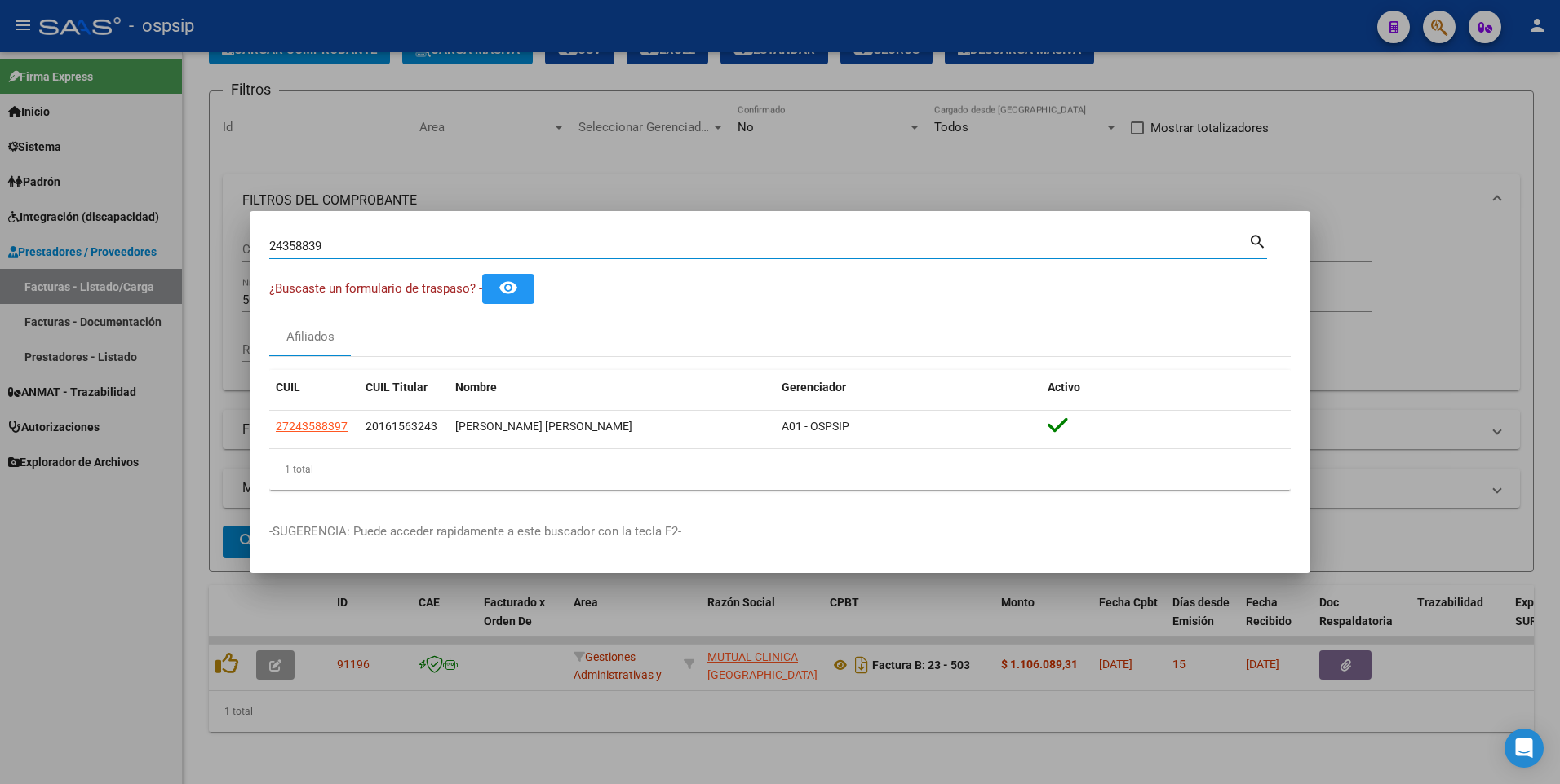
drag, startPoint x: 338, startPoint y: 247, endPoint x: 113, endPoint y: 280, distance: 227.4
click at [95, 266] on div "24358839 Buscar (apellido, dni, cuil, nro traspaso, cuit, obra social) search ¿…" at bounding box center [780, 392] width 1560 height 784
type input "27460434"
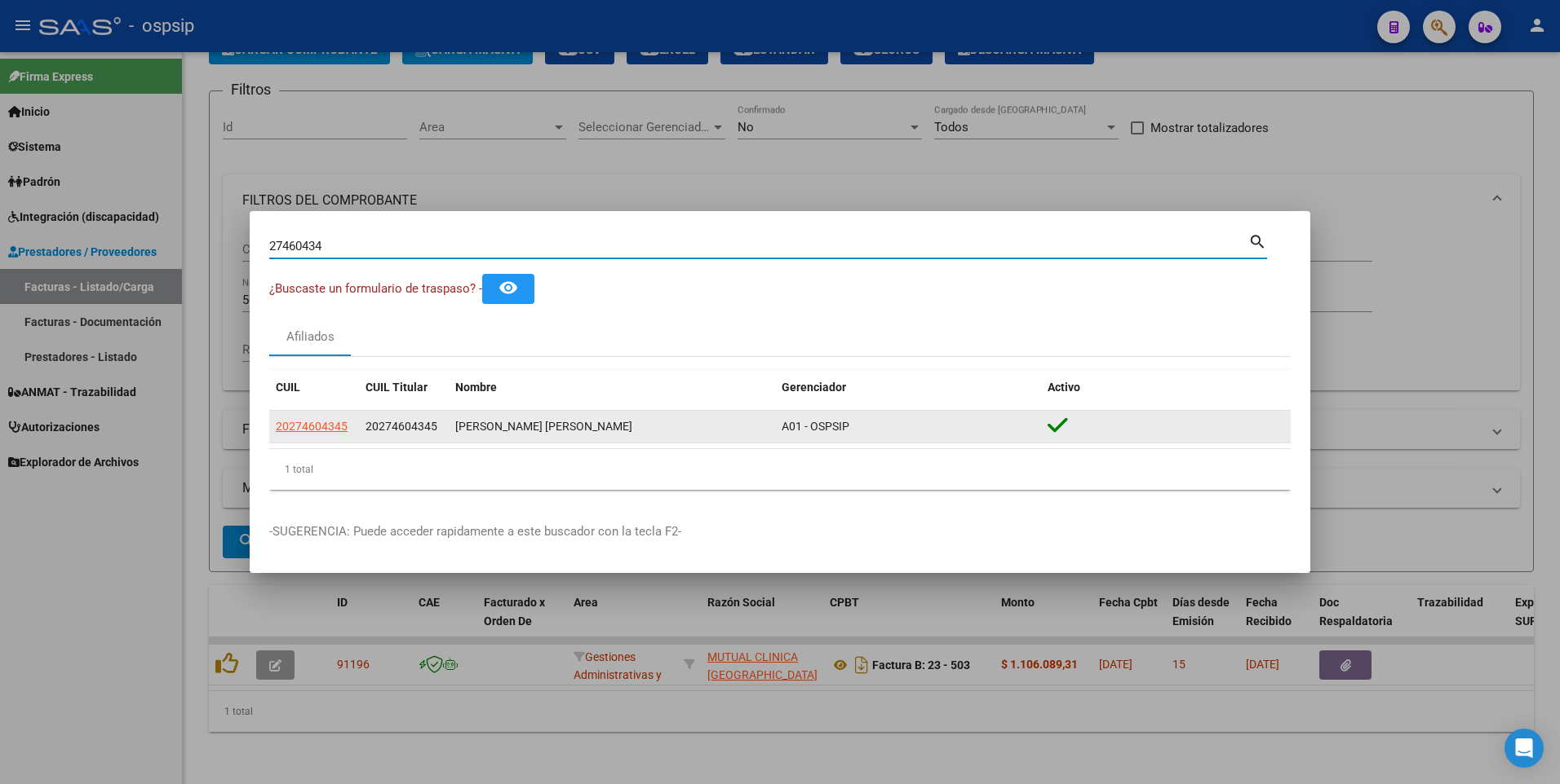
click at [324, 432] on span "20274604345" at bounding box center [311, 426] width 72 height 13
type textarea "20274604345"
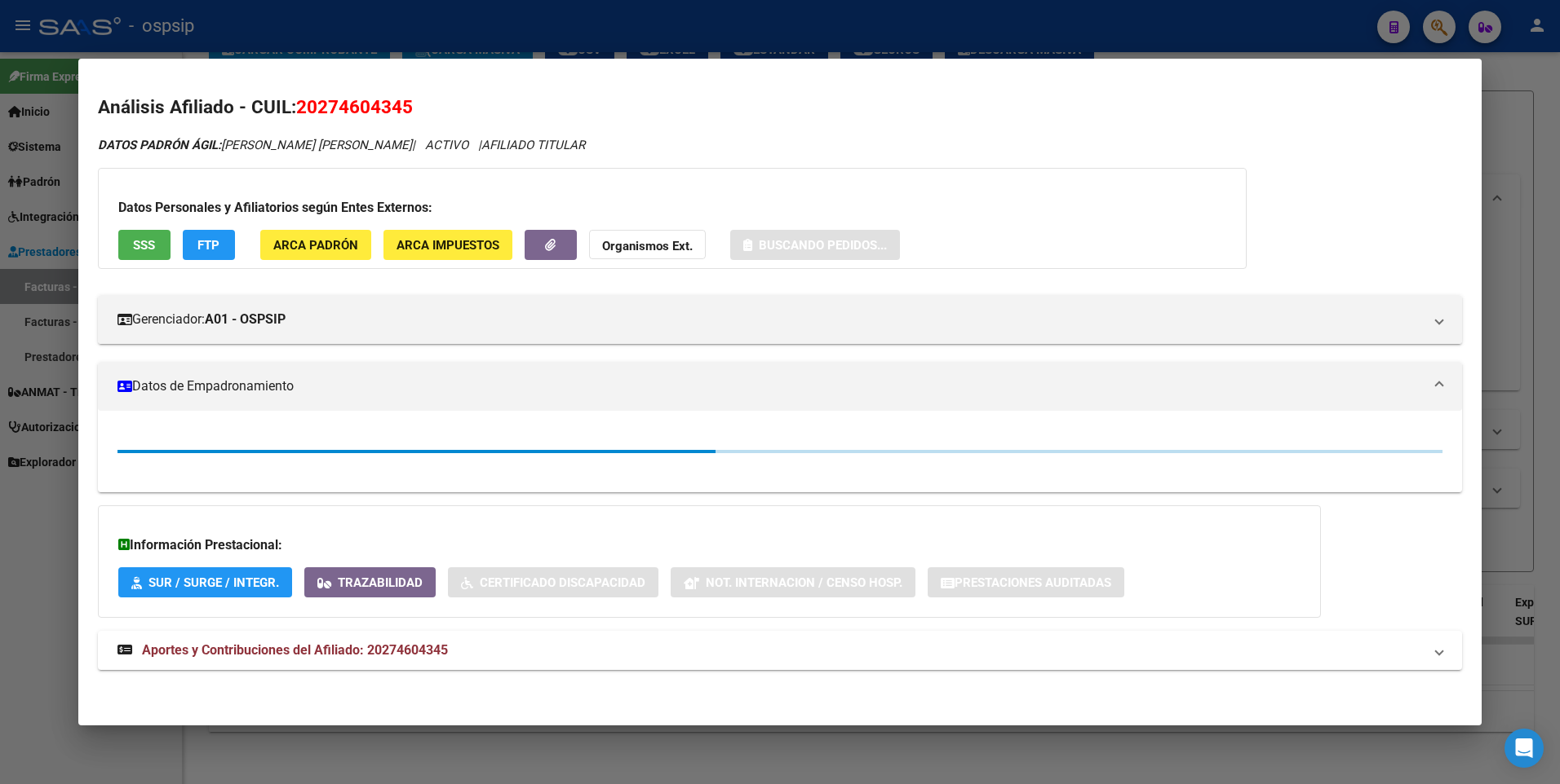
click at [145, 240] on span "SSS" at bounding box center [143, 245] width 22 height 14
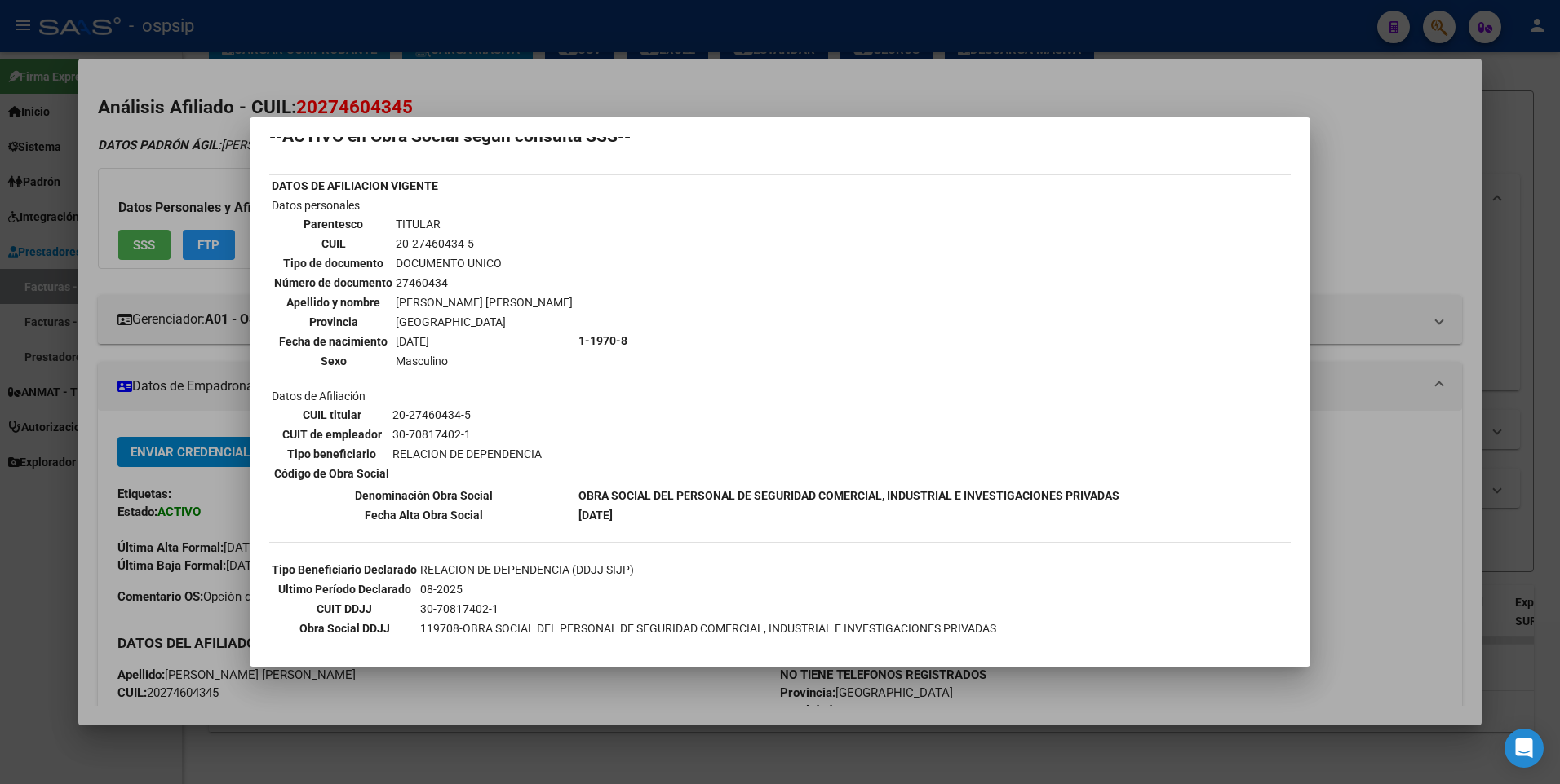
scroll to position [0, 0]
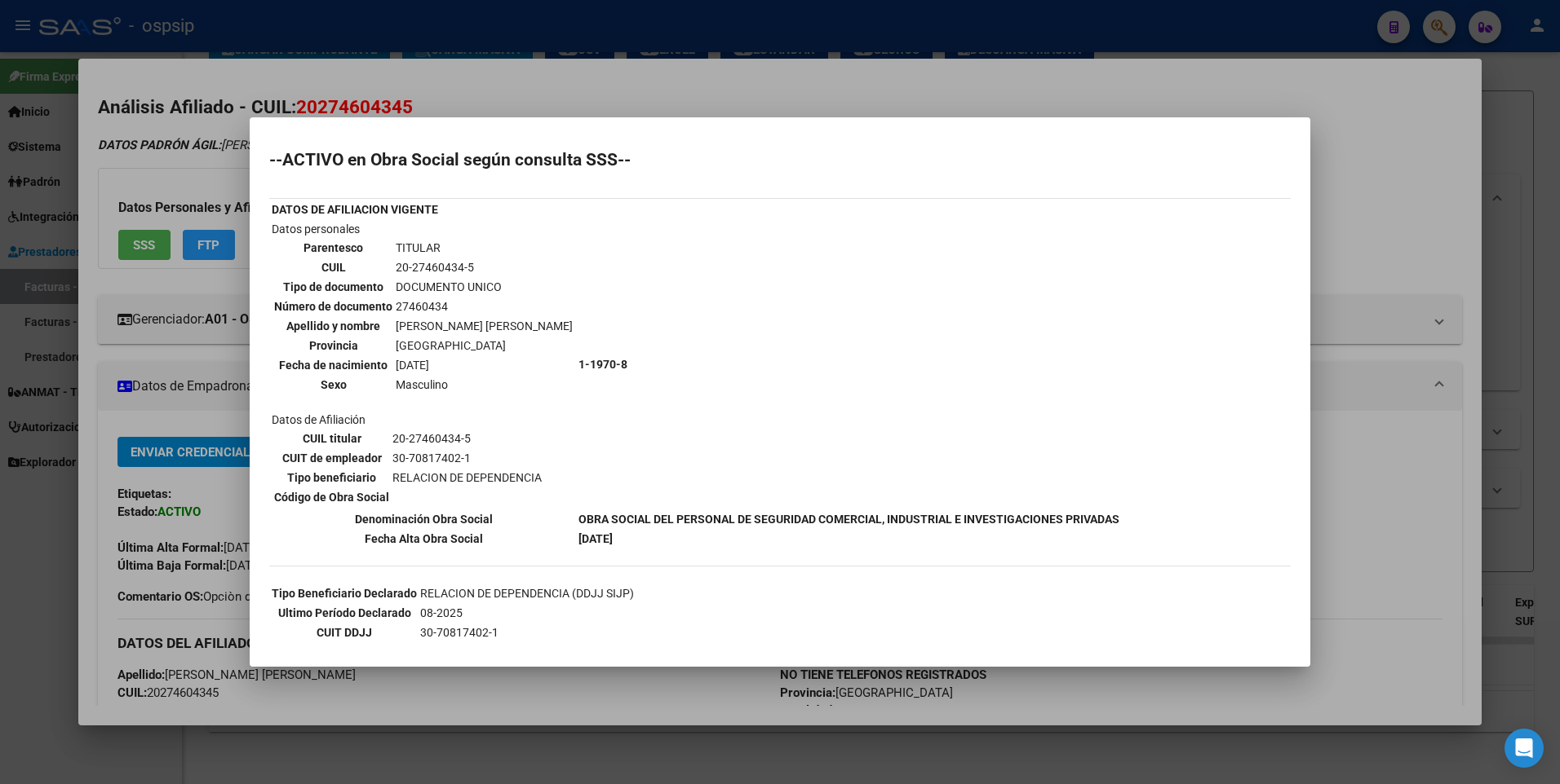
click at [1388, 147] on div at bounding box center [780, 392] width 1560 height 784
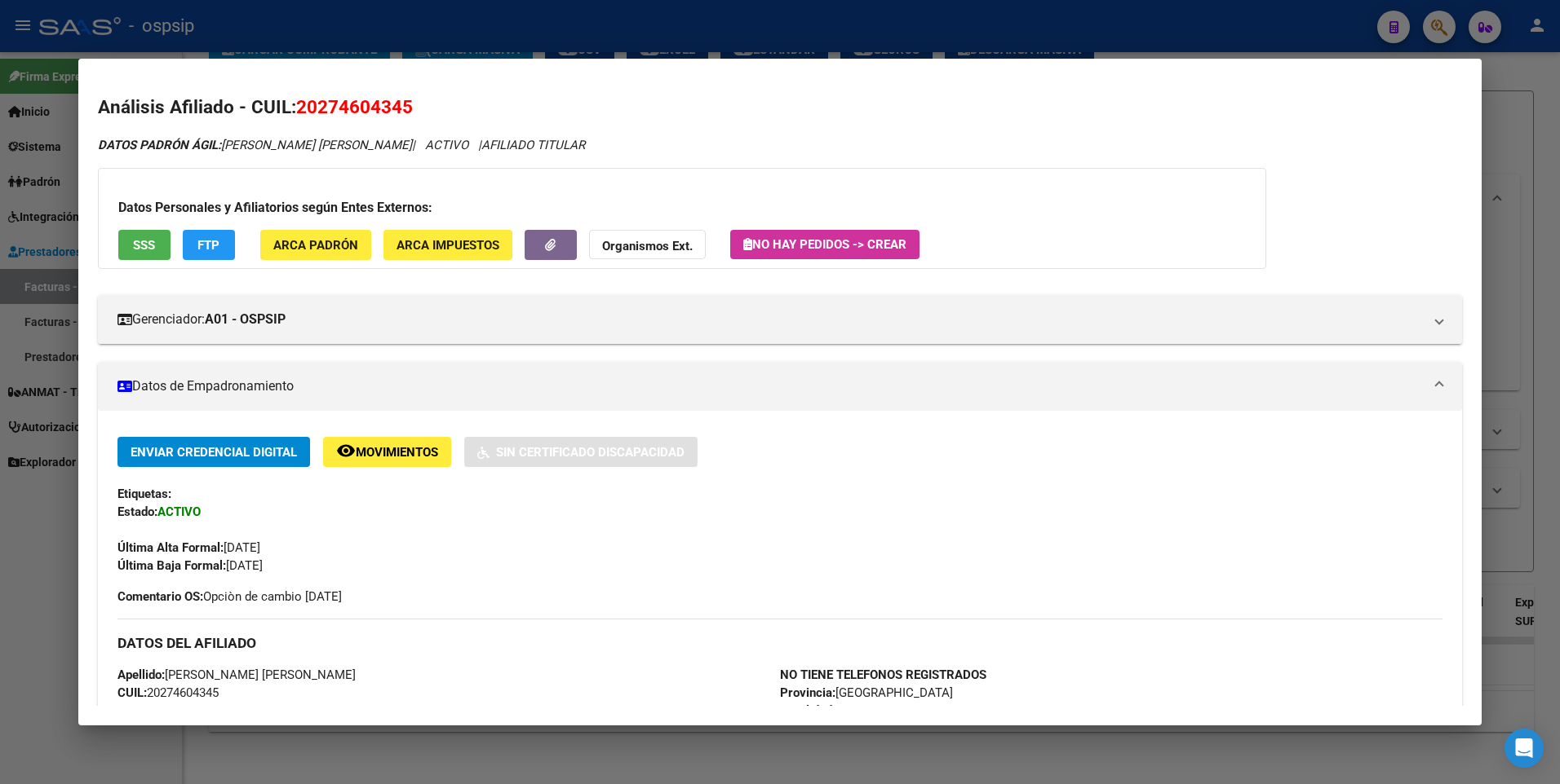
click at [1499, 124] on div at bounding box center [780, 392] width 1560 height 784
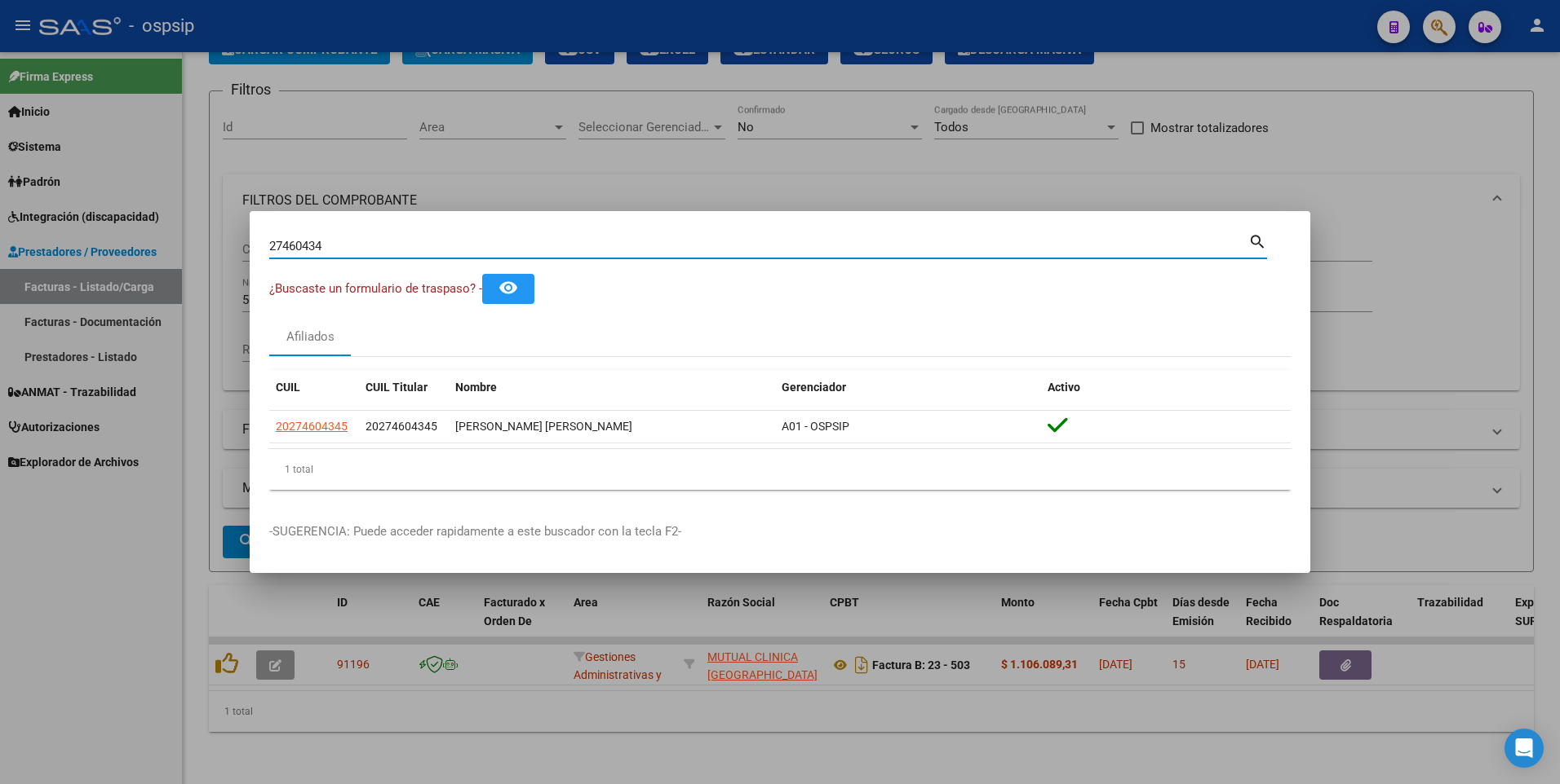
drag, startPoint x: 332, startPoint y: 245, endPoint x: 138, endPoint y: 329, distance: 211.4
click at [77, 293] on div "27460434 Buscar (apellido, dni, cuil, nro traspaso, cuit, obra social) search ¿…" at bounding box center [780, 392] width 1560 height 784
type input "24001550"
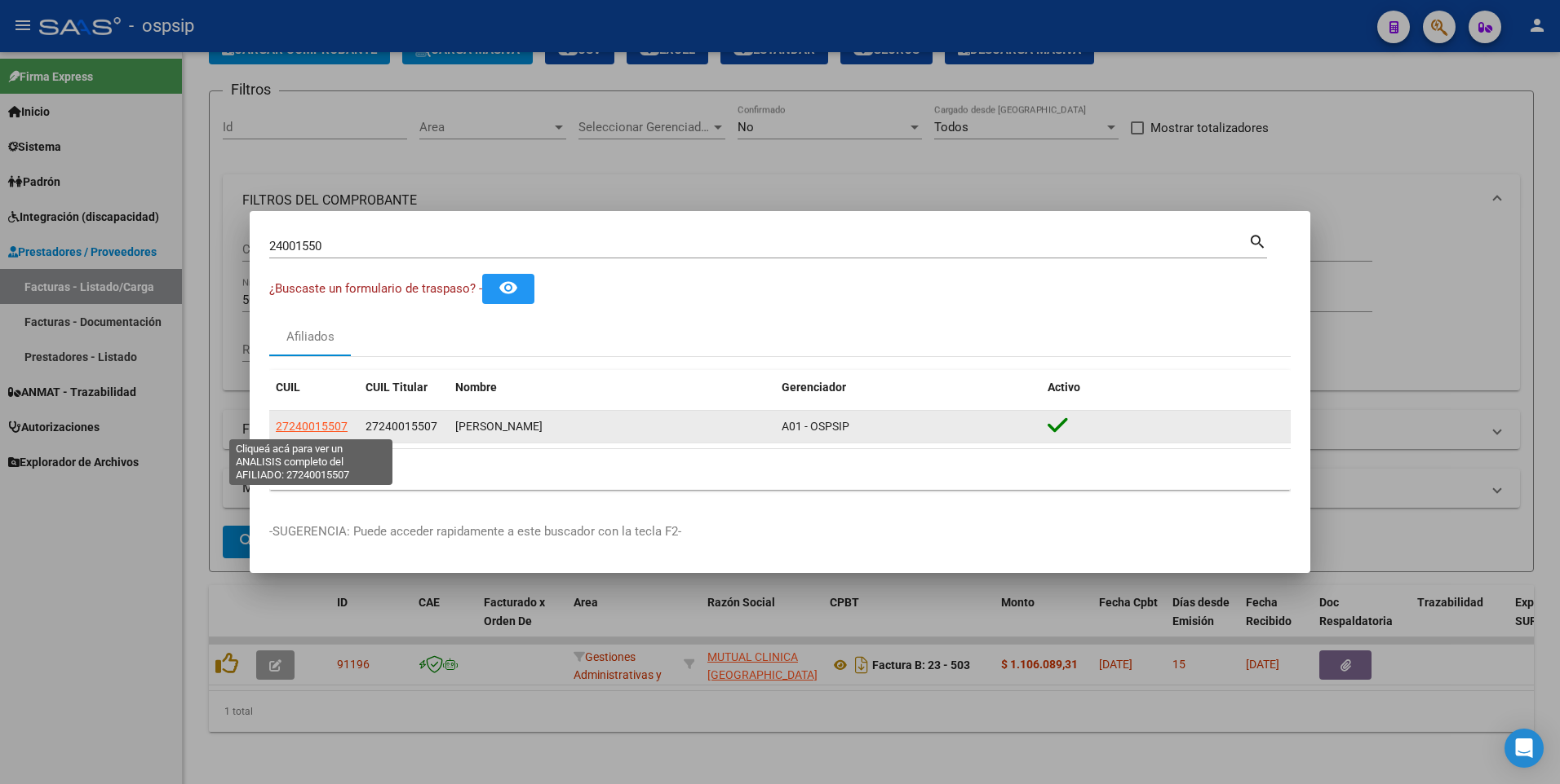
click at [302, 428] on span "27240015507" at bounding box center [311, 426] width 72 height 13
type textarea "27240015507"
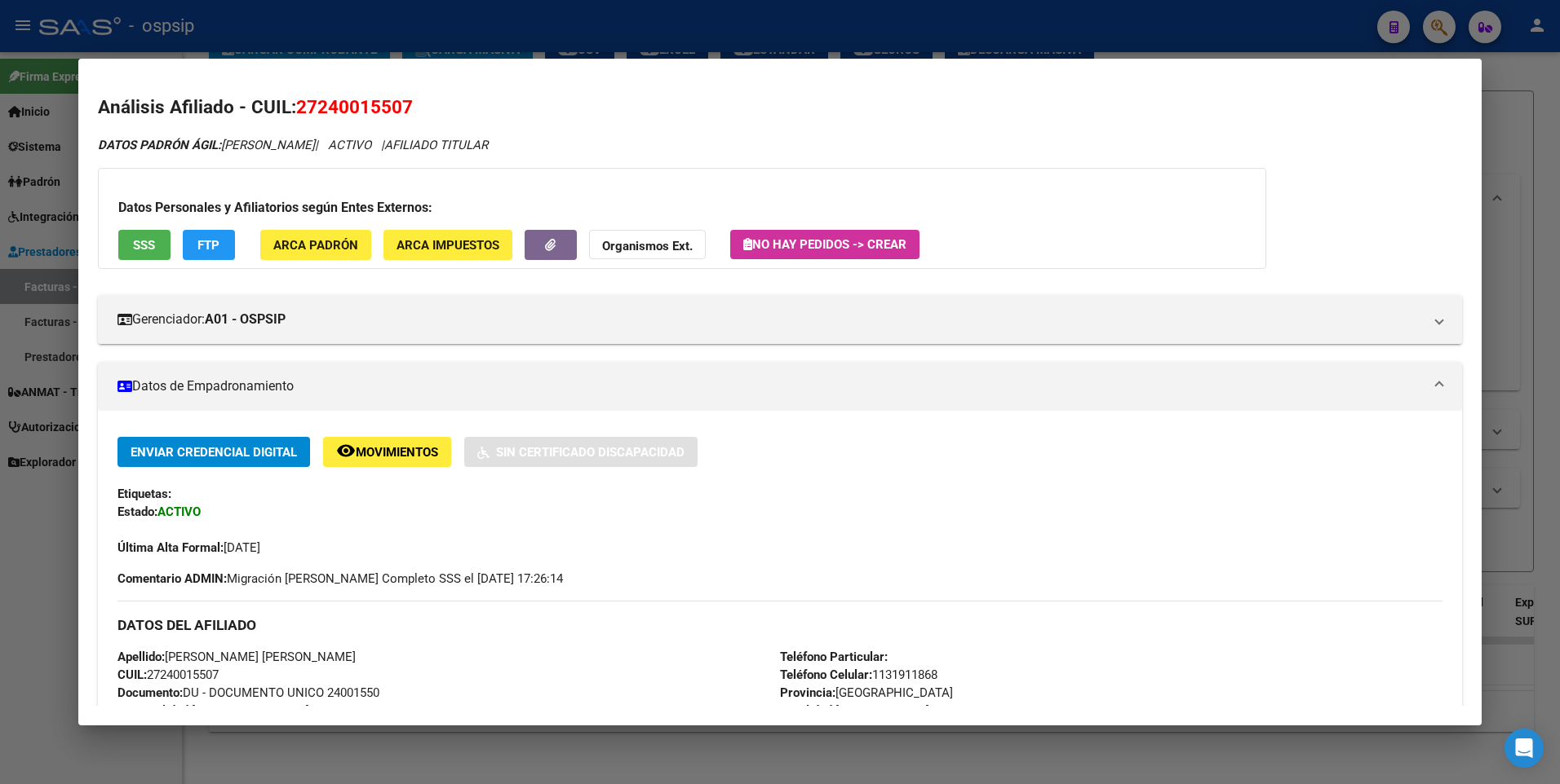
click at [149, 244] on span "SSS" at bounding box center [143, 245] width 22 height 14
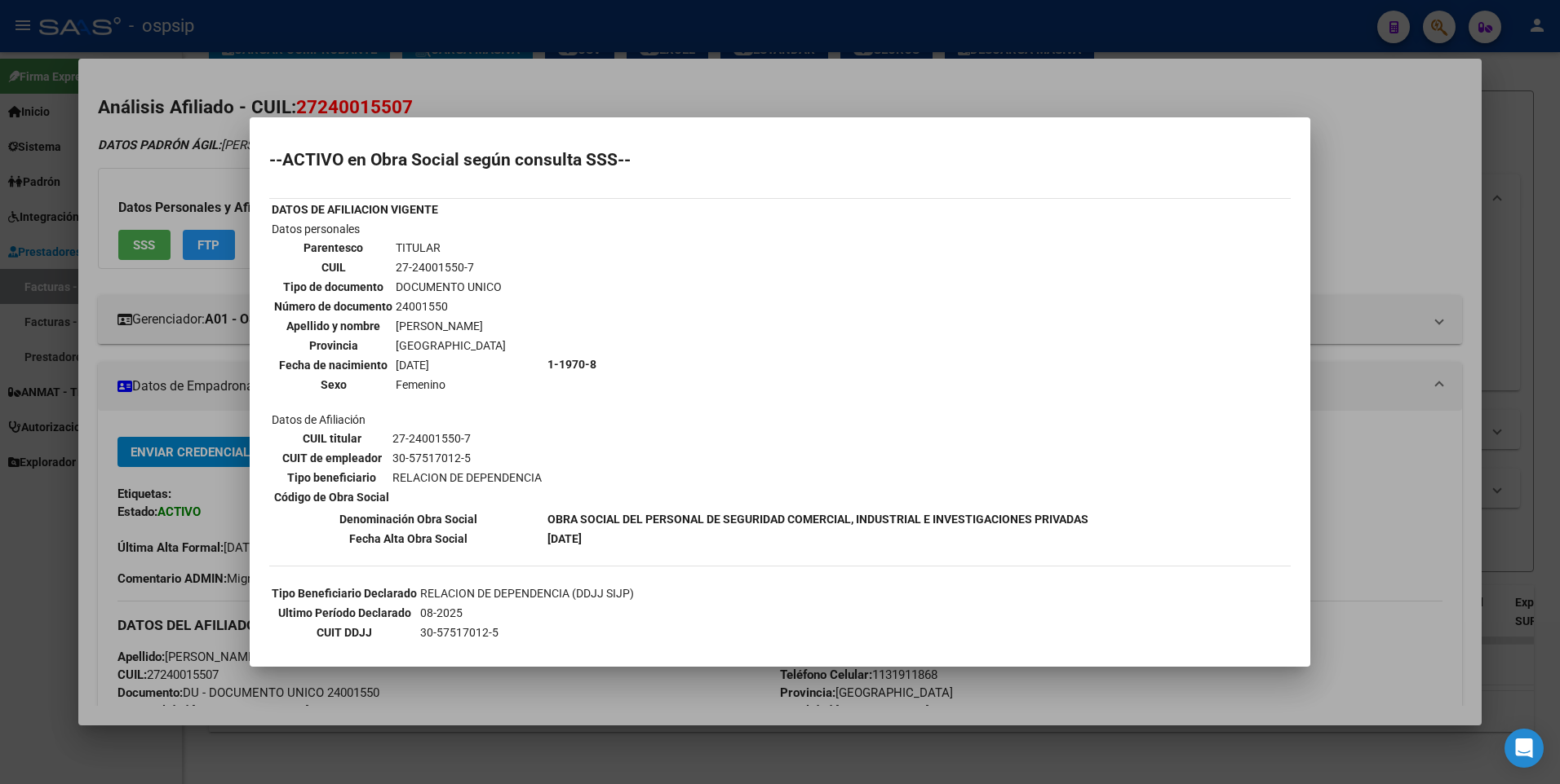
click at [1373, 174] on div at bounding box center [780, 392] width 1560 height 784
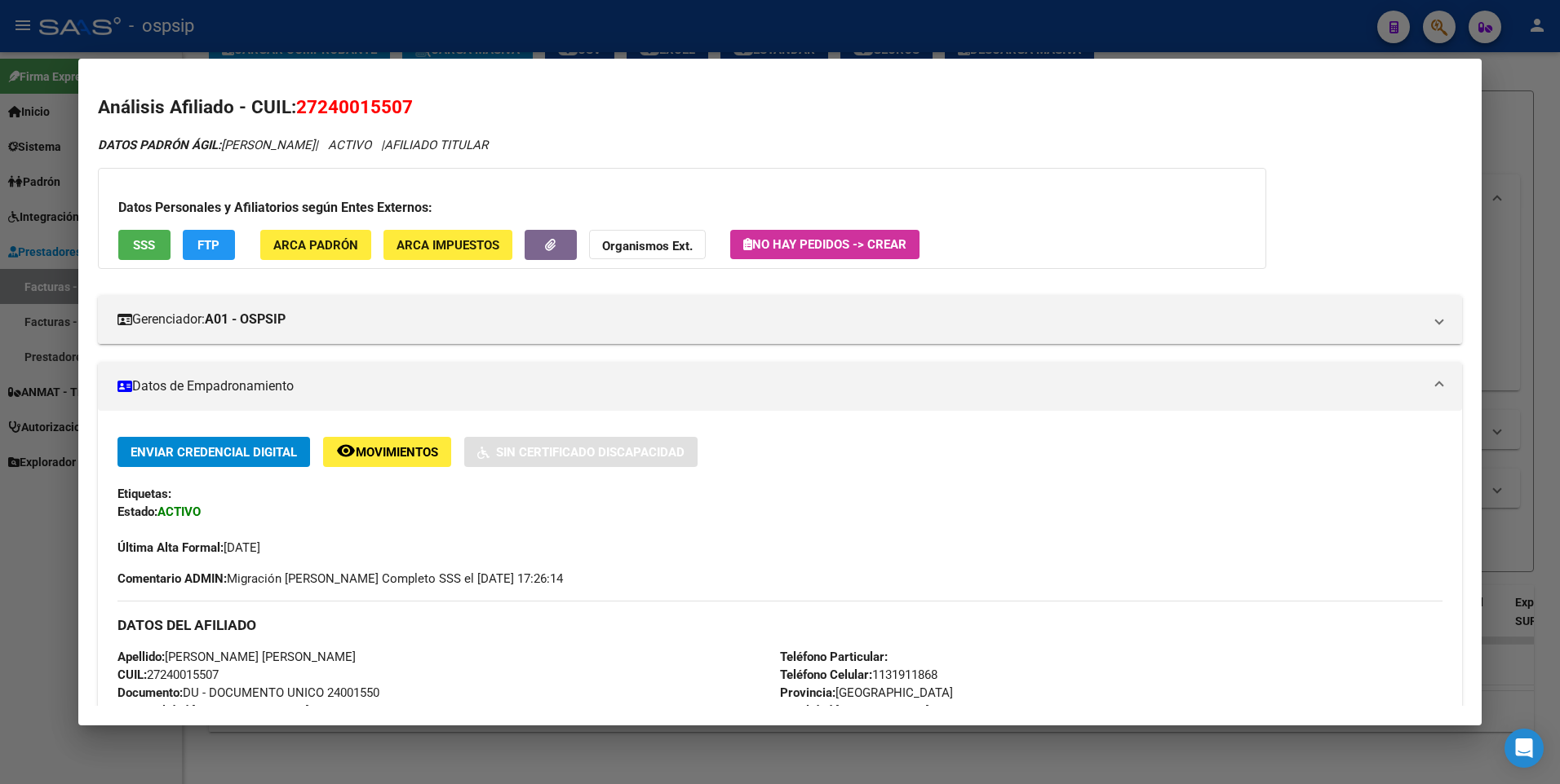
click at [1514, 145] on div at bounding box center [780, 392] width 1560 height 784
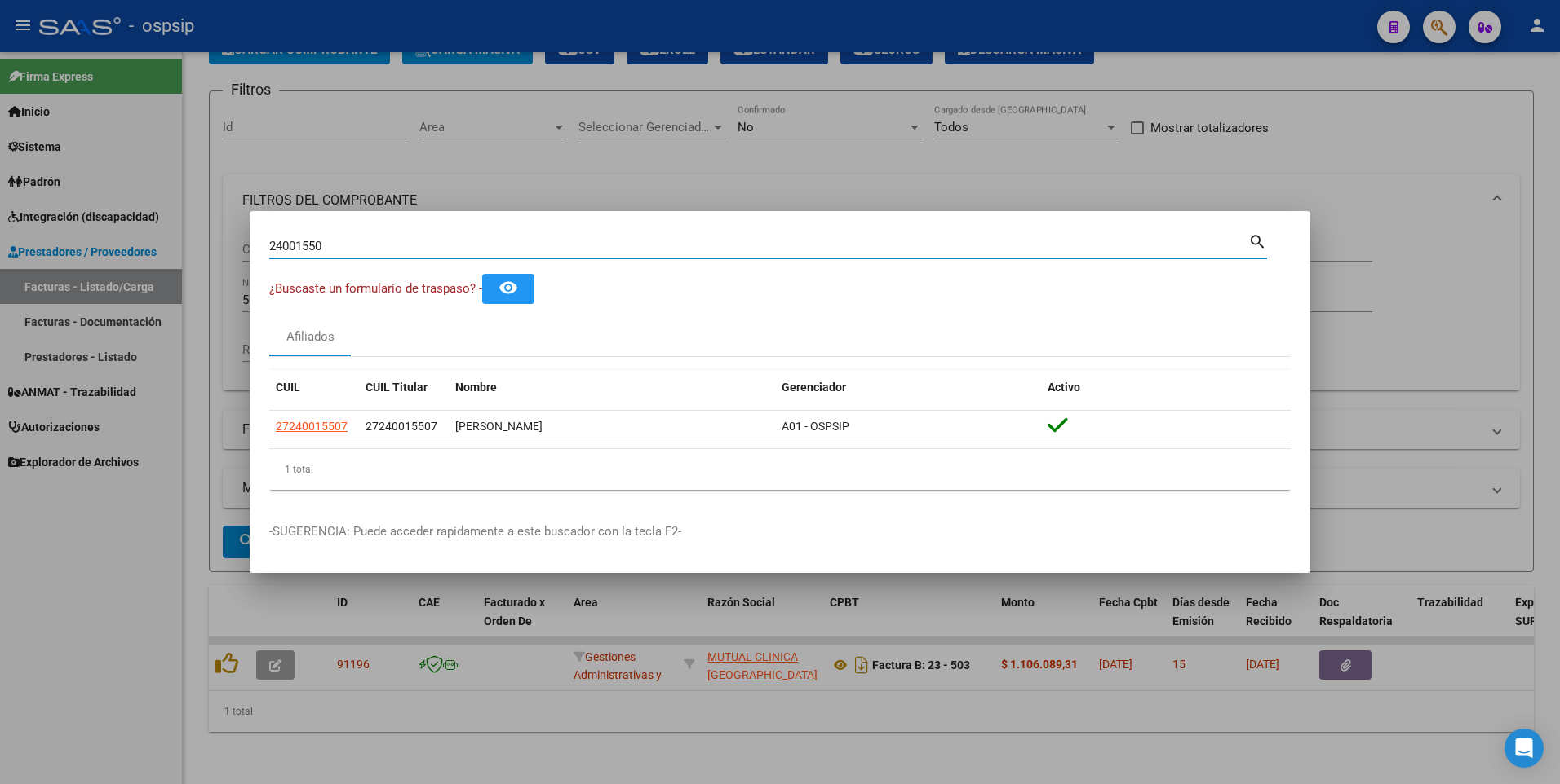
drag, startPoint x: 328, startPoint y: 250, endPoint x: 142, endPoint y: 294, distance: 191.1
click at [118, 278] on div "24001550 Buscar (apellido, dni, cuil, nro traspaso, cuit, obra social) search ¿…" at bounding box center [780, 392] width 1560 height 784
type input "21669862"
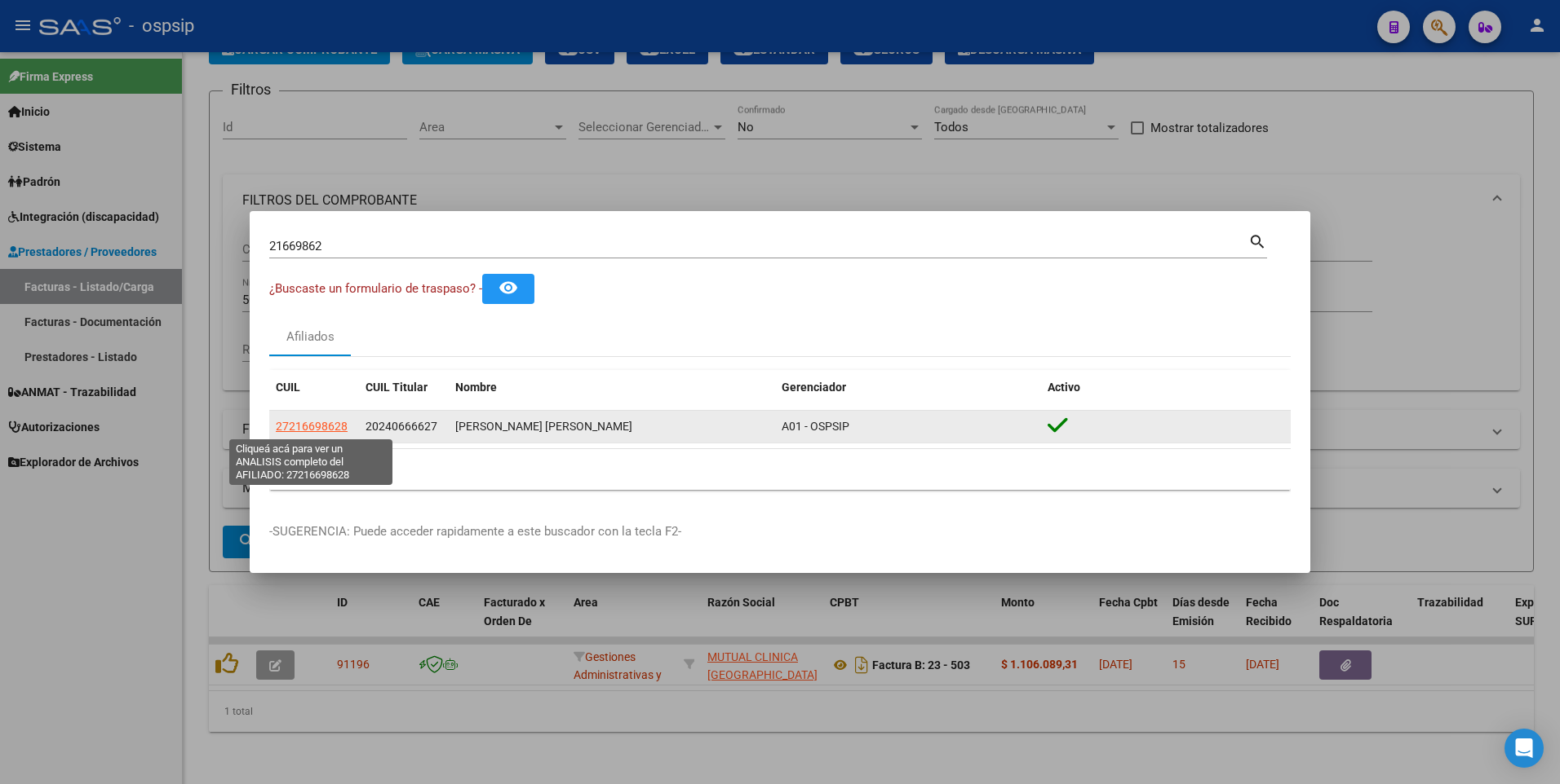
click at [286, 423] on span "27216698628" at bounding box center [311, 426] width 72 height 13
type textarea "27216698628"
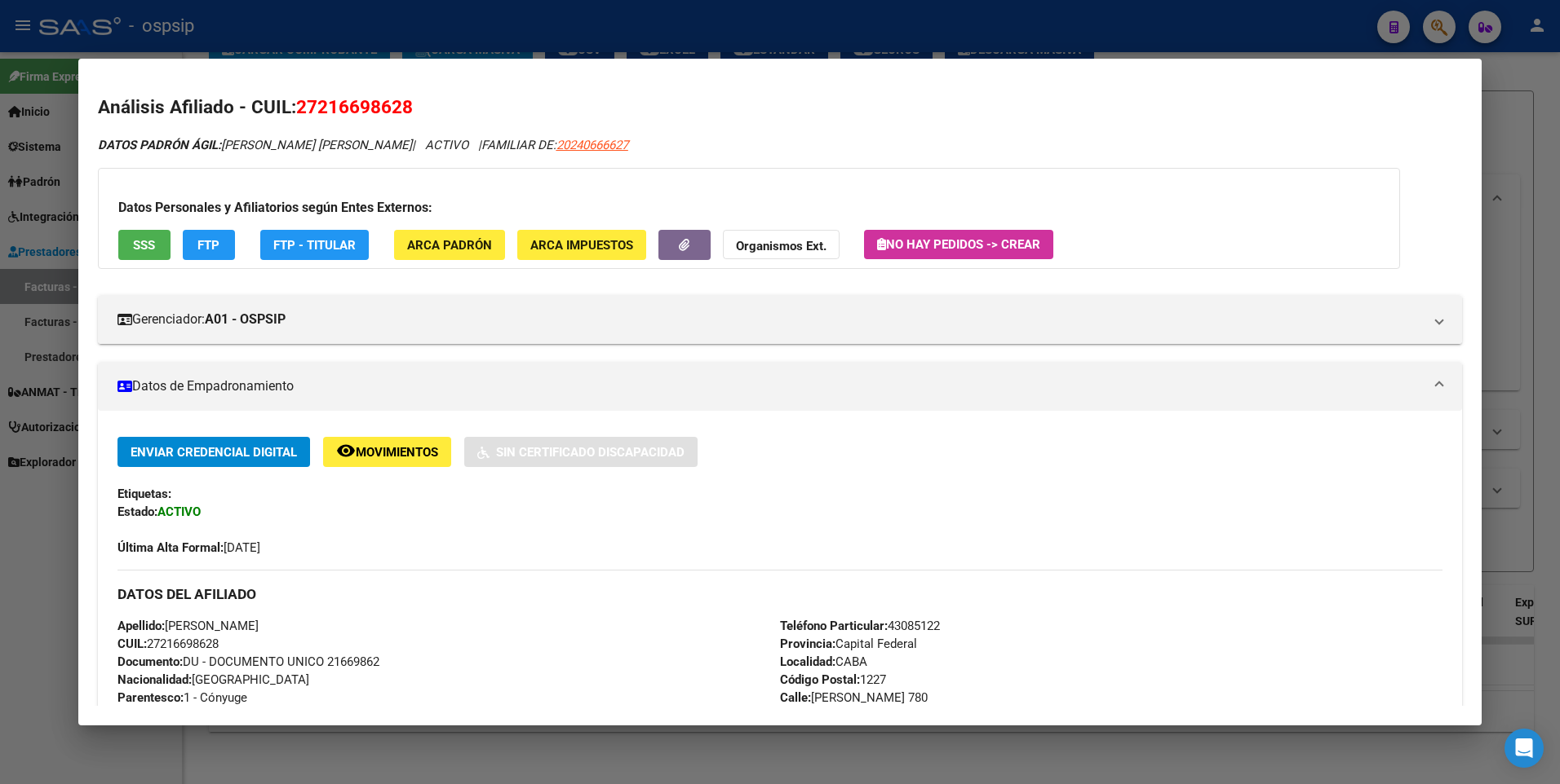
click at [127, 249] on button "SSS" at bounding box center [144, 245] width 53 height 31
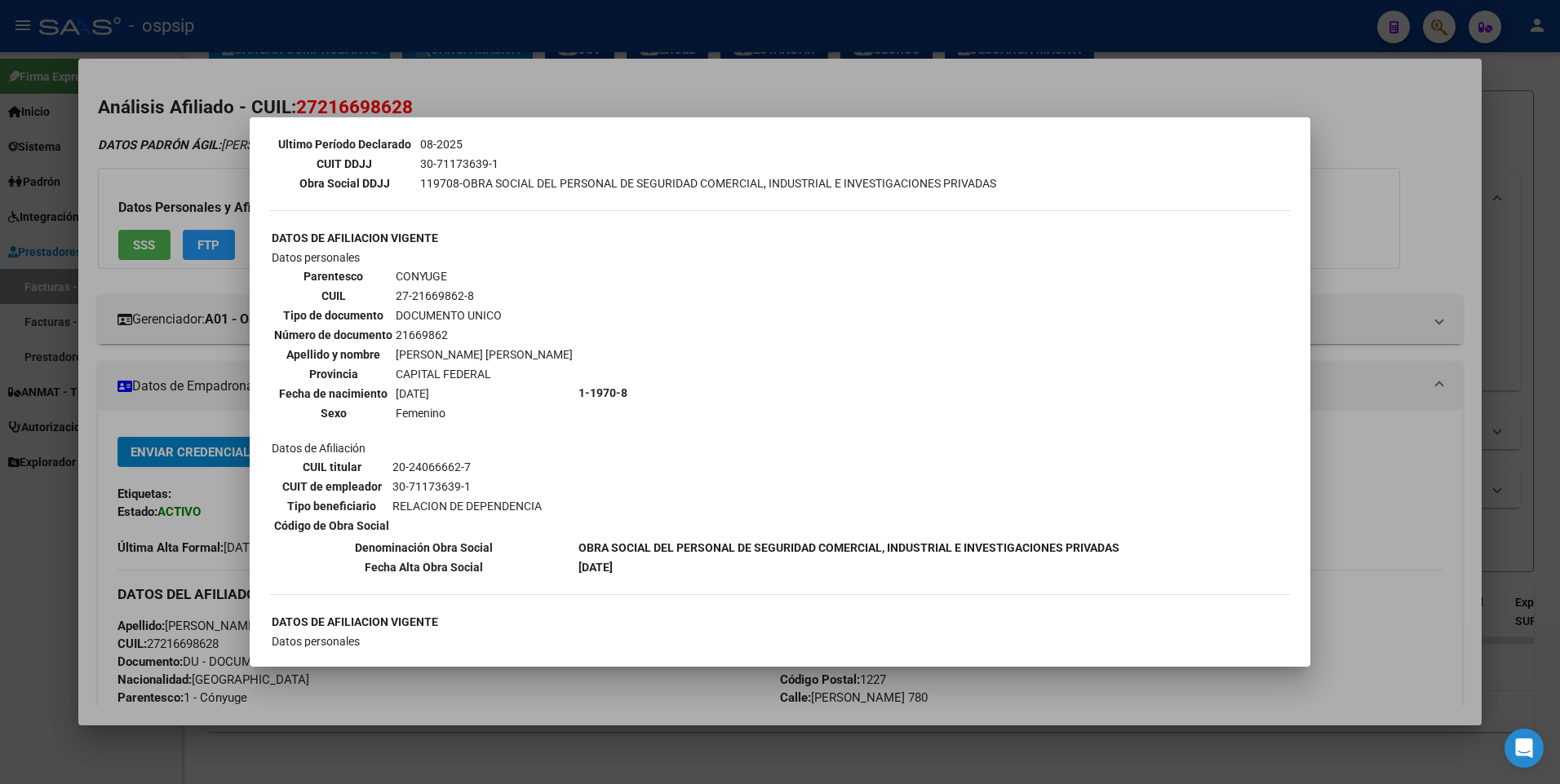
scroll to position [490, 0]
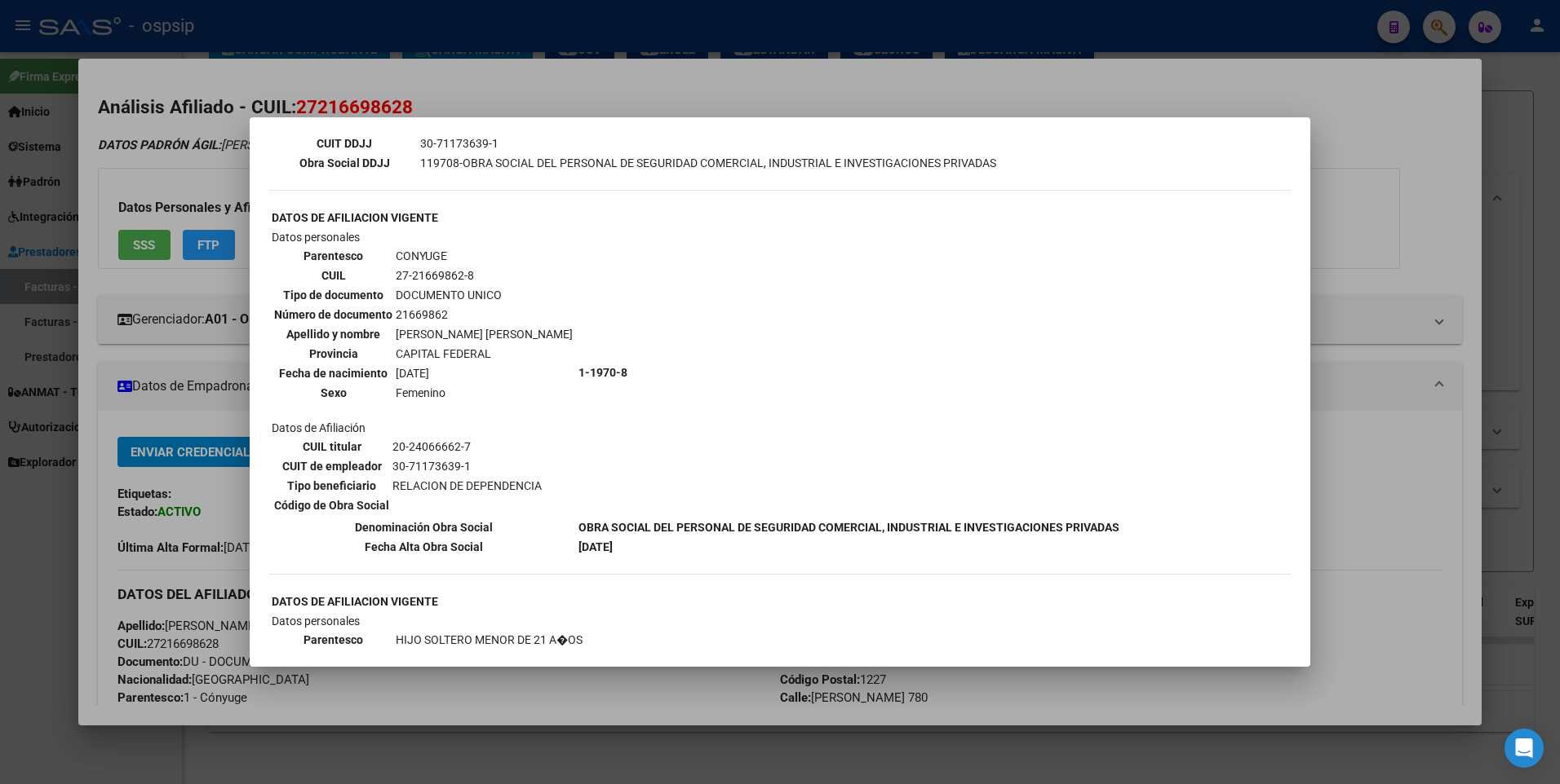
click at [1399, 195] on div at bounding box center [780, 392] width 1560 height 784
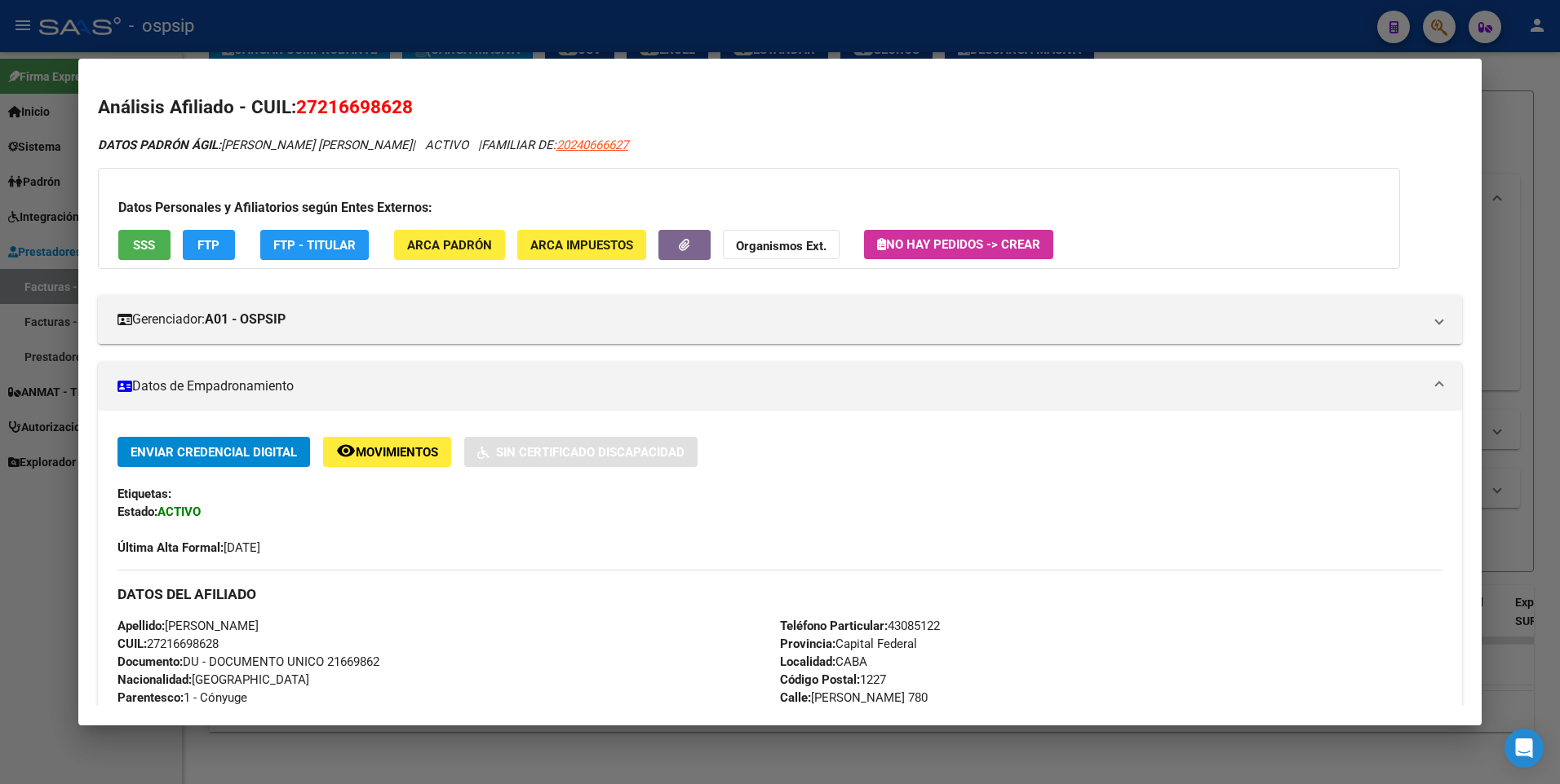
click at [1510, 142] on div at bounding box center [780, 392] width 1560 height 784
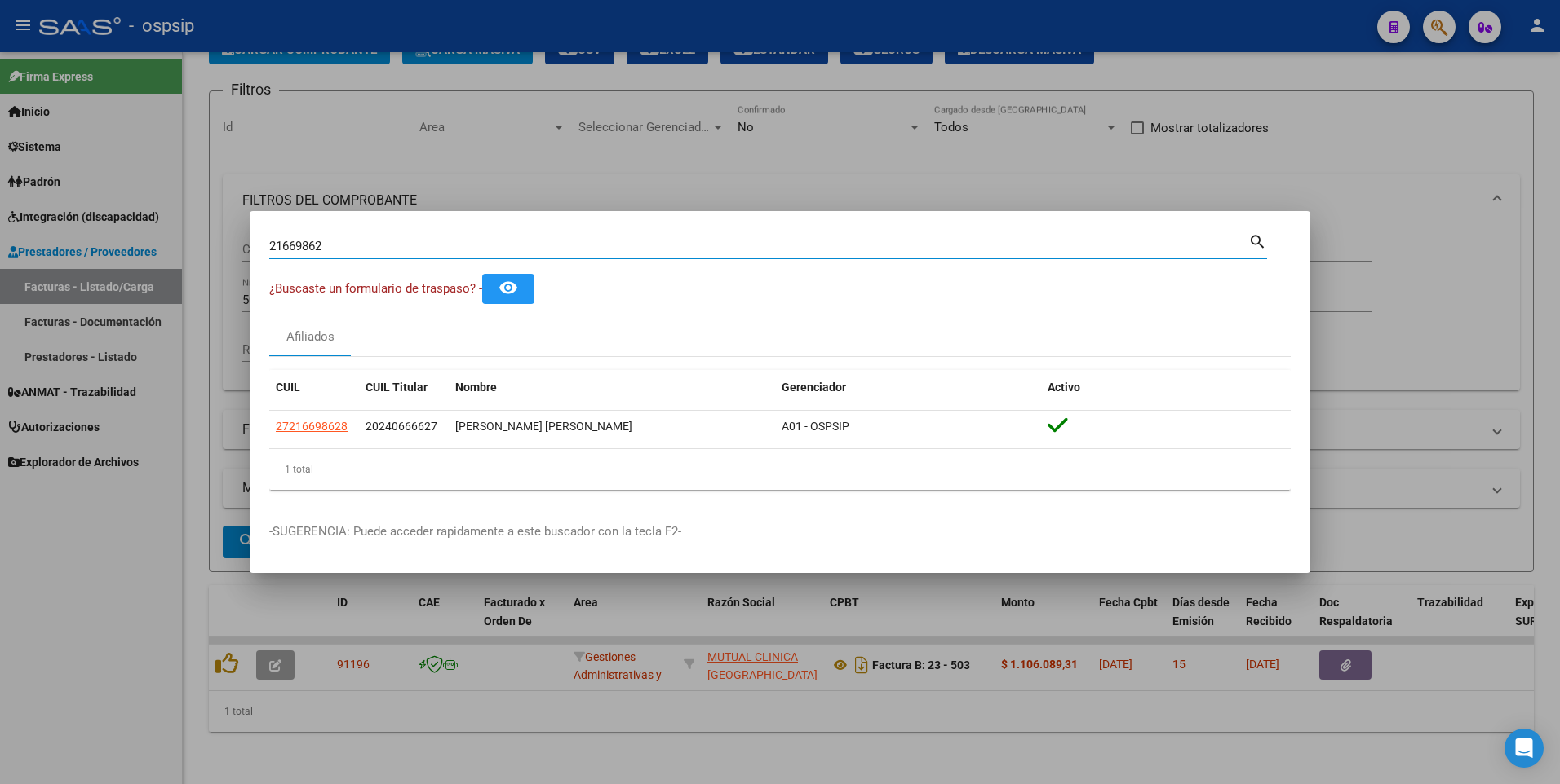
drag, startPoint x: 347, startPoint y: 250, endPoint x: 98, endPoint y: 272, distance: 250.0
click at [98, 272] on div "21669862 Buscar (apellido, dni, cuil, nro traspaso, cuit, obra social) search ¿…" at bounding box center [780, 392] width 1560 height 784
type input "24079969"
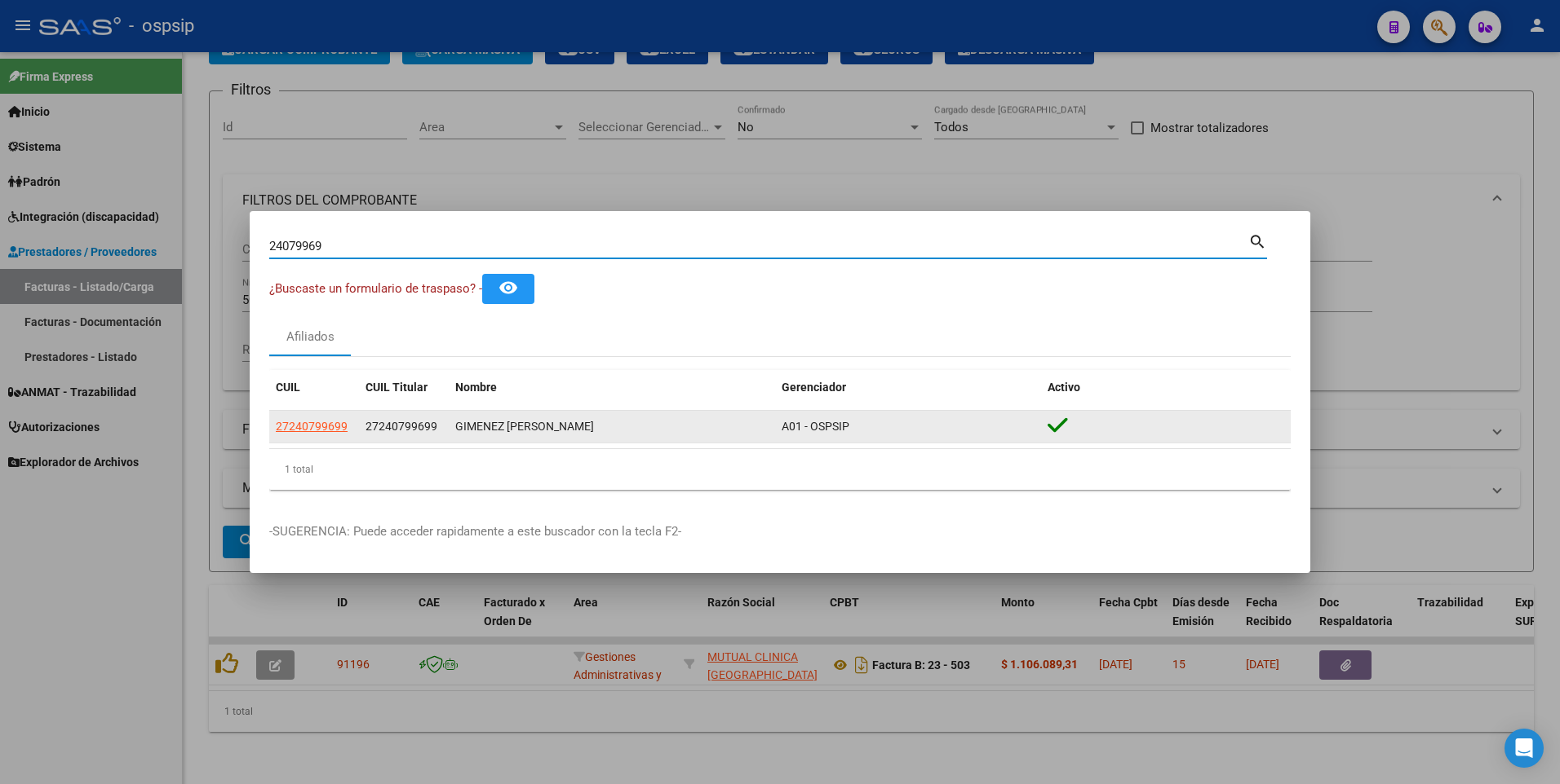
click at [313, 438] on datatable-body-cell "27240799699" at bounding box center [314, 426] width 90 height 32
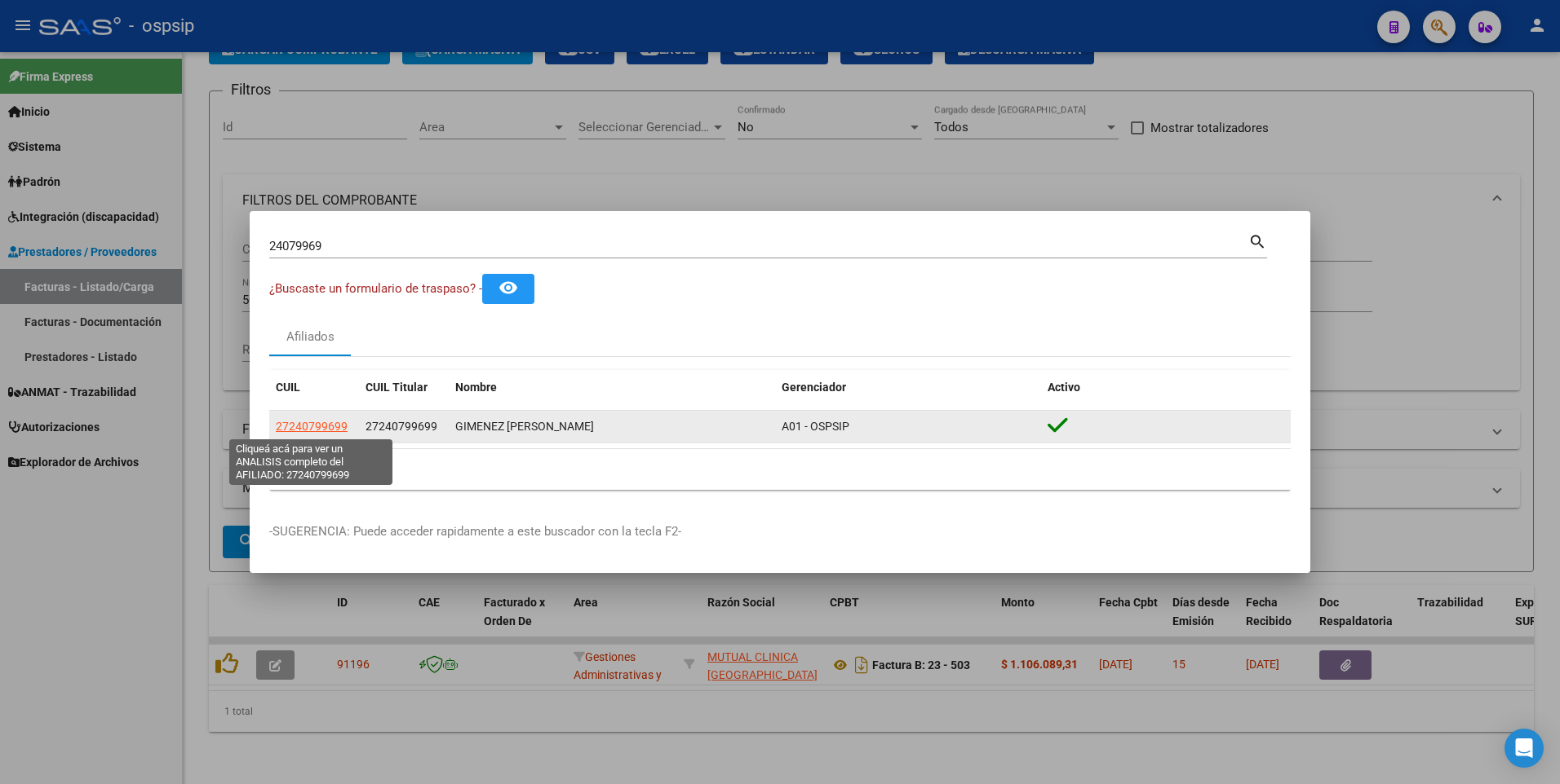
click at [309, 423] on span "27240799699" at bounding box center [311, 426] width 72 height 13
type textarea "27240799699"
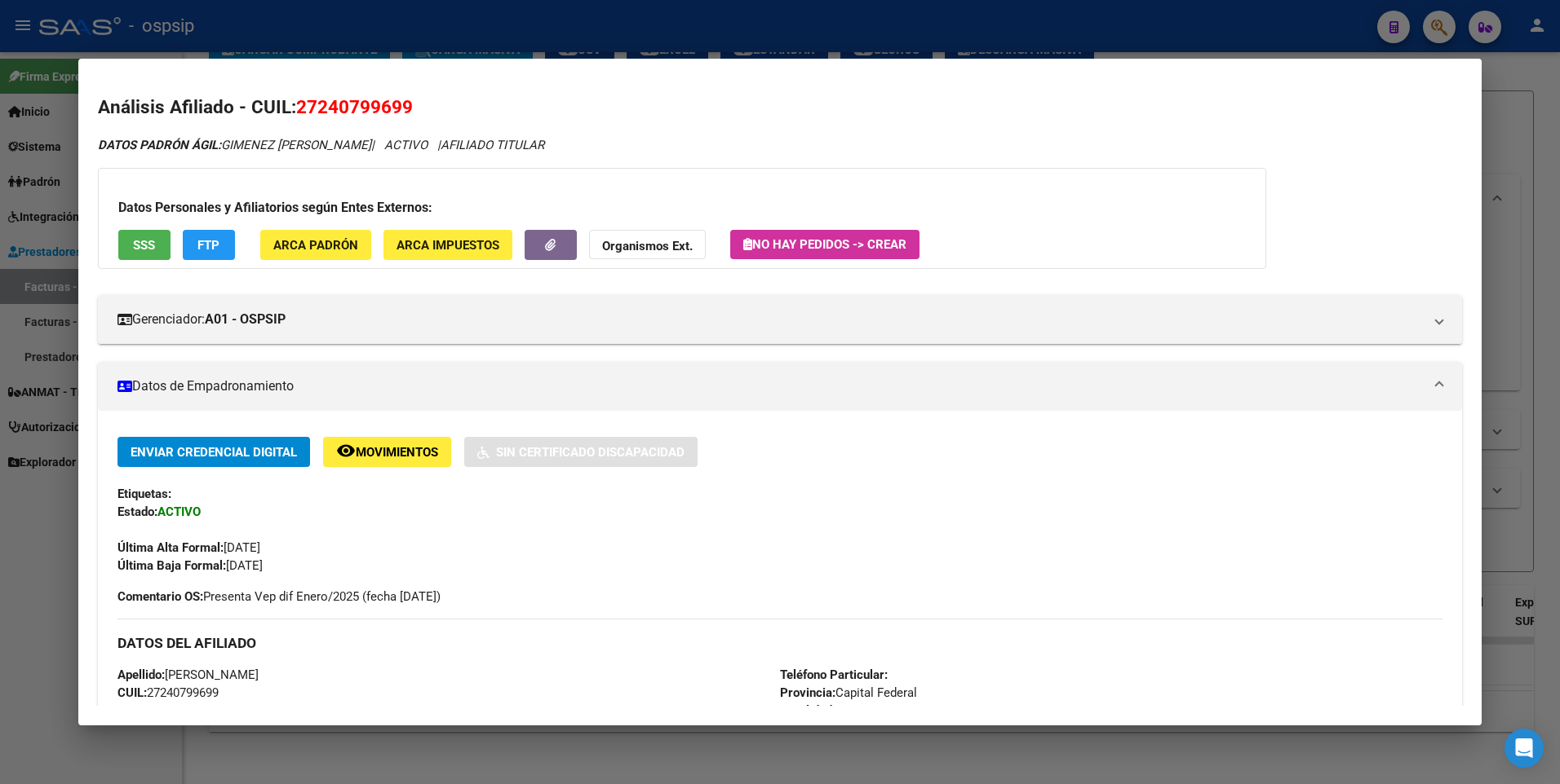
click at [128, 246] on button "SSS" at bounding box center [144, 245] width 53 height 31
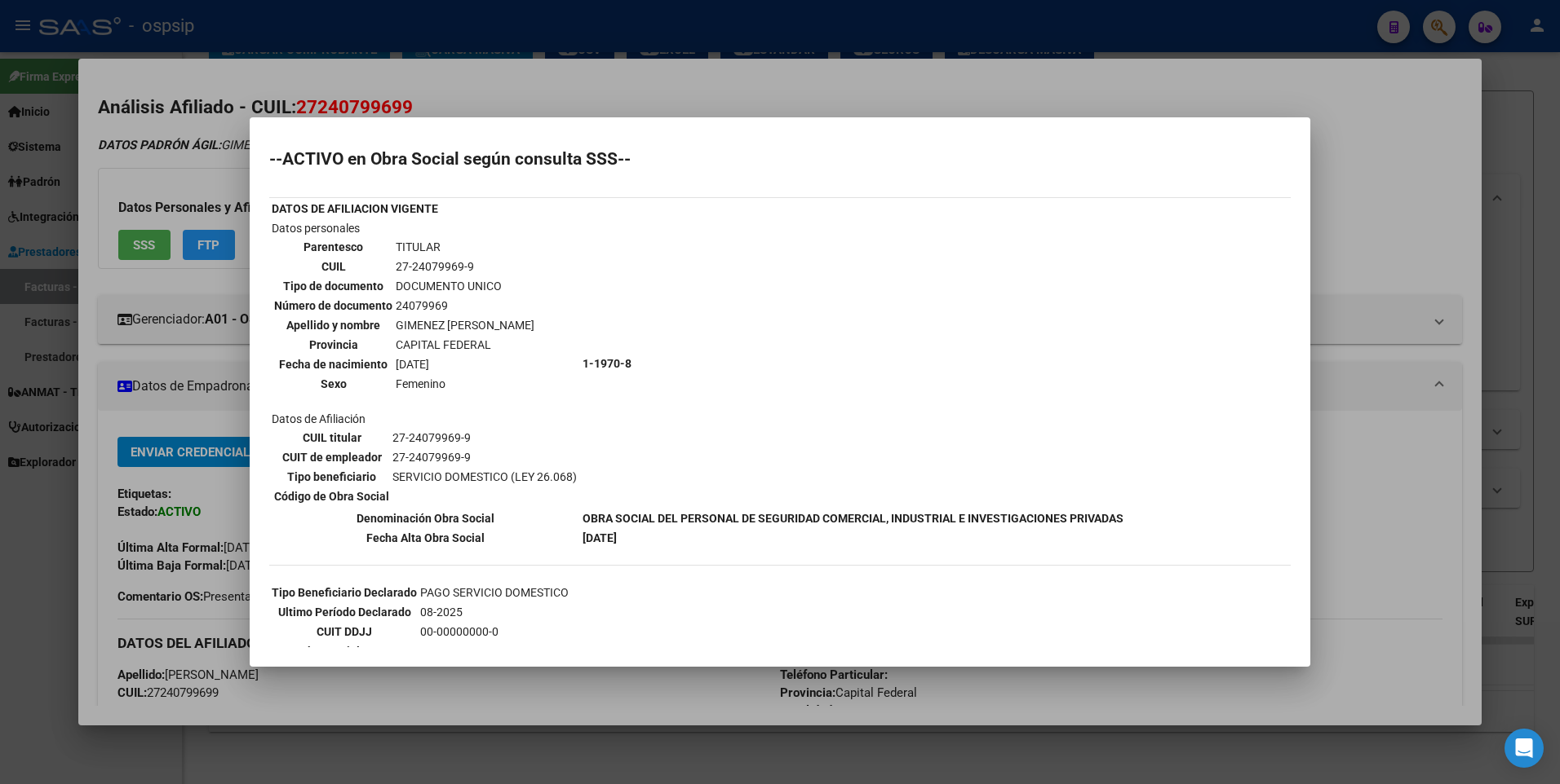
scroll to position [0, 0]
click at [1455, 181] on div at bounding box center [780, 392] width 1560 height 784
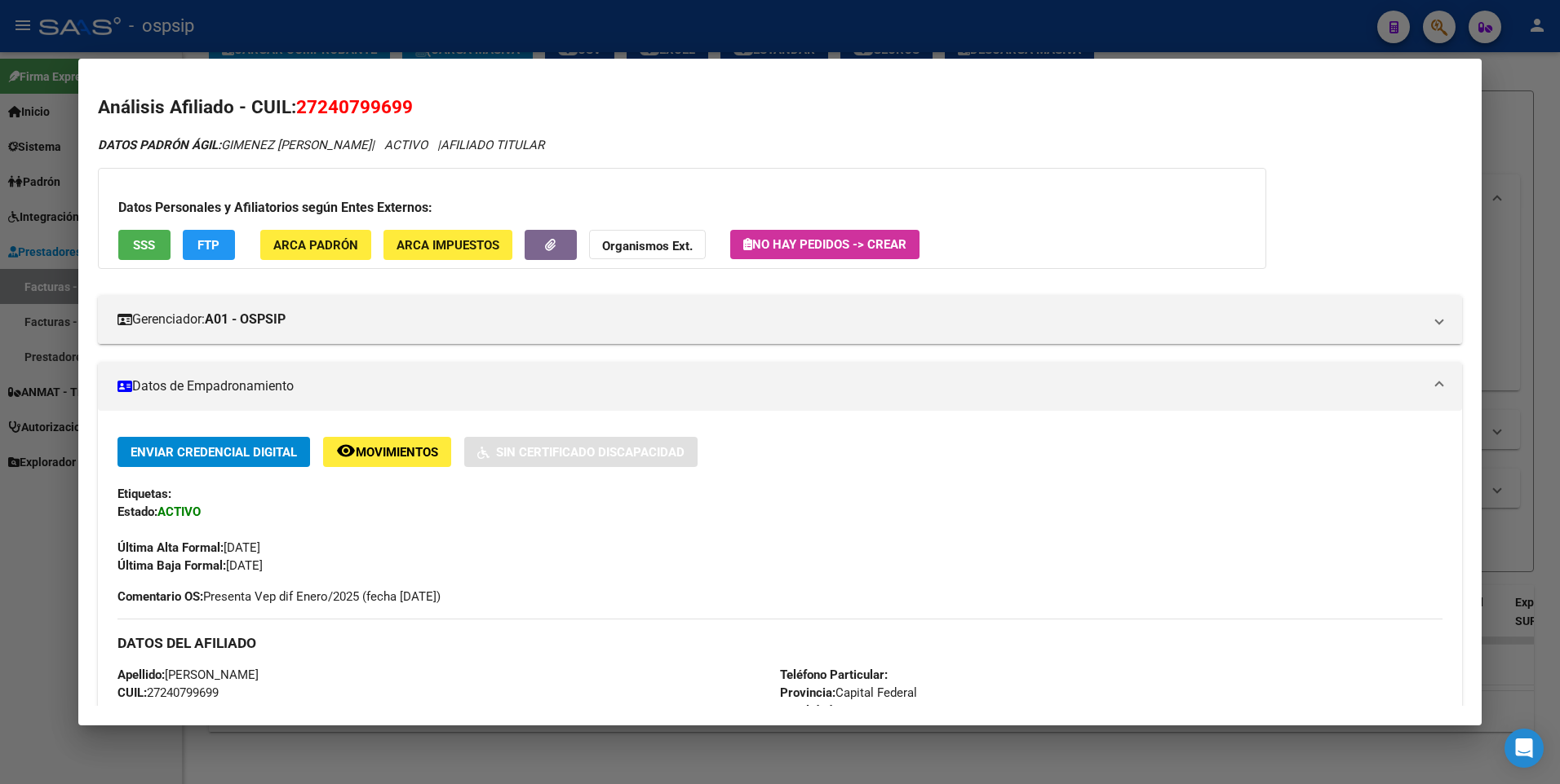
click at [1521, 148] on div at bounding box center [780, 392] width 1560 height 784
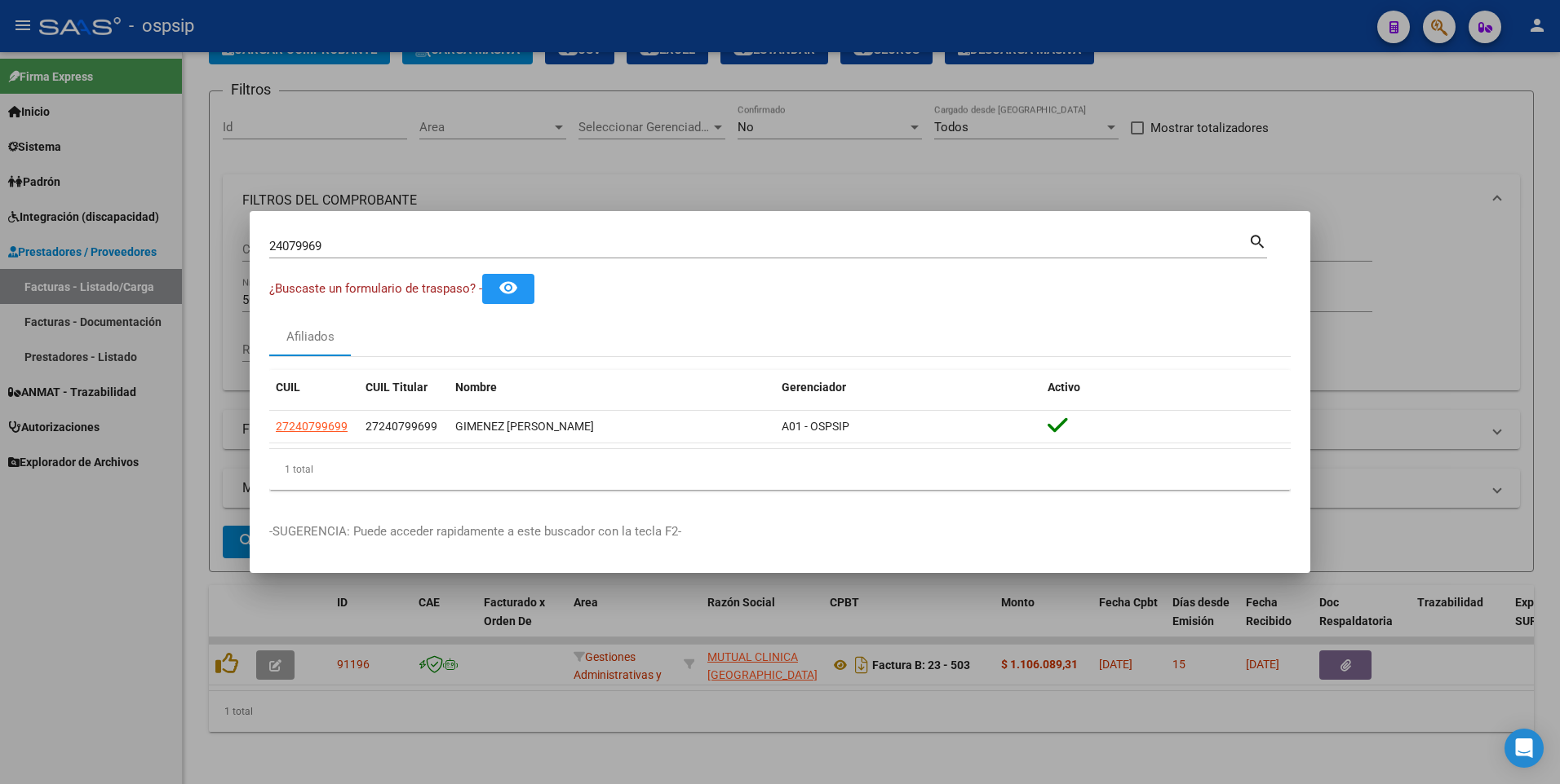
drag, startPoint x: 335, startPoint y: 234, endPoint x: 329, endPoint y: 256, distance: 22.8
click at [324, 255] on div "24079969 Buscar (apellido, dni, [PERSON_NAME], [PERSON_NAME], cuit, obra social)" at bounding box center [758, 247] width 978 height 25
drag, startPoint x: 330, startPoint y: 250, endPoint x: 153, endPoint y: 280, distance: 179.5
click at [153, 280] on div "24079969 Buscar (apellido, dni, cuil, nro traspaso, cuit, obra social) search ¿…" at bounding box center [780, 392] width 1560 height 784
type input "20217002"
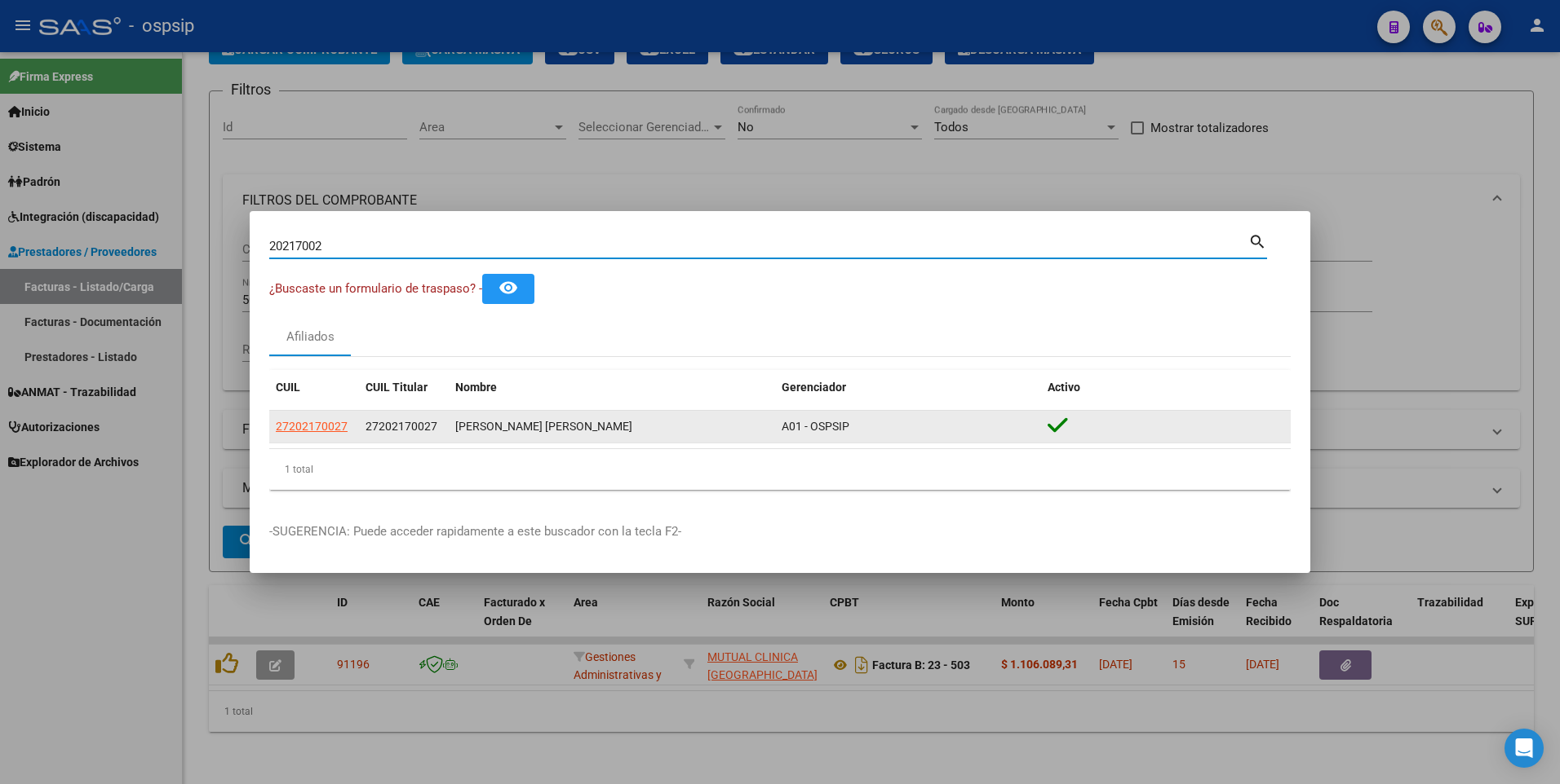
click at [346, 427] on span "27202170027" at bounding box center [311, 426] width 72 height 13
type textarea "27202170027"
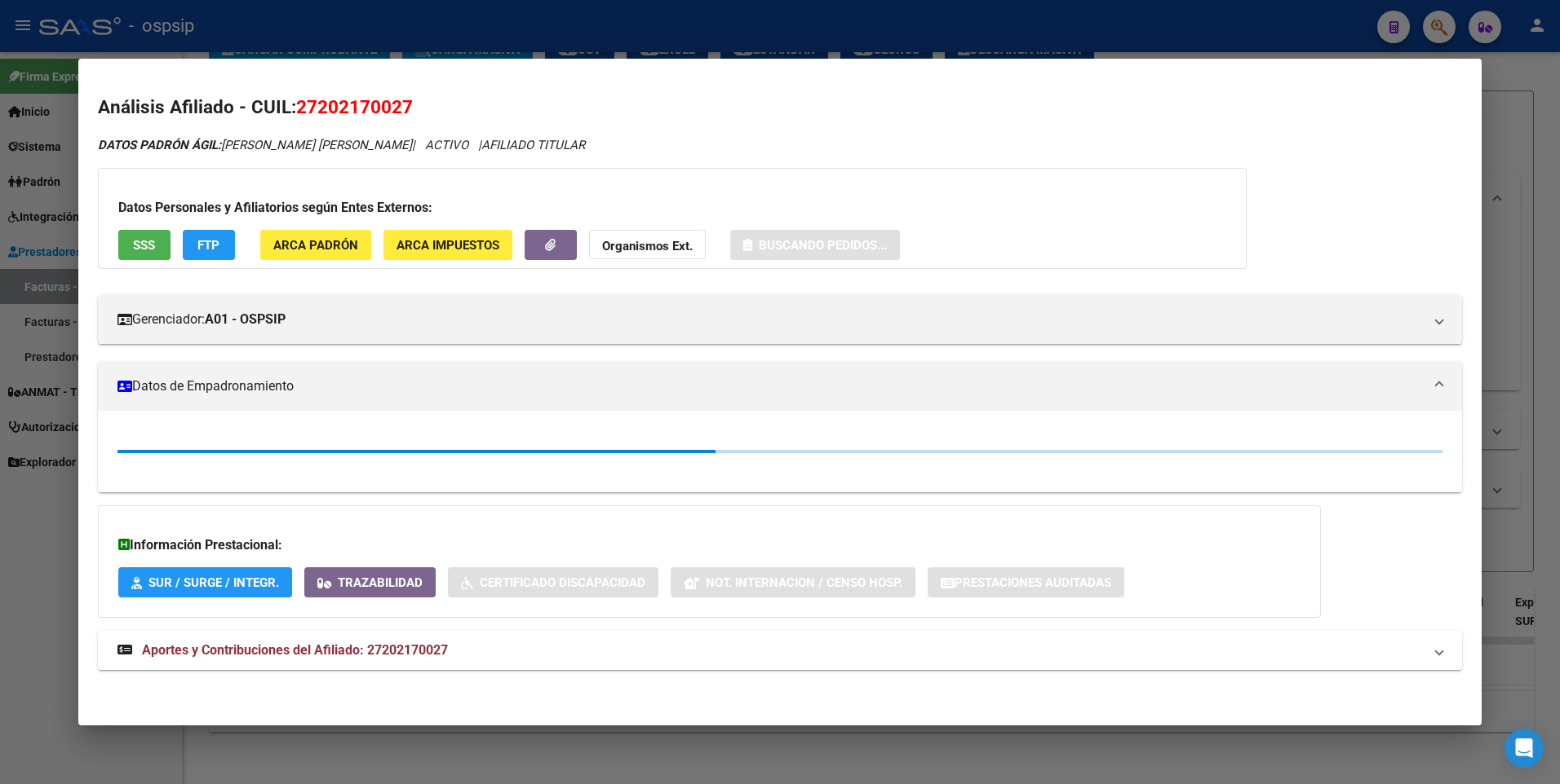
click at [143, 251] on span "SSS" at bounding box center [143, 245] width 22 height 14
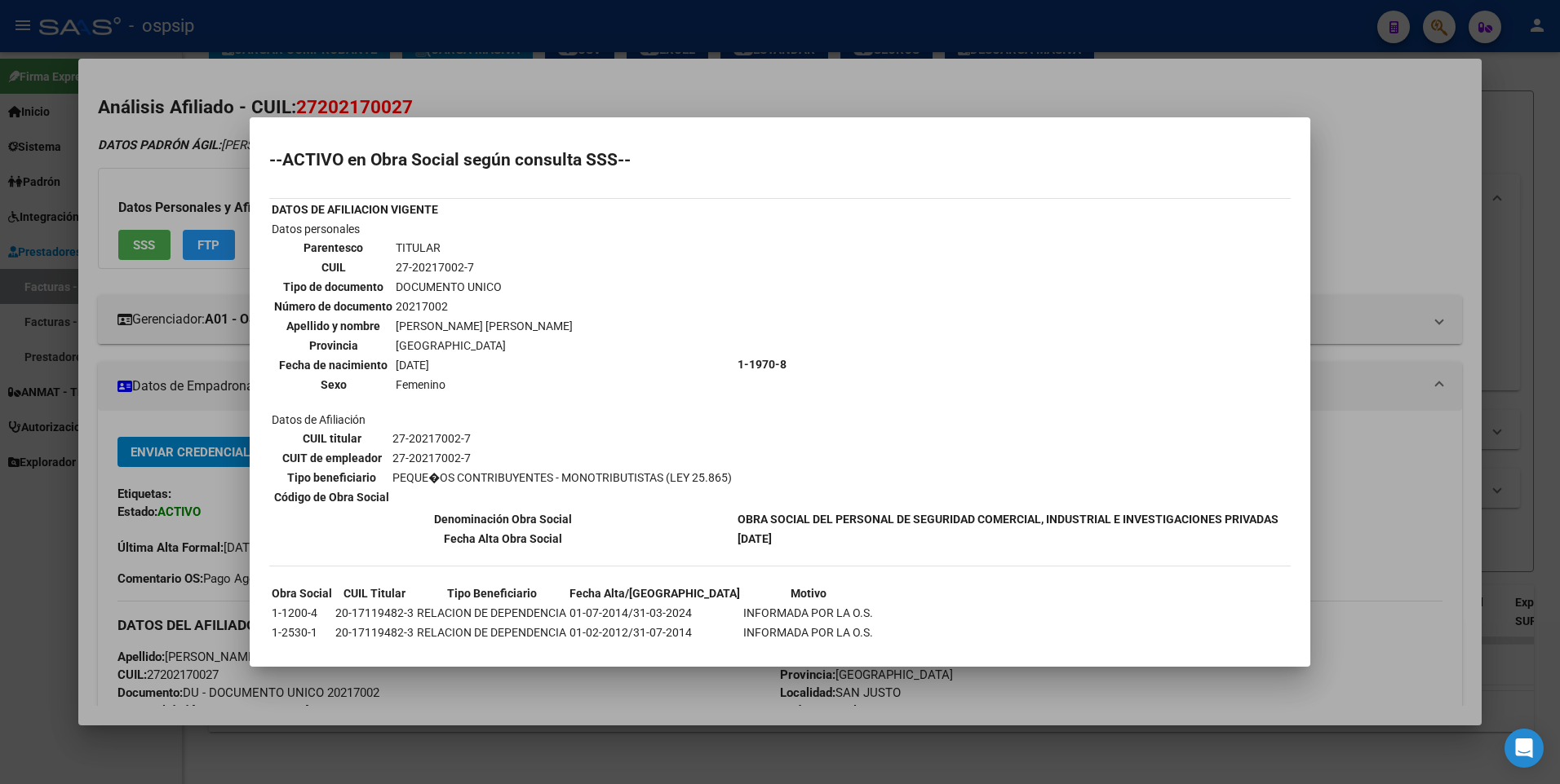
click at [1375, 159] on div at bounding box center [780, 392] width 1560 height 784
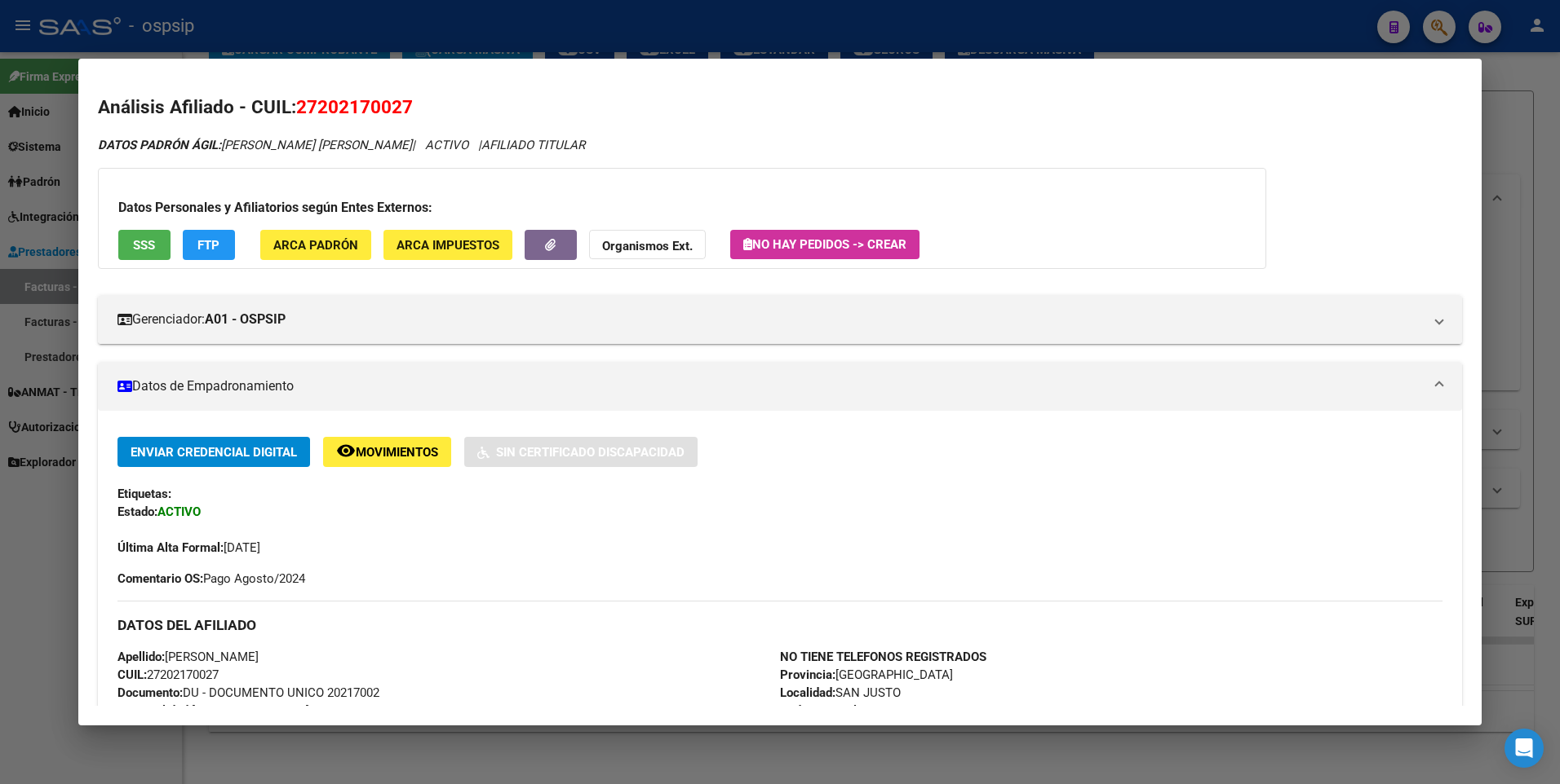
click at [1499, 109] on div at bounding box center [780, 392] width 1560 height 784
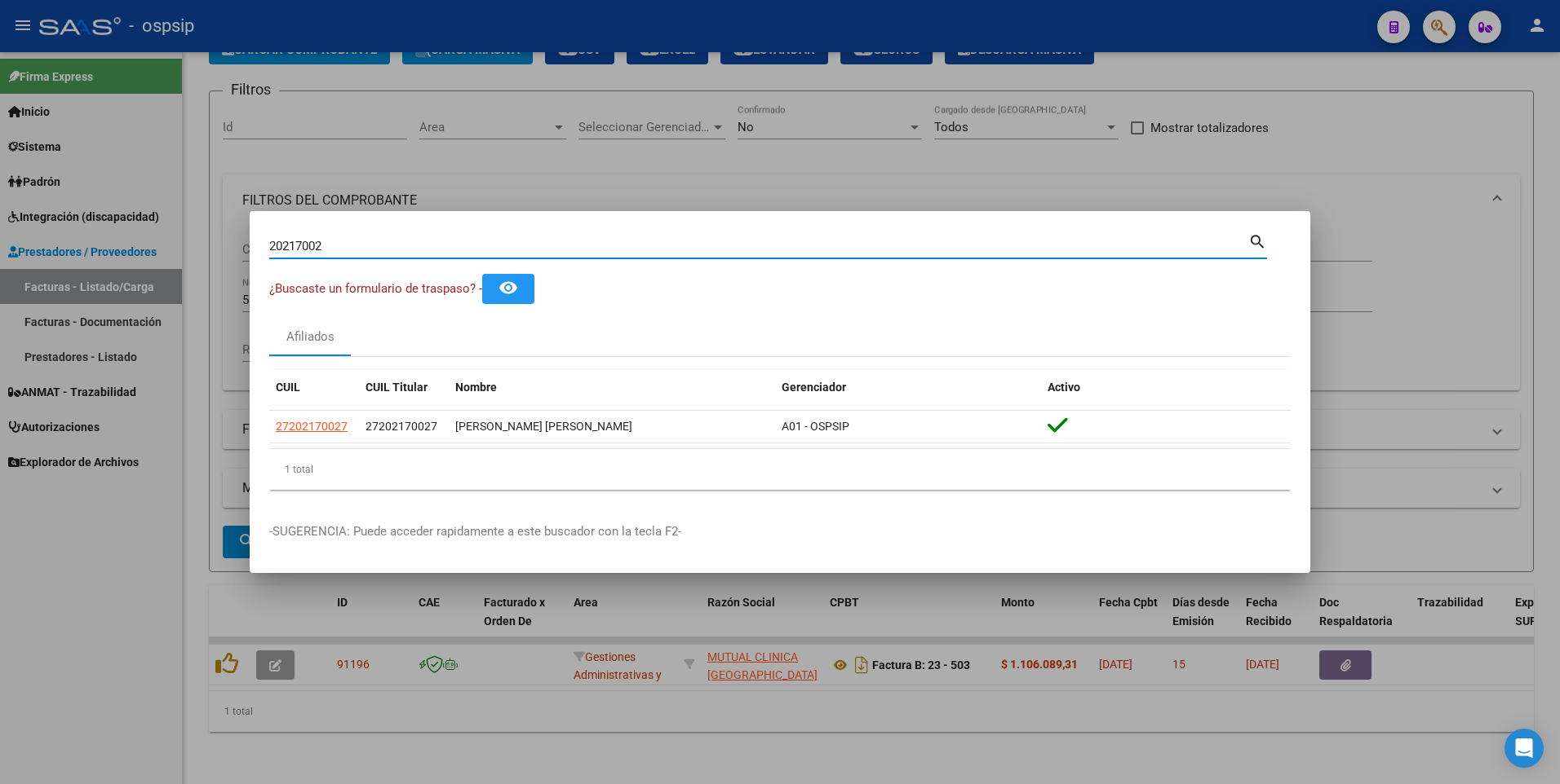
drag, startPoint x: 327, startPoint y: 242, endPoint x: 164, endPoint y: 245, distance: 163.0
click at [164, 245] on div "20217002 Buscar (apellido, dni, cuil, nro traspaso, cuit, obra social) search ¿…" at bounding box center [780, 392] width 1560 height 784
type input "41802434"
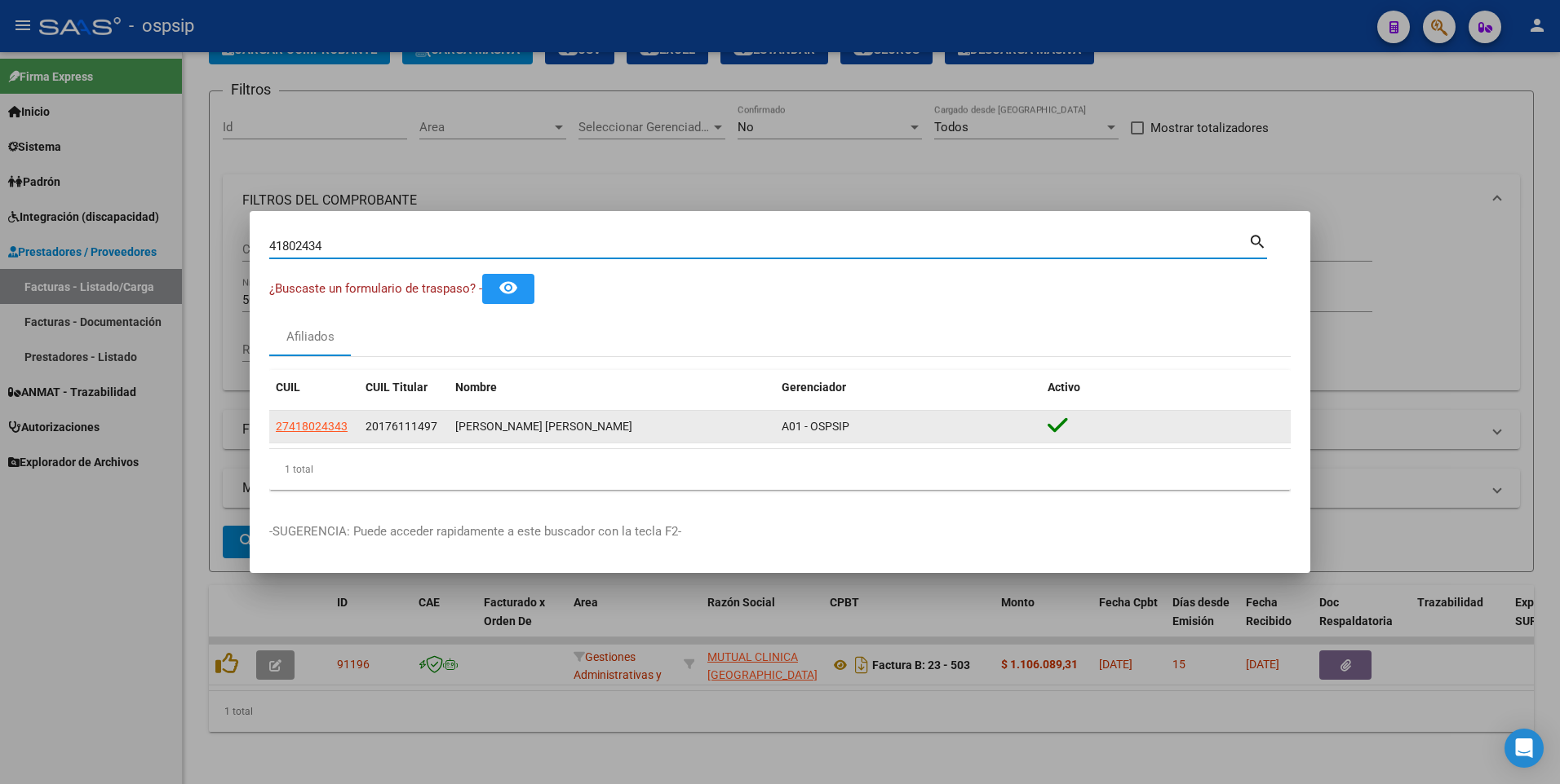
click at [327, 434] on app-link-go-to "27418024343" at bounding box center [311, 427] width 72 height 19
click at [325, 429] on span "27418024343" at bounding box center [311, 426] width 72 height 13
type textarea "27418024343"
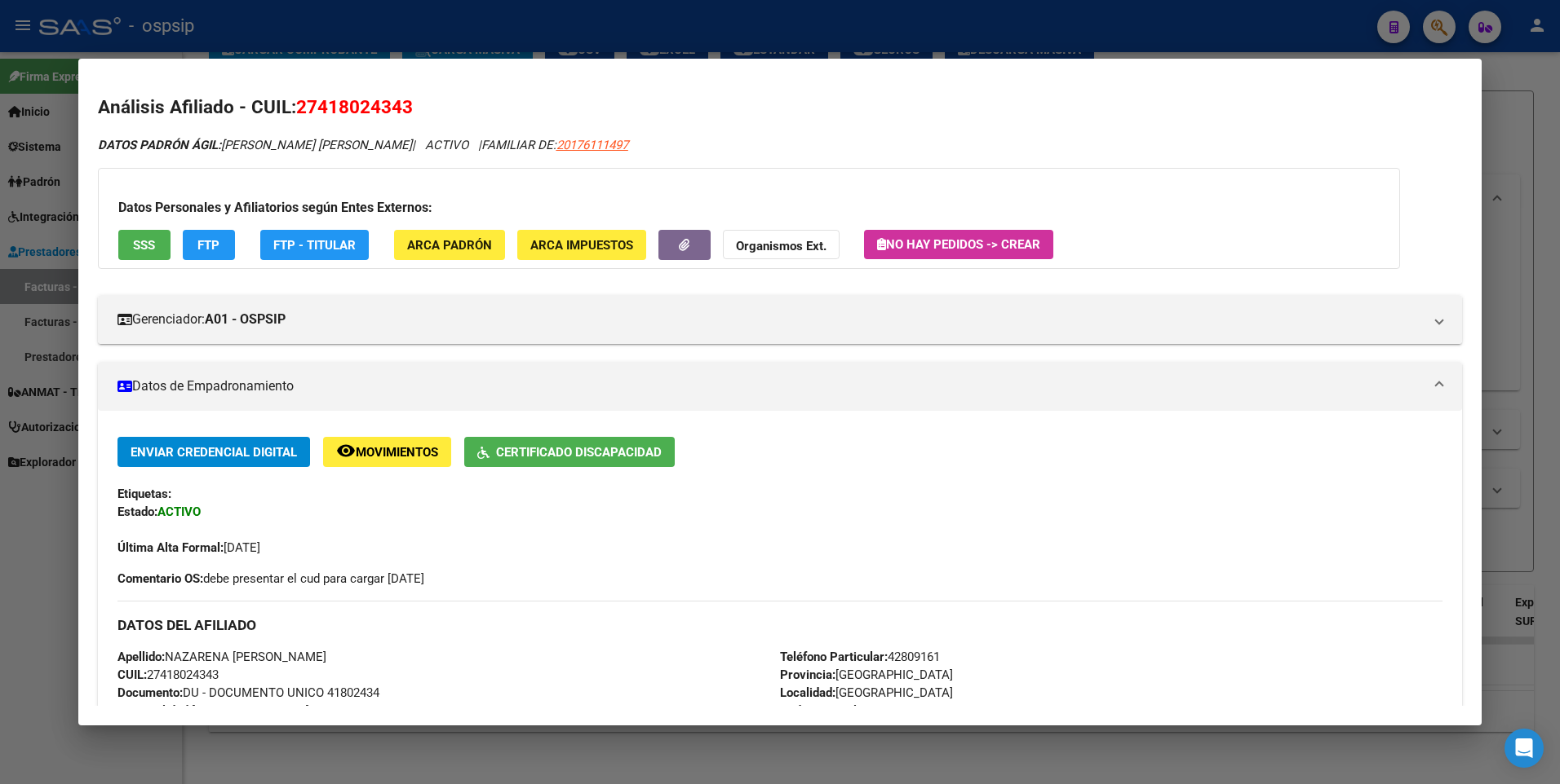
click at [142, 244] on span "SSS" at bounding box center [143, 245] width 22 height 14
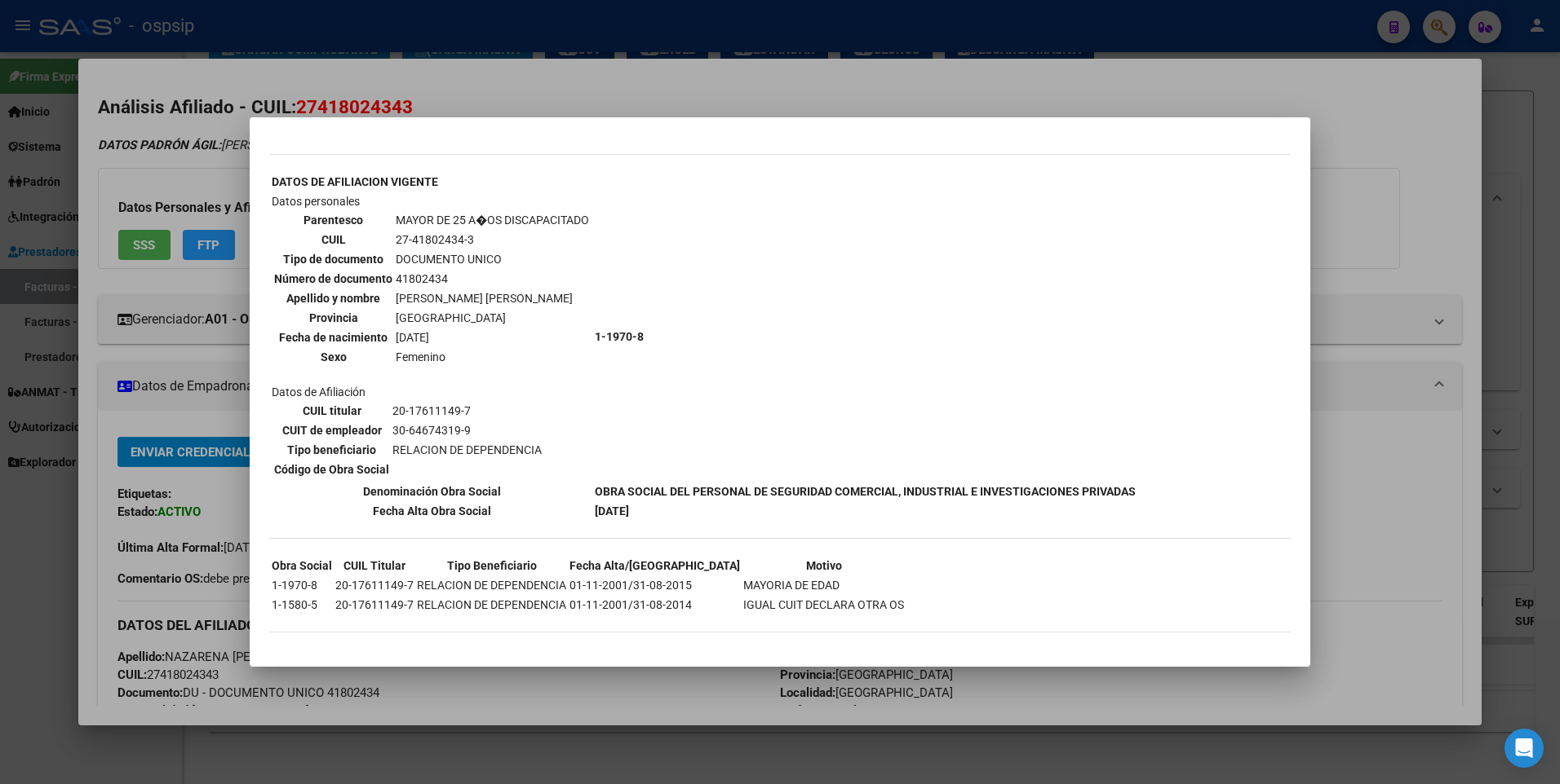
scroll to position [911, 0]
click at [1312, 155] on div at bounding box center [780, 392] width 1560 height 784
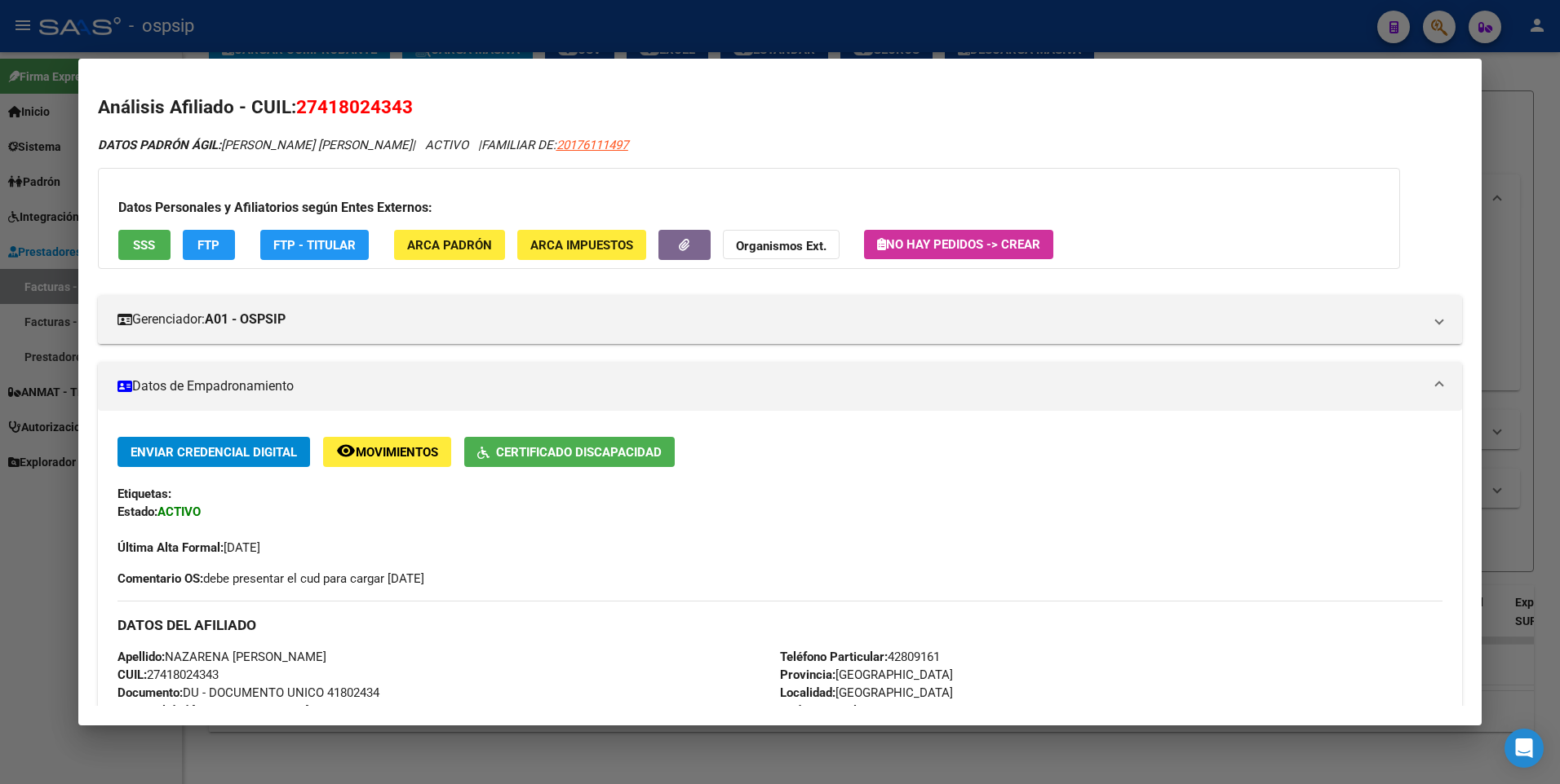
click at [1510, 138] on div at bounding box center [780, 392] width 1560 height 784
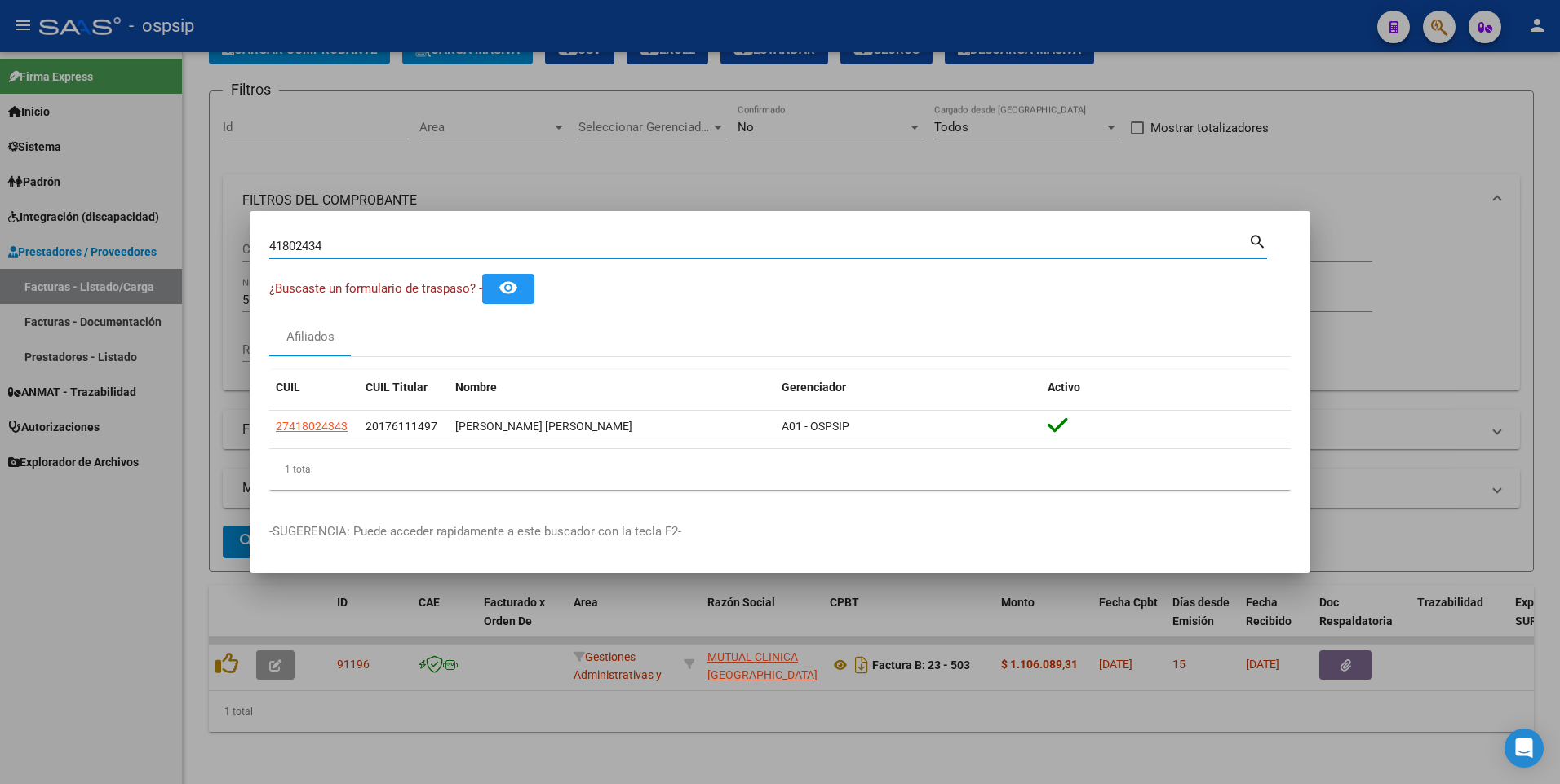
drag, startPoint x: 329, startPoint y: 251, endPoint x: 145, endPoint y: 302, distance: 190.9
click at [145, 302] on div "41802434 Buscar (apellido, dni, cuil, nro traspaso, cuit, obra social) search ¿…" at bounding box center [780, 392] width 1560 height 784
type input "19048480"
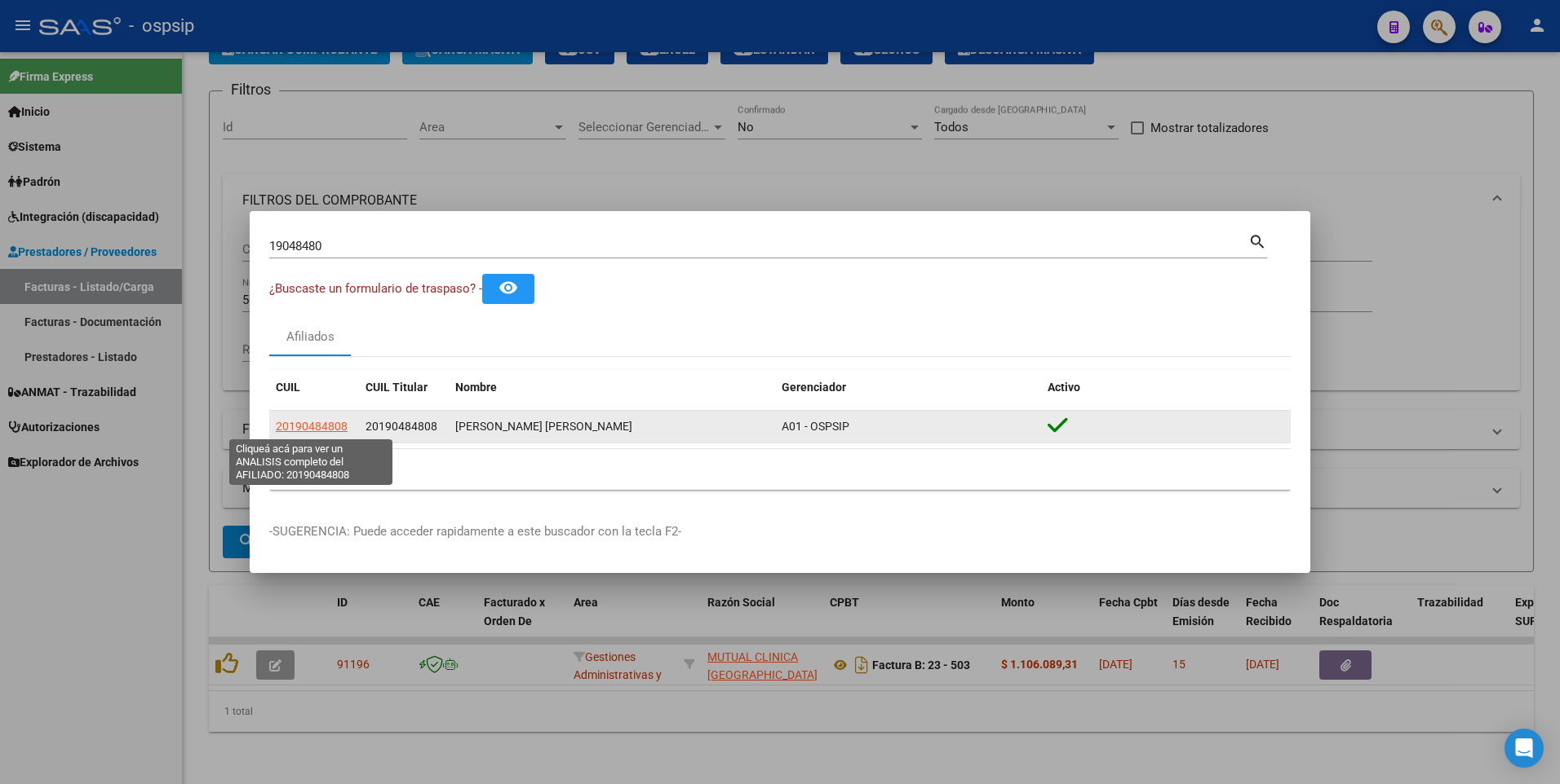
click at [336, 424] on span "20190484808" at bounding box center [311, 426] width 72 height 13
type textarea "20190484808"
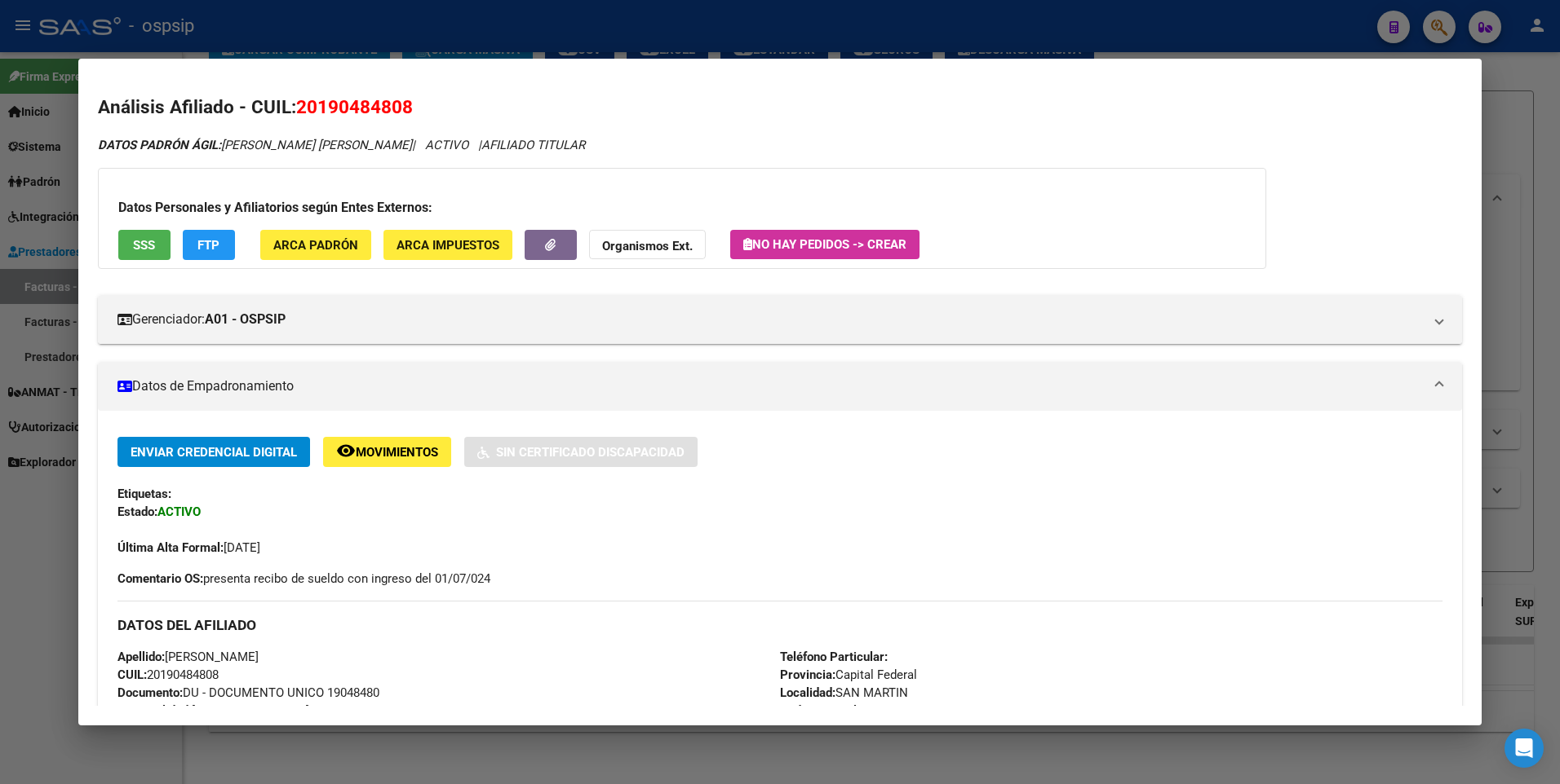
click at [149, 259] on button "SSS" at bounding box center [144, 245] width 53 height 31
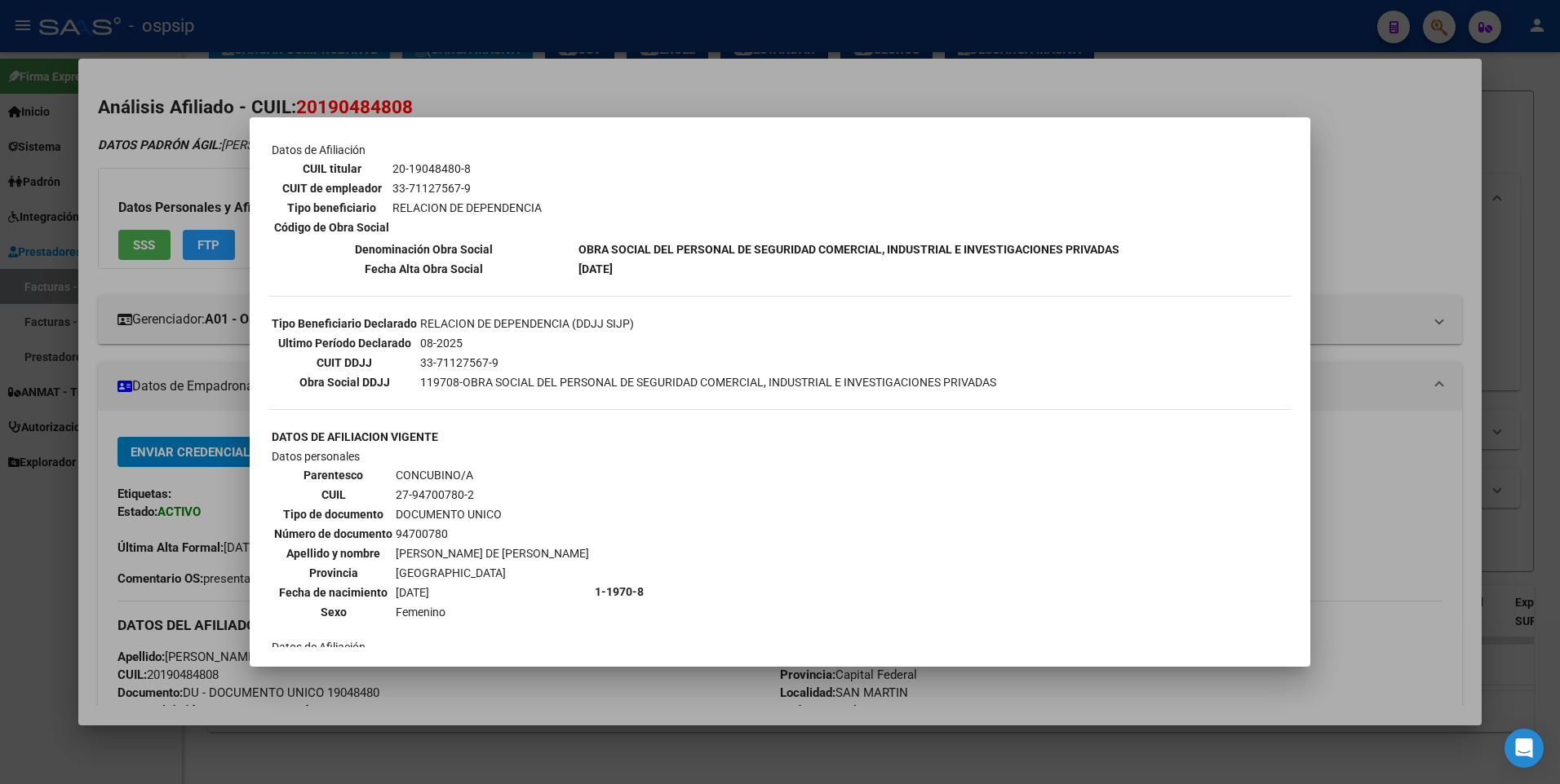
scroll to position [37, 0]
